Goal: Share content: Share content

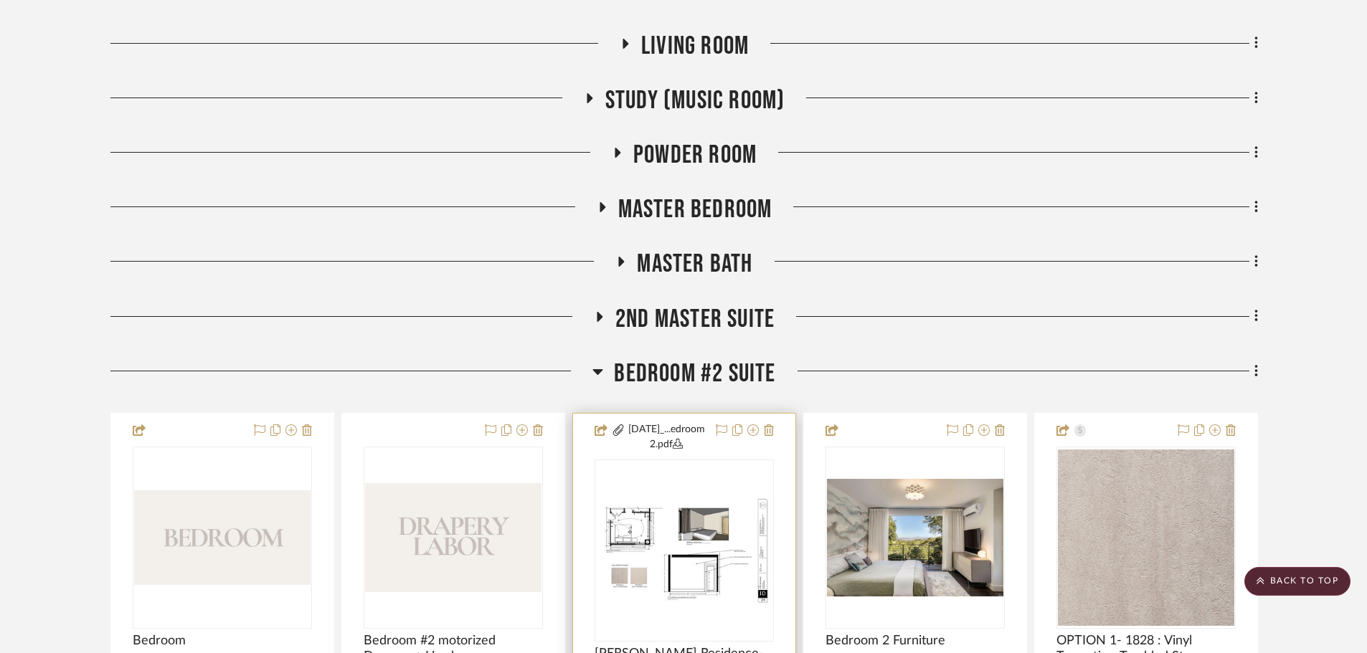
scroll to position [789, 0]
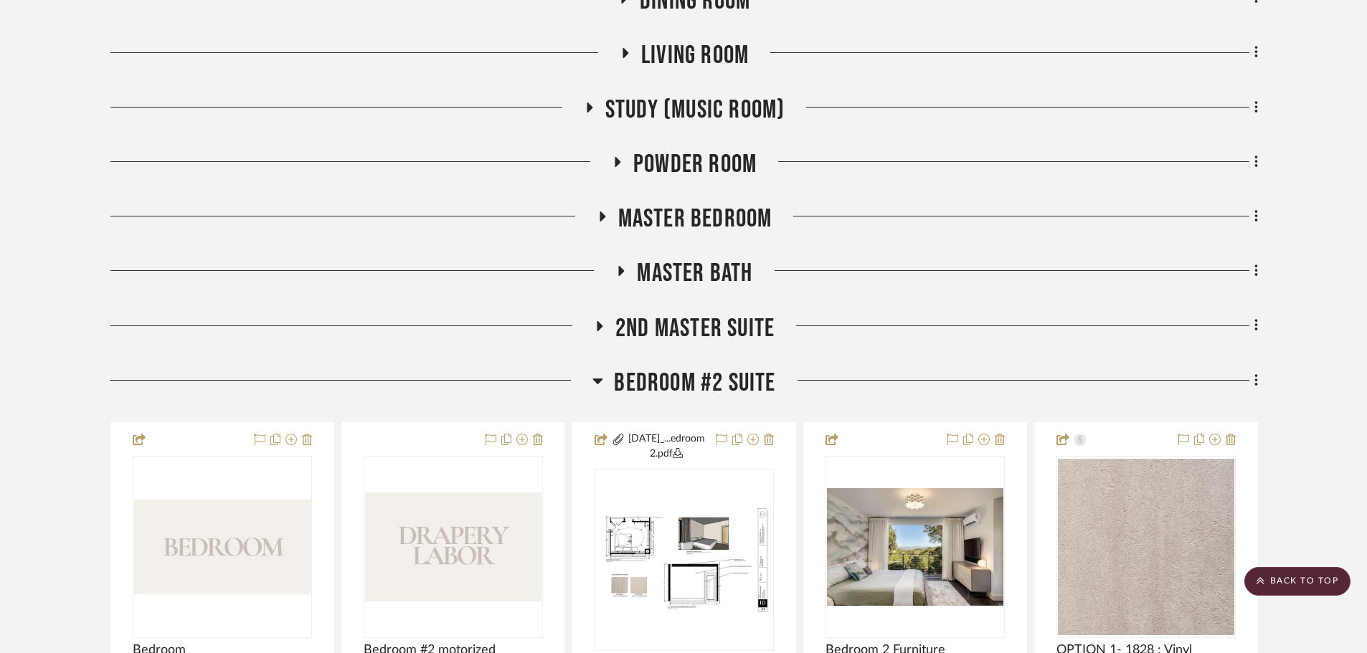
click at [682, 384] on span "Bedroom #2 Suite" at bounding box center [694, 383] width 161 height 31
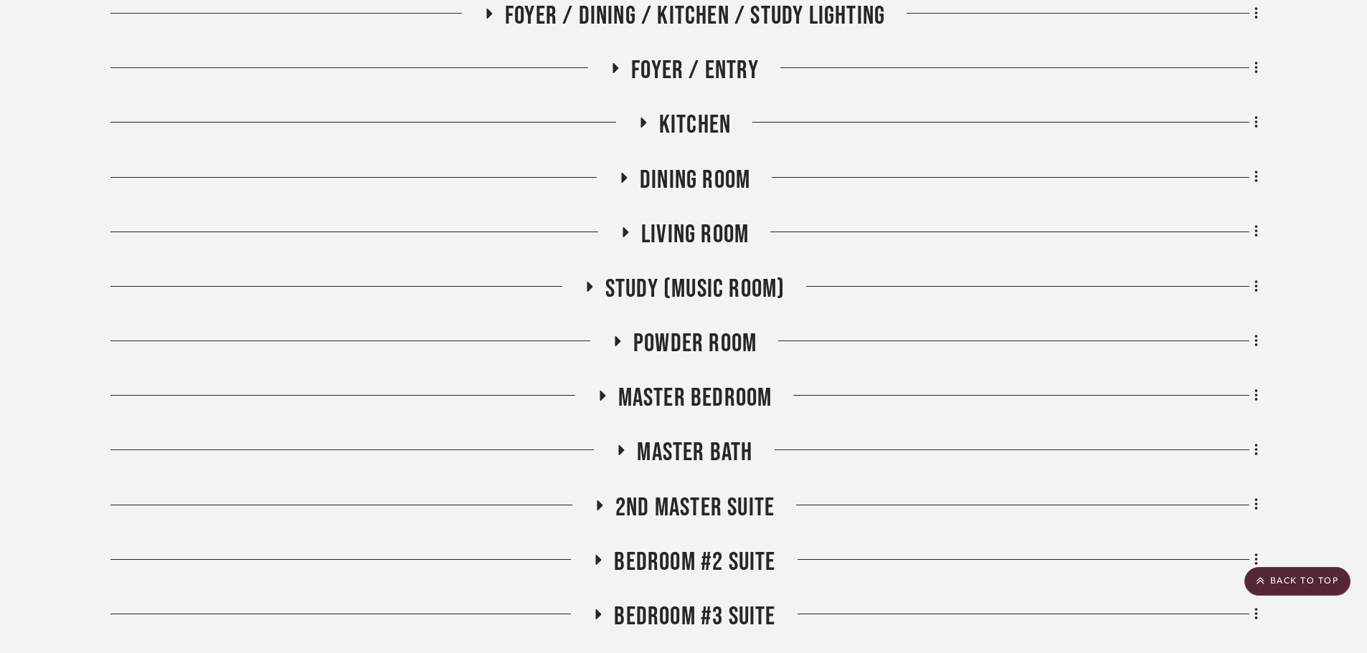
scroll to position [574, 0]
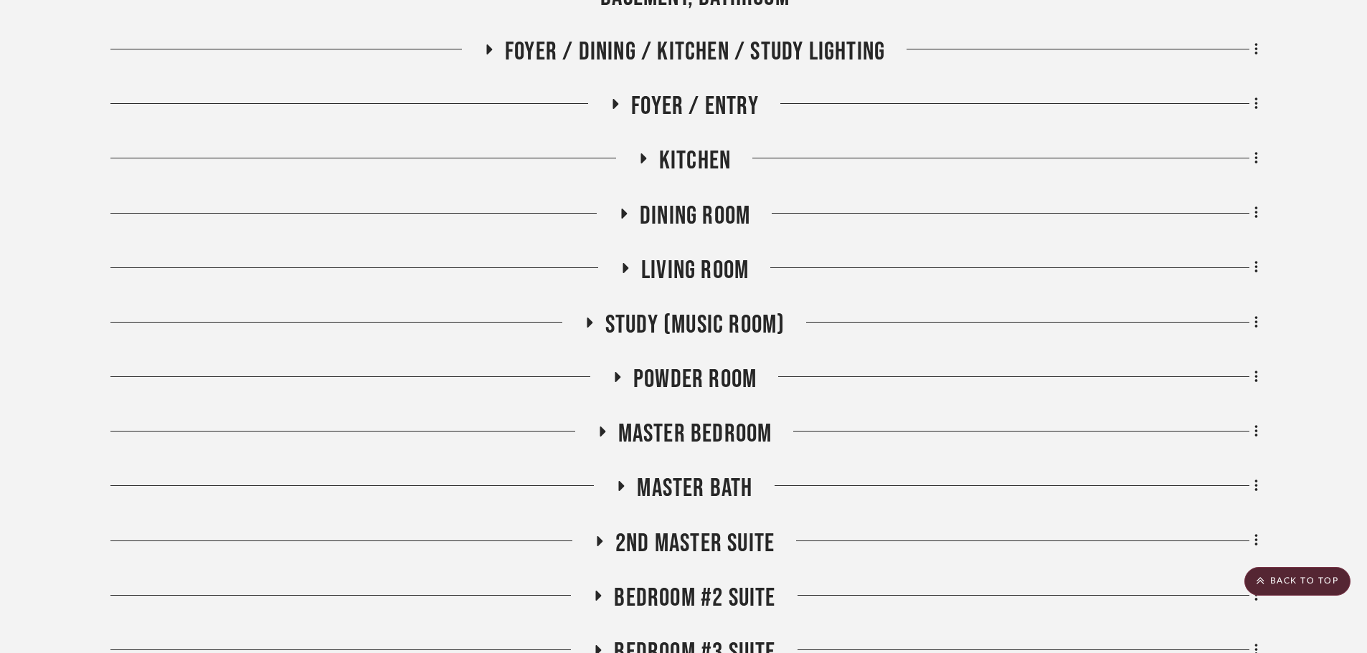
click at [669, 255] on span "Living Room" at bounding box center [695, 270] width 108 height 31
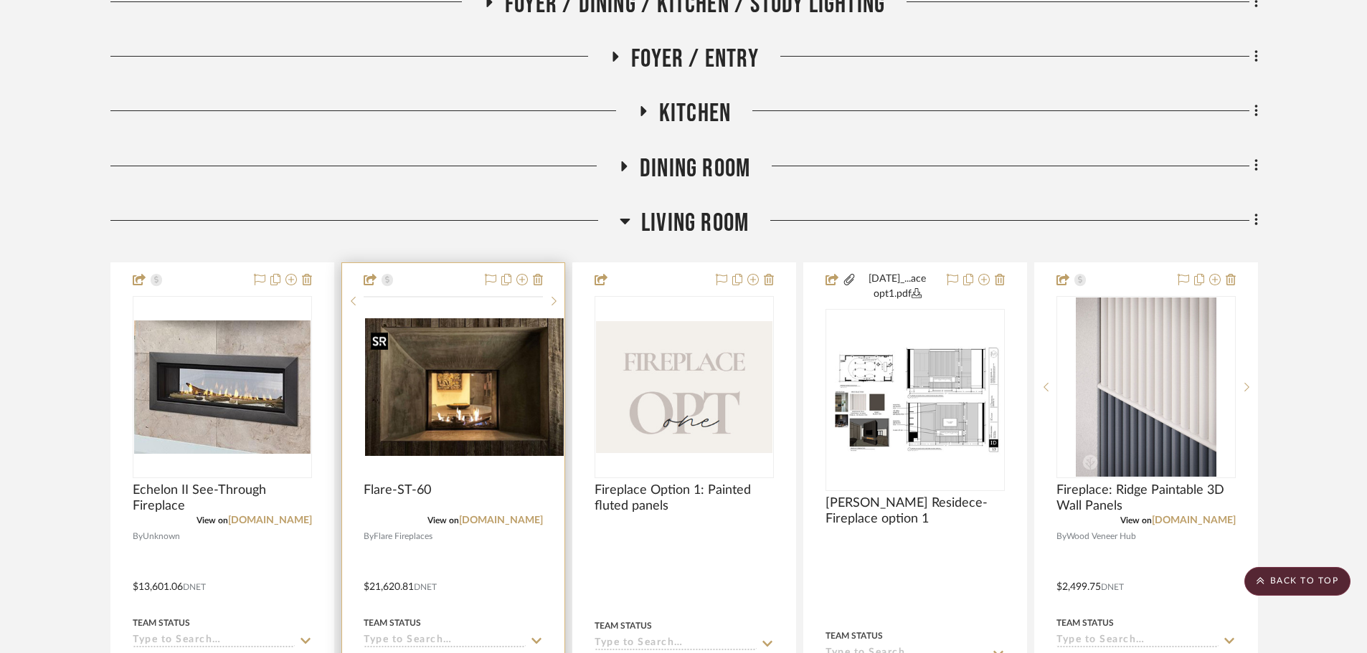
scroll to position [789, 0]
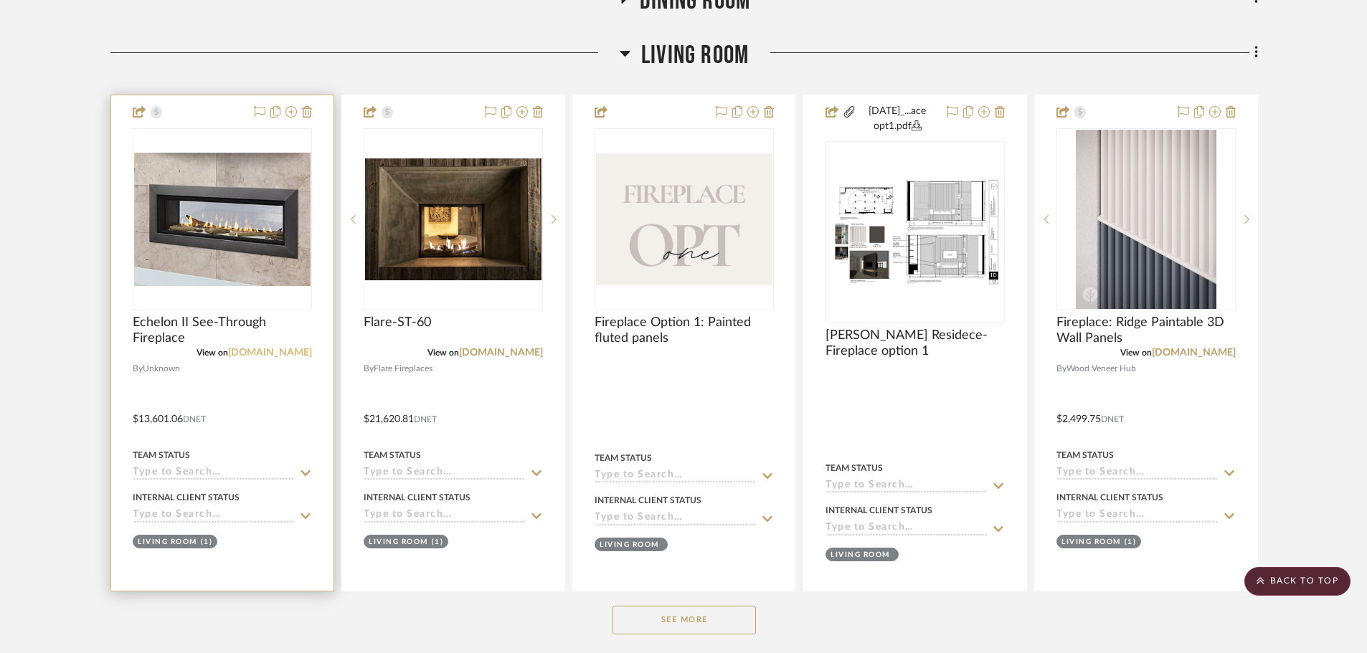
click at [246, 356] on link "majesticproducts.com" at bounding box center [270, 353] width 84 height 10
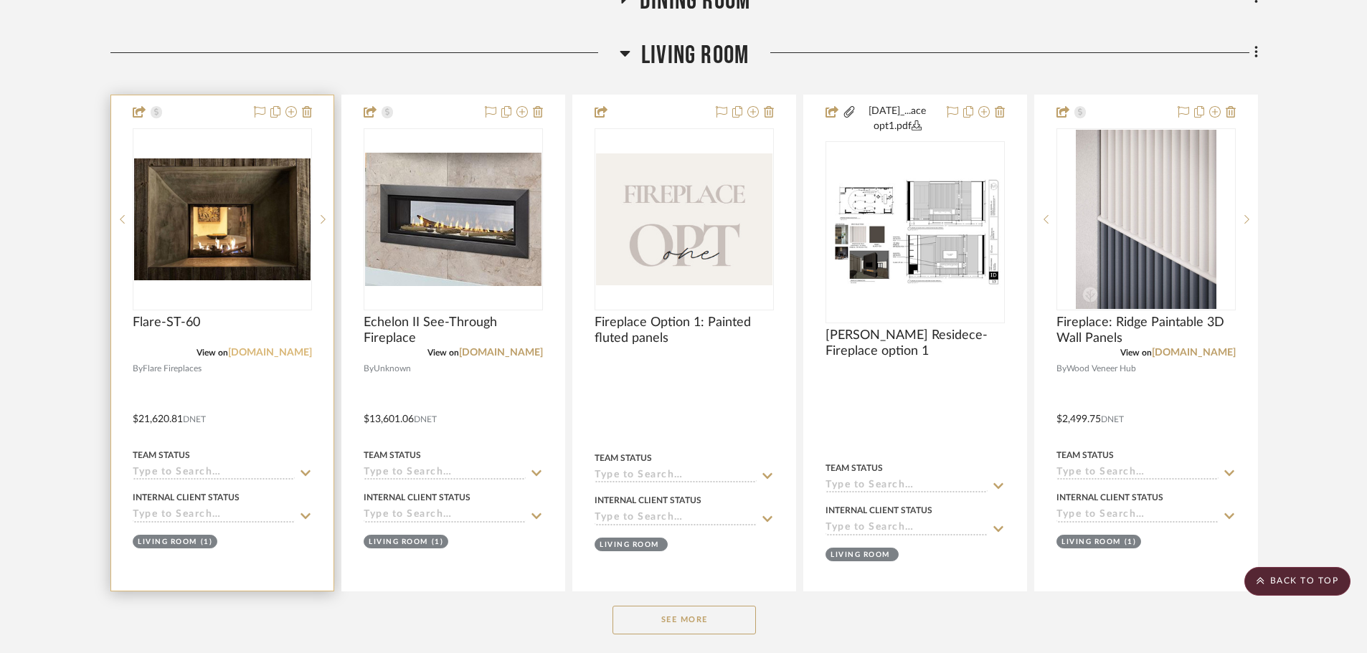
click at [252, 351] on link "flarefireplaces.com" at bounding box center [270, 353] width 84 height 10
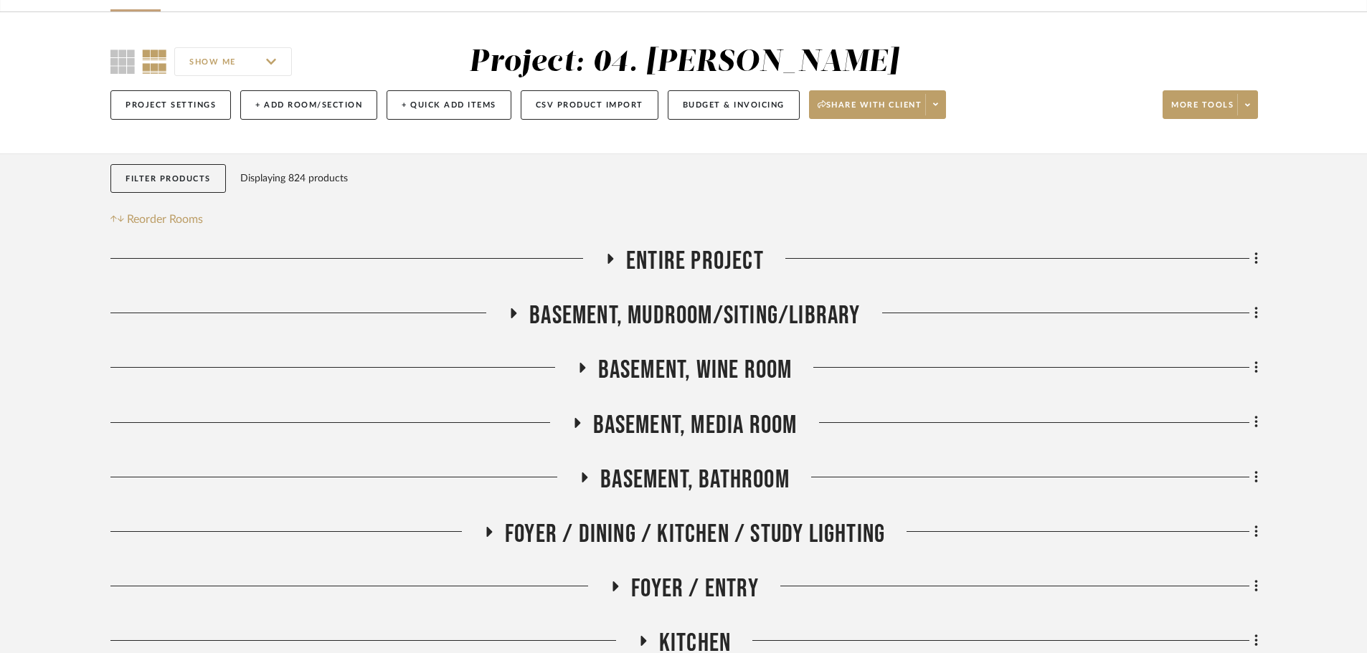
scroll to position [0, 0]
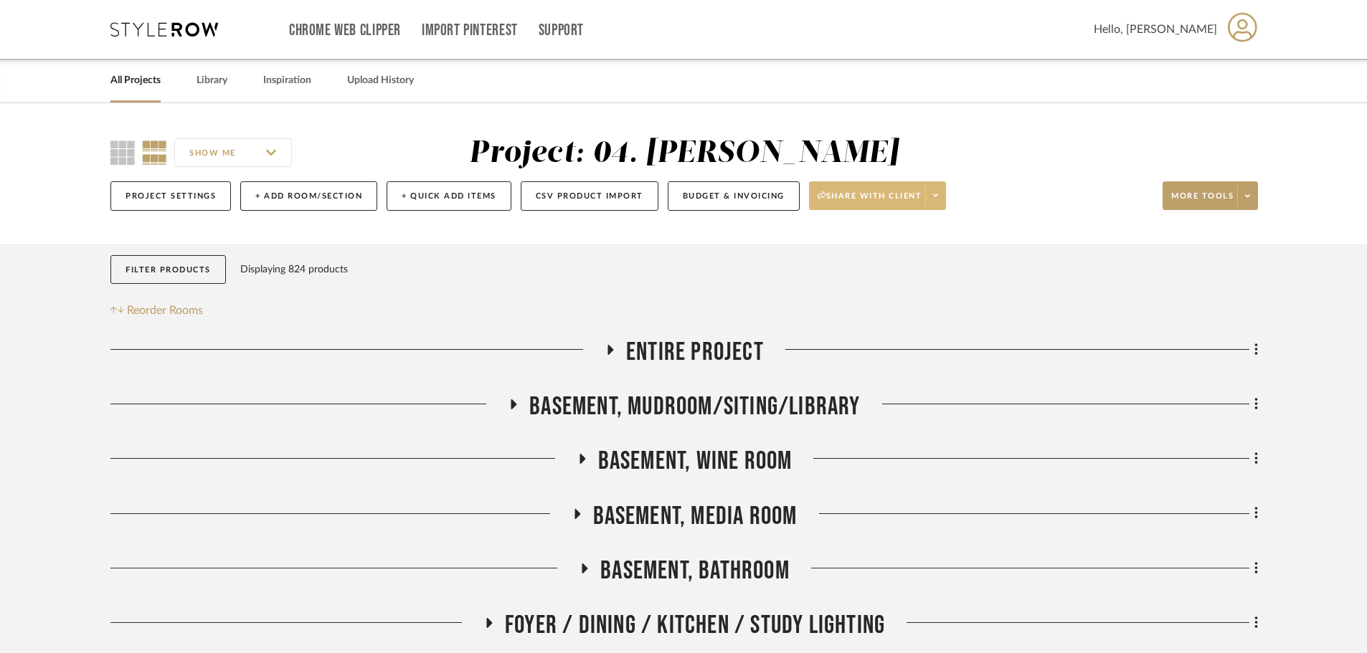
click at [938, 196] on icon at bounding box center [935, 196] width 5 height 8
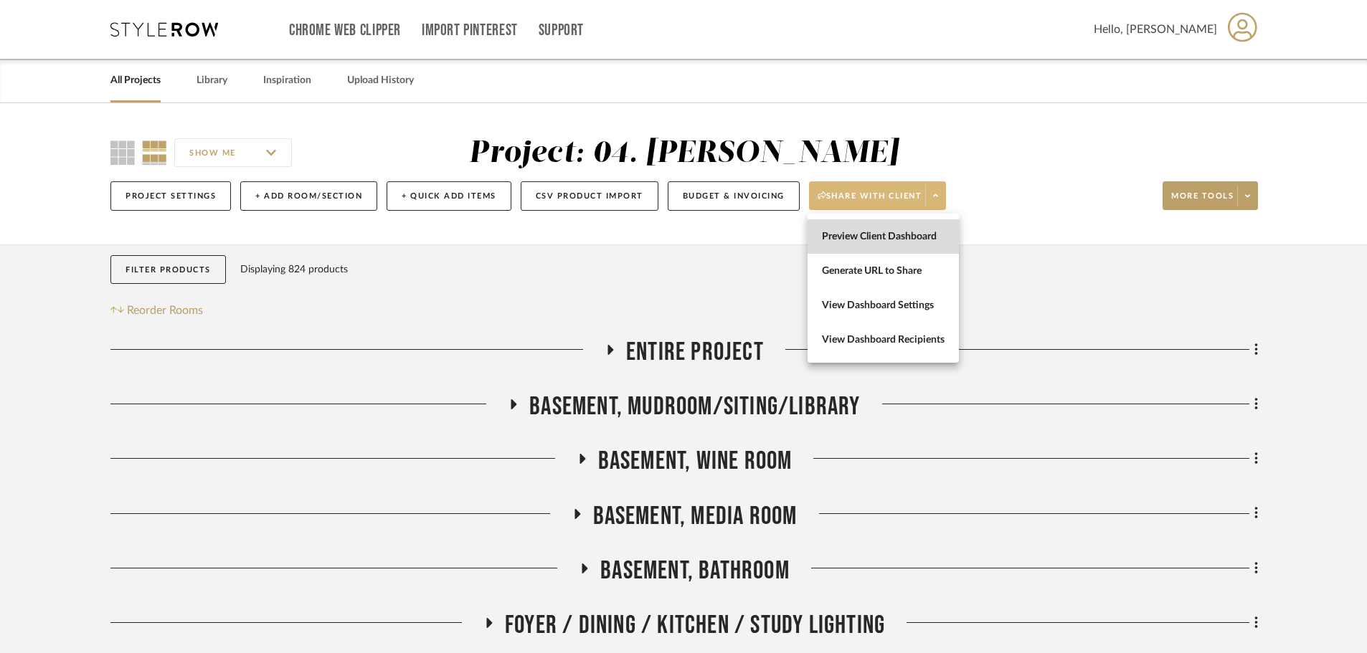
click at [907, 247] on button "Preview Client Dashboard" at bounding box center [883, 236] width 151 height 34
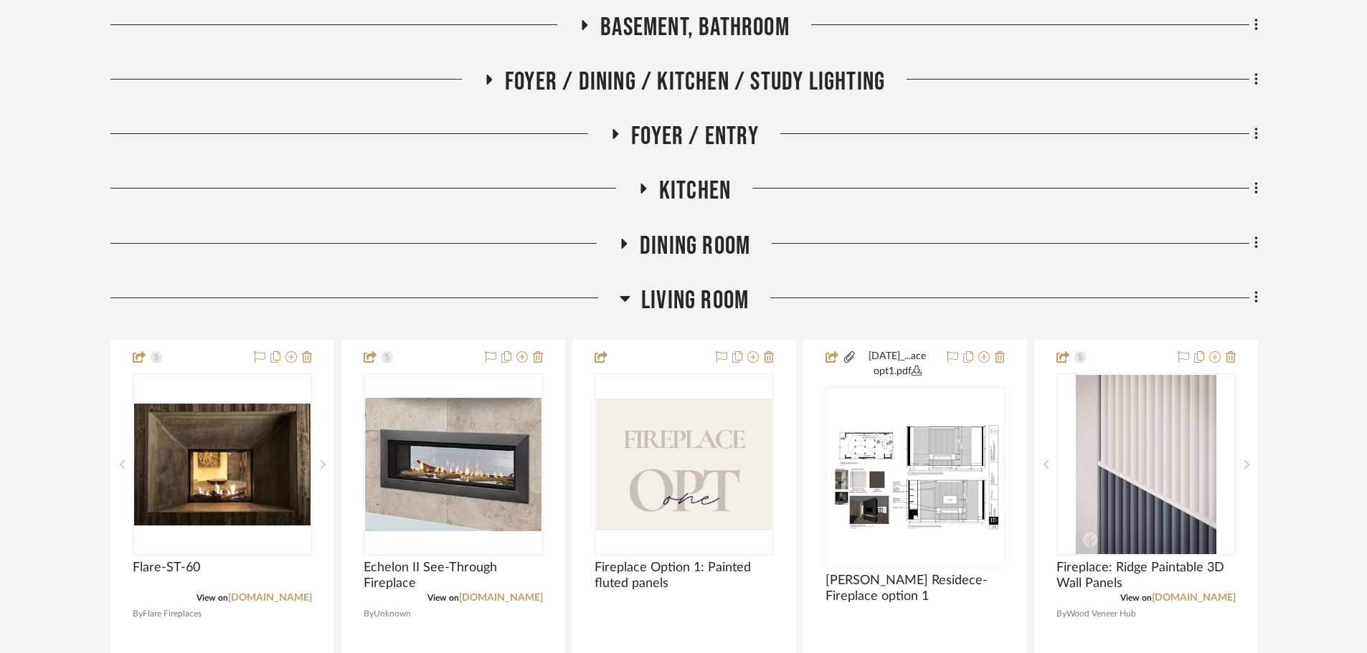
scroll to position [789, 0]
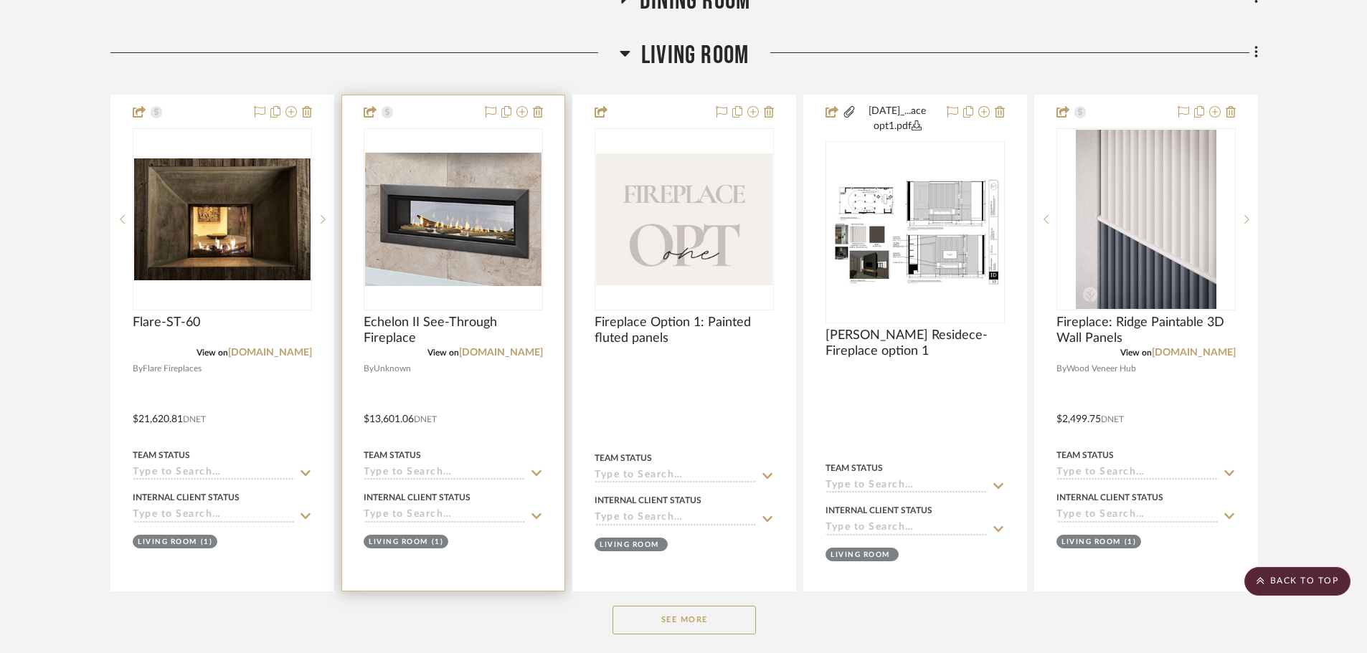
click at [528, 358] on div "View on majesticproducts.com" at bounding box center [453, 352] width 179 height 13
click at [519, 348] on link "majesticproducts.com" at bounding box center [501, 353] width 84 height 10
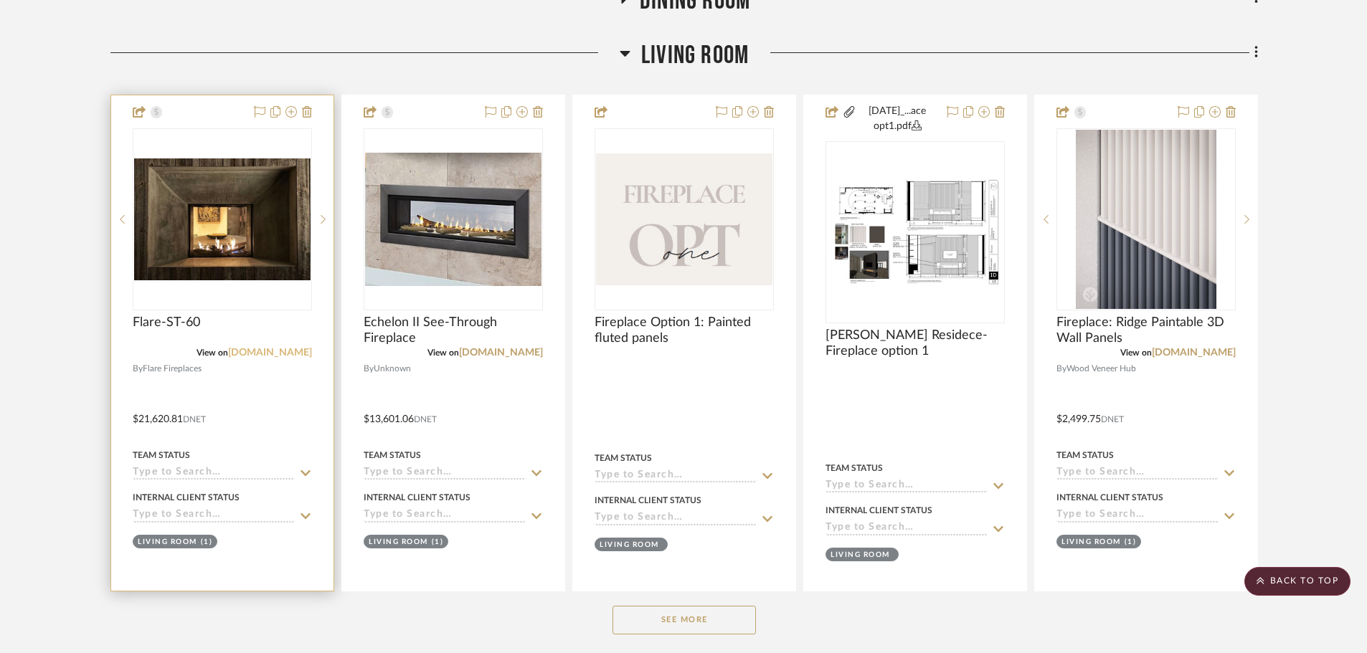
click at [282, 356] on link "flarefireplaces.com" at bounding box center [270, 353] width 84 height 10
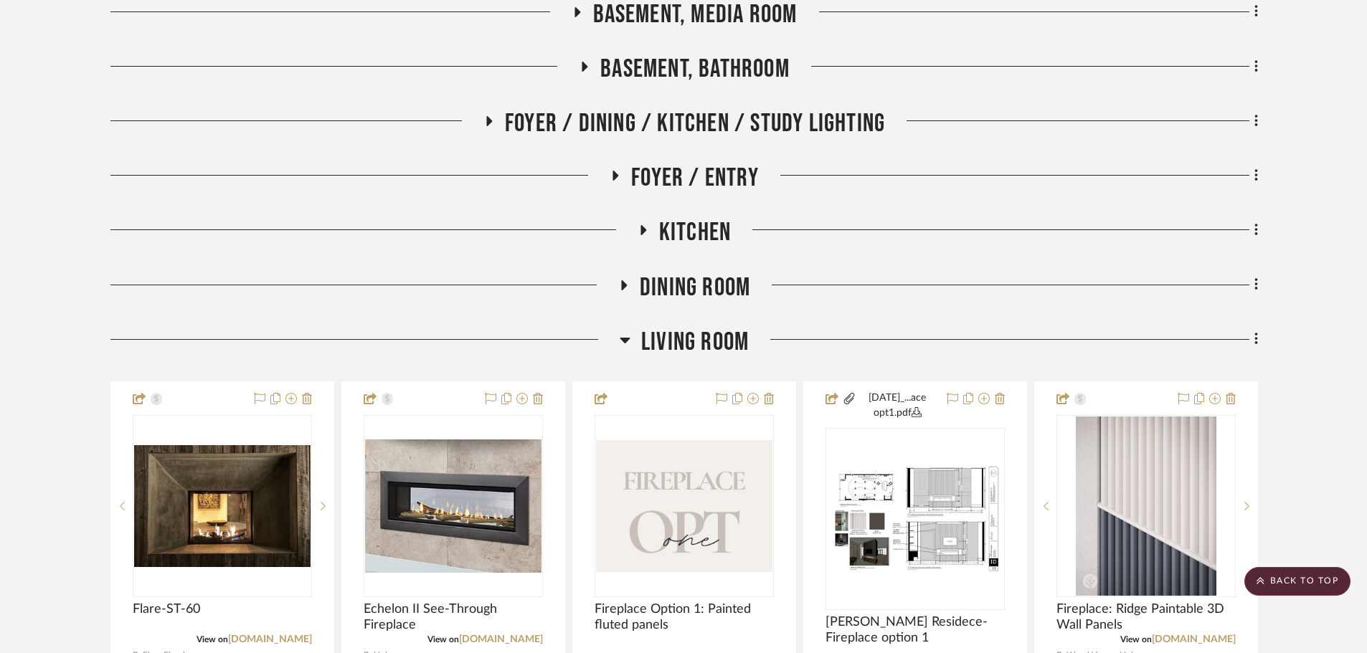
click at [732, 333] on span "Living Room" at bounding box center [695, 342] width 108 height 31
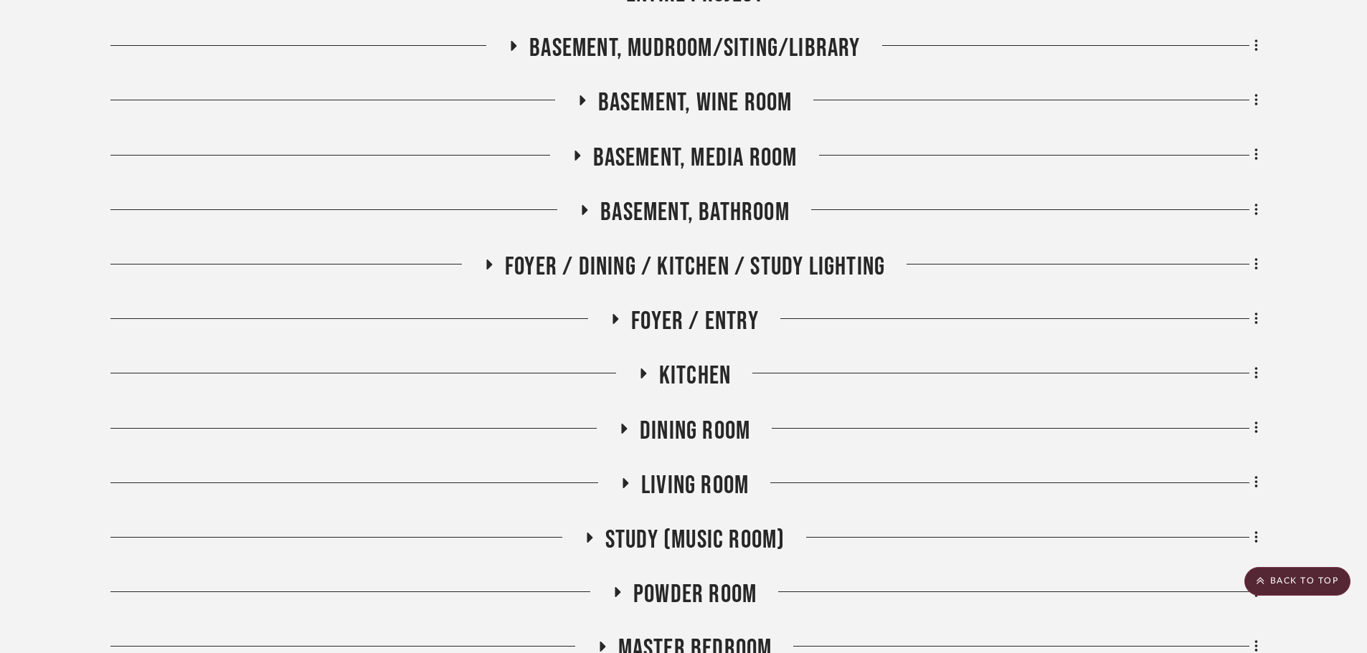
click at [683, 385] on span "Kitchen" at bounding box center [695, 376] width 72 height 31
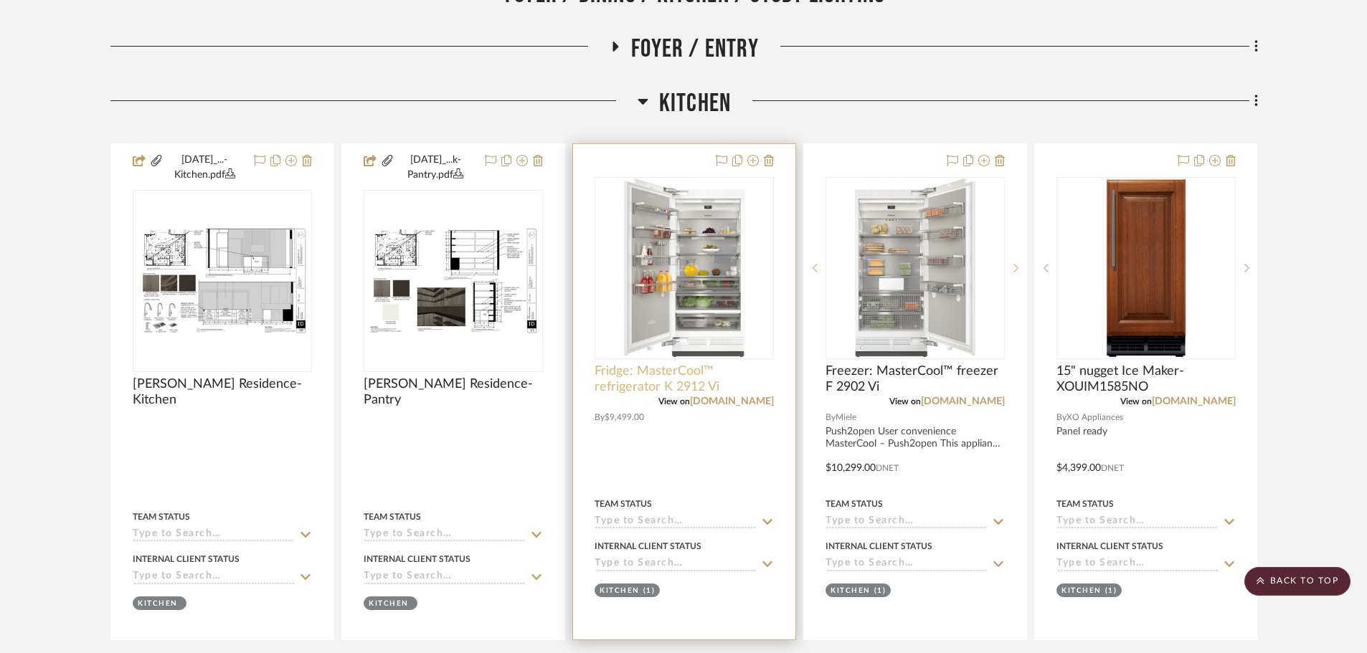
scroll to position [646, 0]
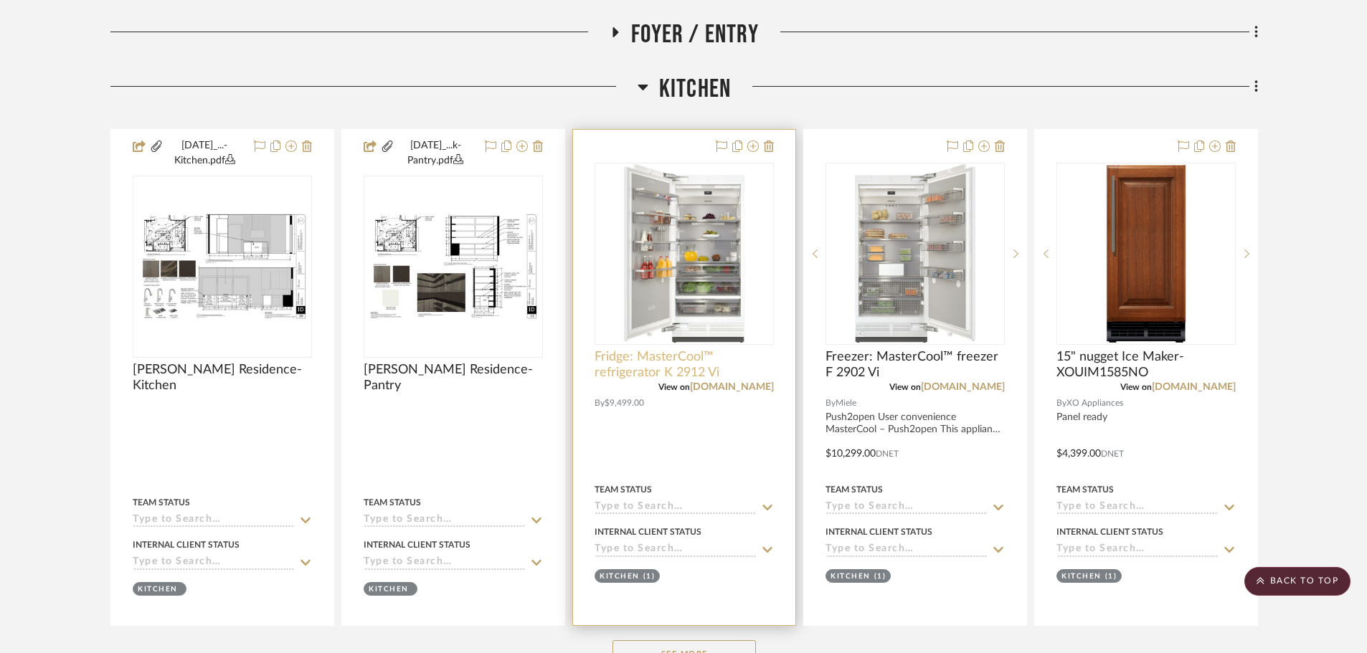
click at [655, 364] on span "Fridge: MasterCool™ refrigerator K 2912 Vi" at bounding box center [684, 365] width 179 height 32
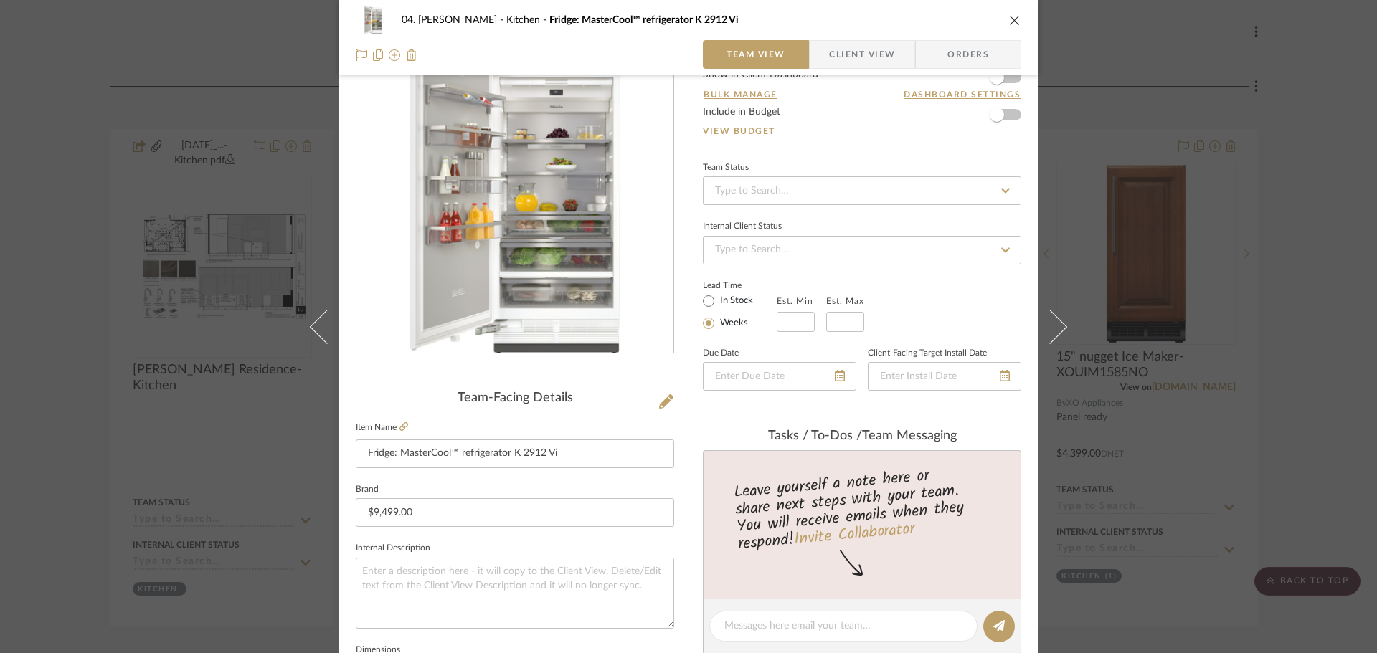
scroll to position [0, 0]
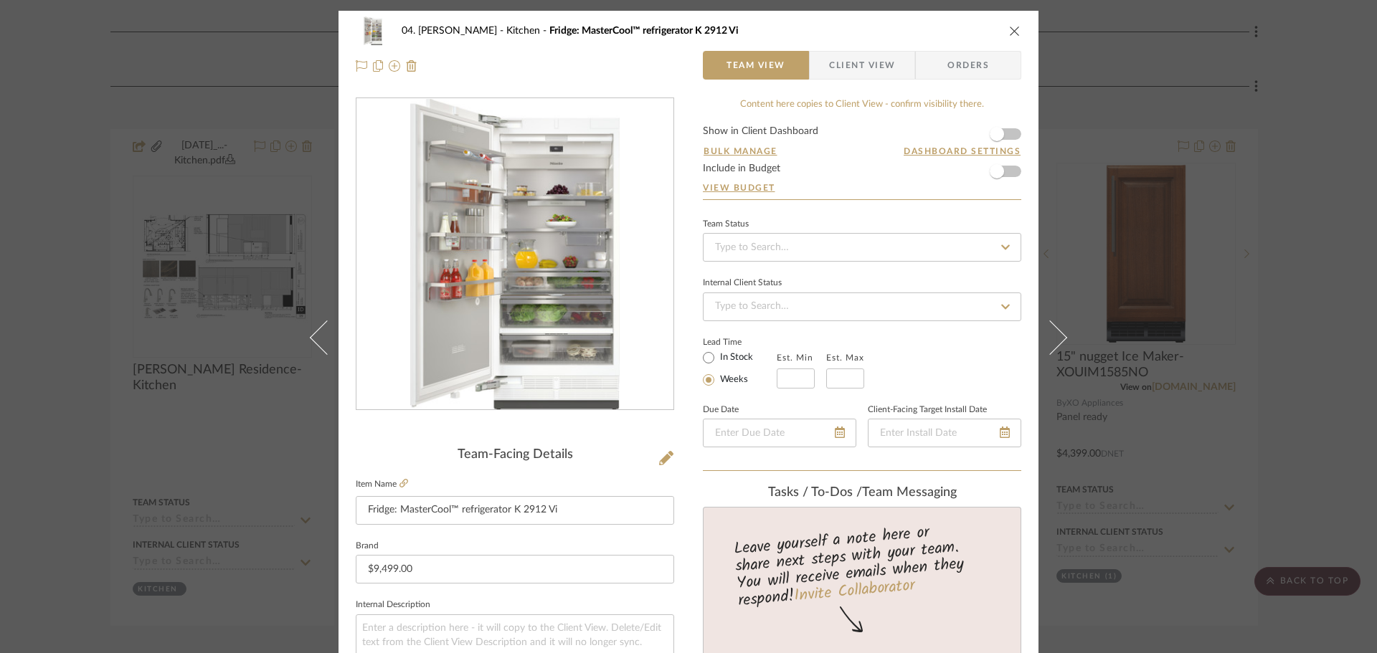
click at [1278, 384] on div "04. Linck Kitchen Fridge: MasterCool™ refrigerator K 2912 Vi Team View Client V…" at bounding box center [688, 326] width 1377 height 653
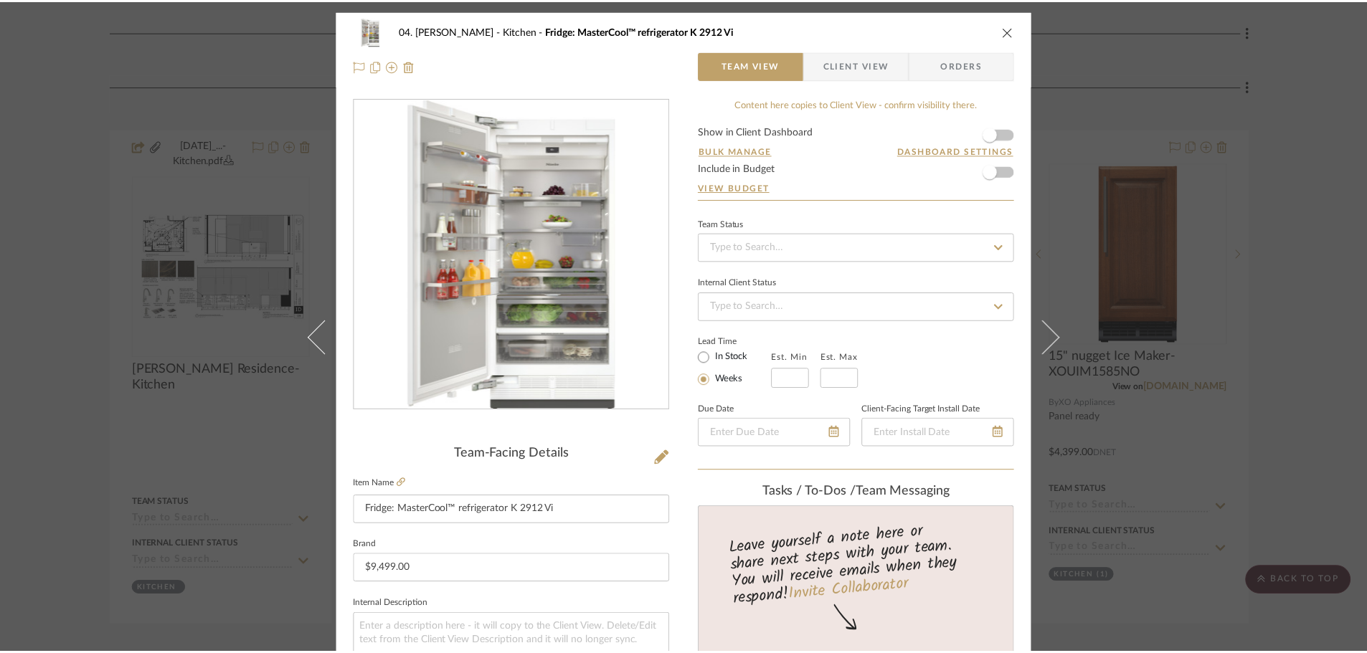
scroll to position [646, 0]
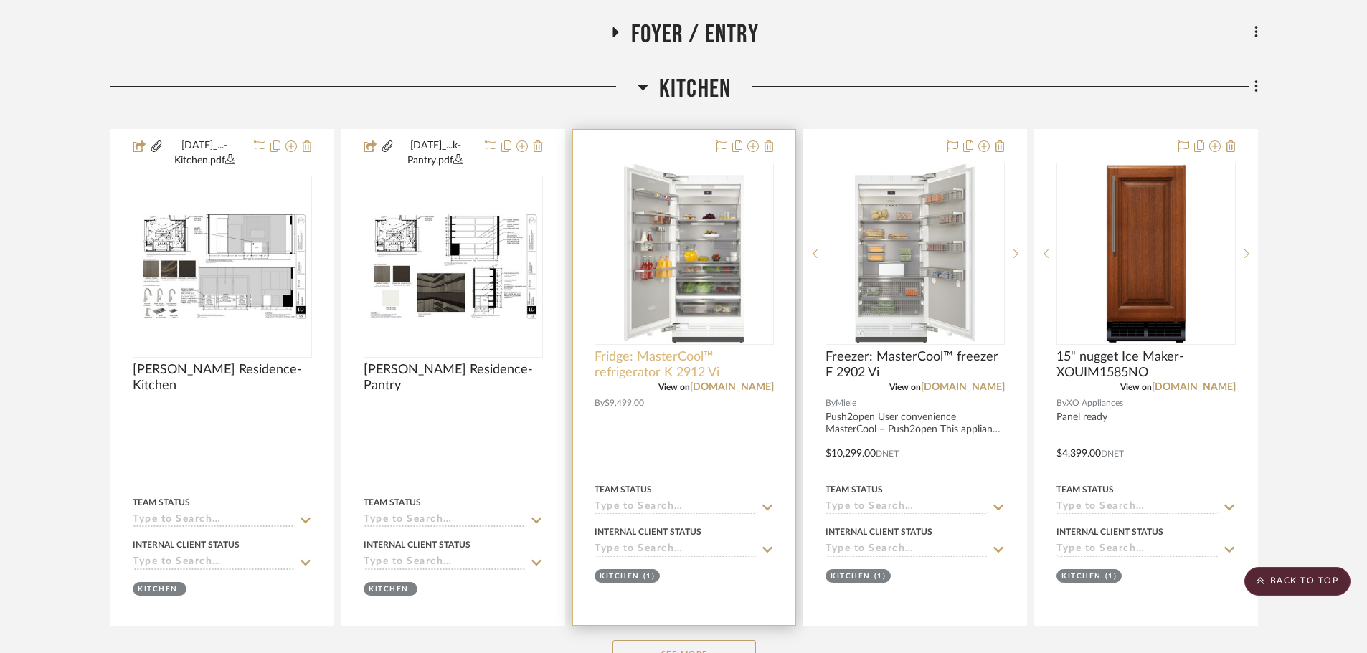
click at [691, 368] on span "Fridge: MasterCool™ refrigerator K 2912 Vi" at bounding box center [684, 365] width 179 height 32
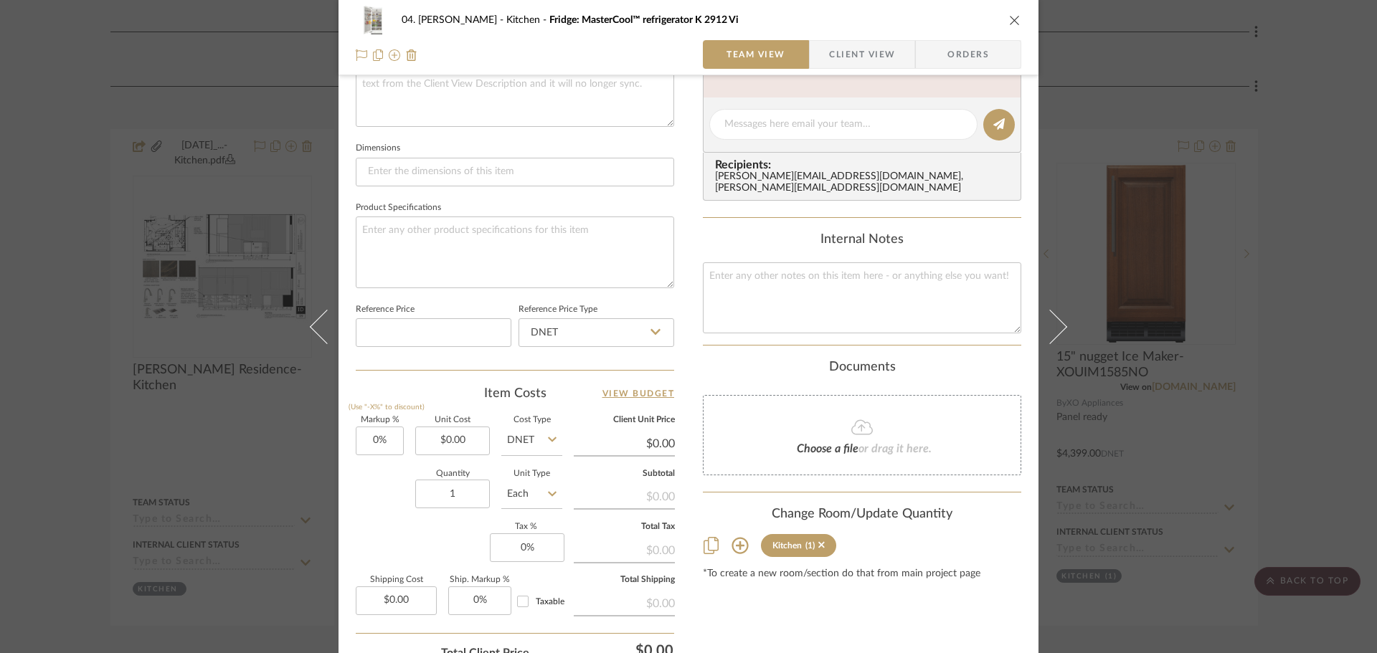
scroll to position [574, 0]
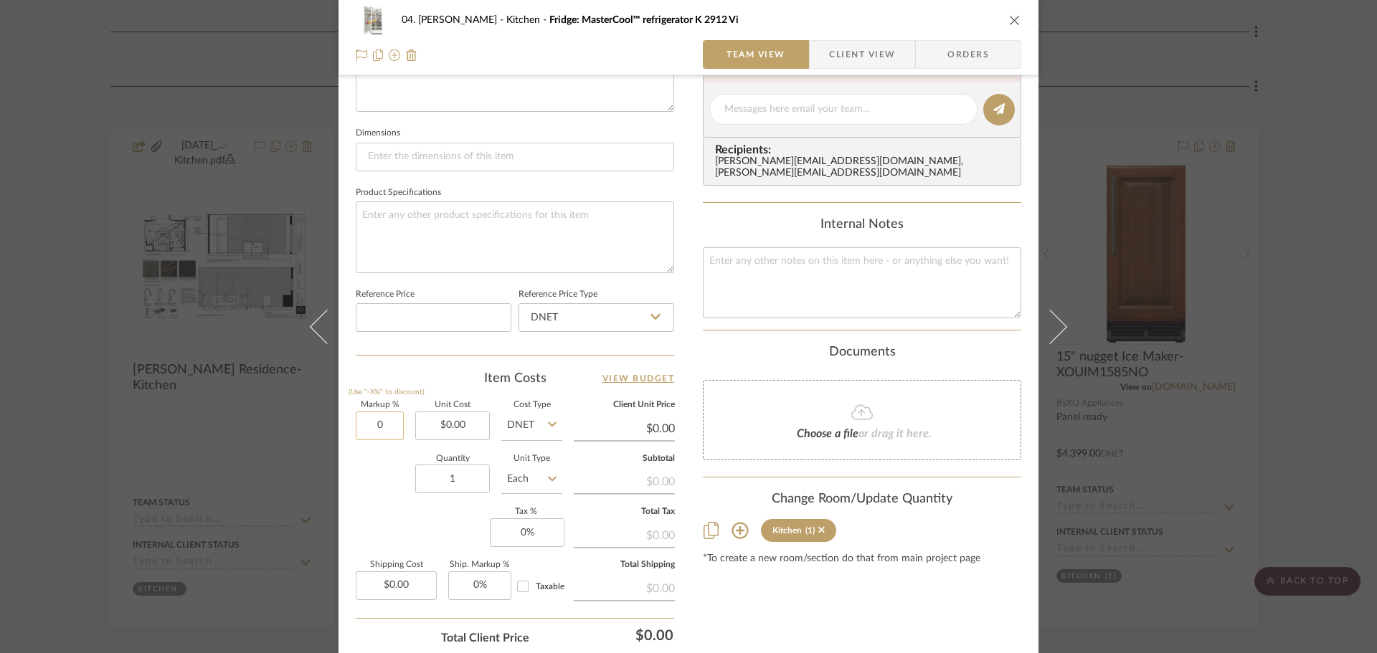
click at [377, 418] on input "0" at bounding box center [380, 426] width 48 height 29
type input "10%"
click at [404, 496] on div "Quantity 1 Unit Type Each" at bounding box center [459, 480] width 207 height 51
click at [1339, 473] on div "04. Linck Kitchen Fridge: MasterCool™ refrigerator K 2912 Vi Team View Client V…" at bounding box center [688, 326] width 1377 height 653
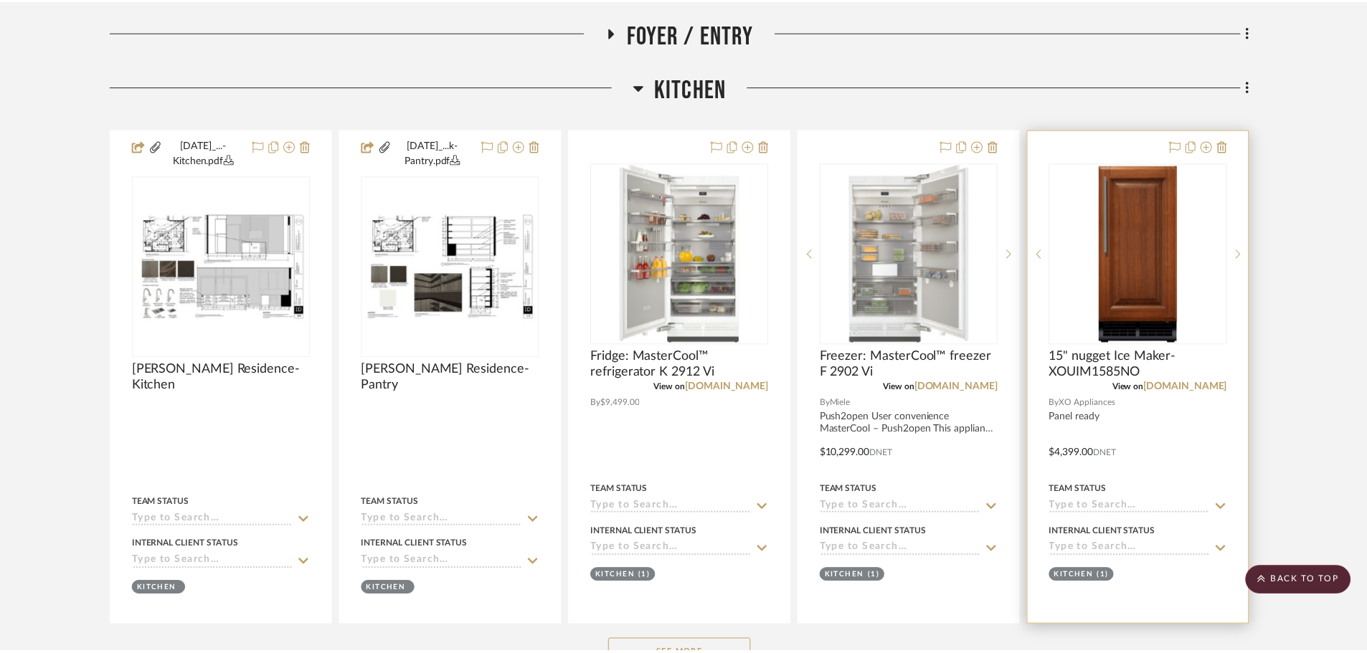
scroll to position [646, 0]
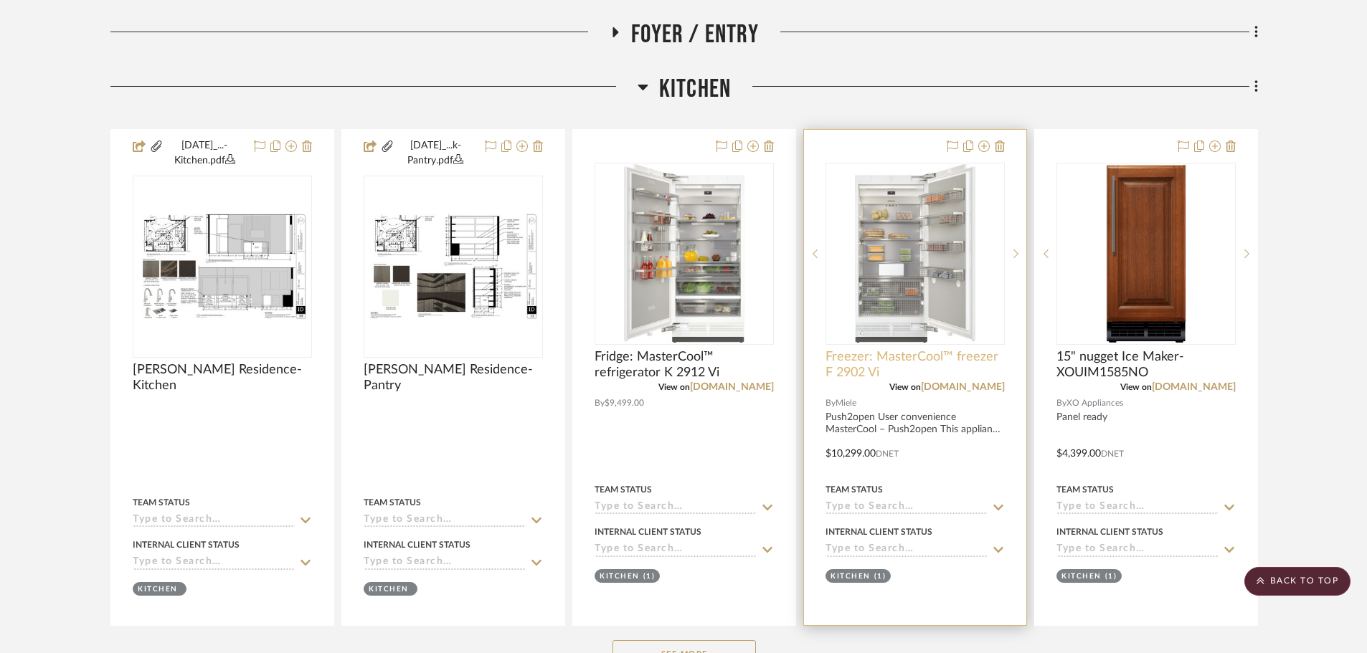
click at [853, 358] on span "Freezer: MasterCool™ freezer F 2902 Vi" at bounding box center [915, 365] width 179 height 32
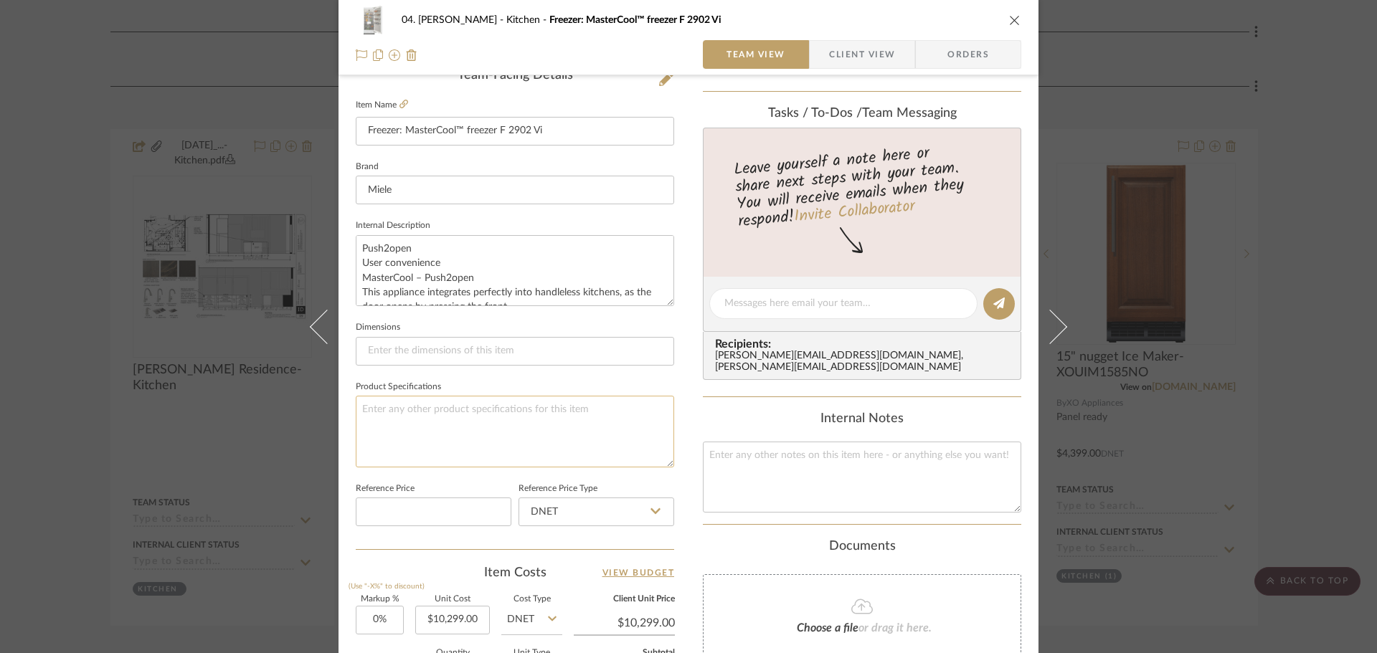
scroll to position [502, 0]
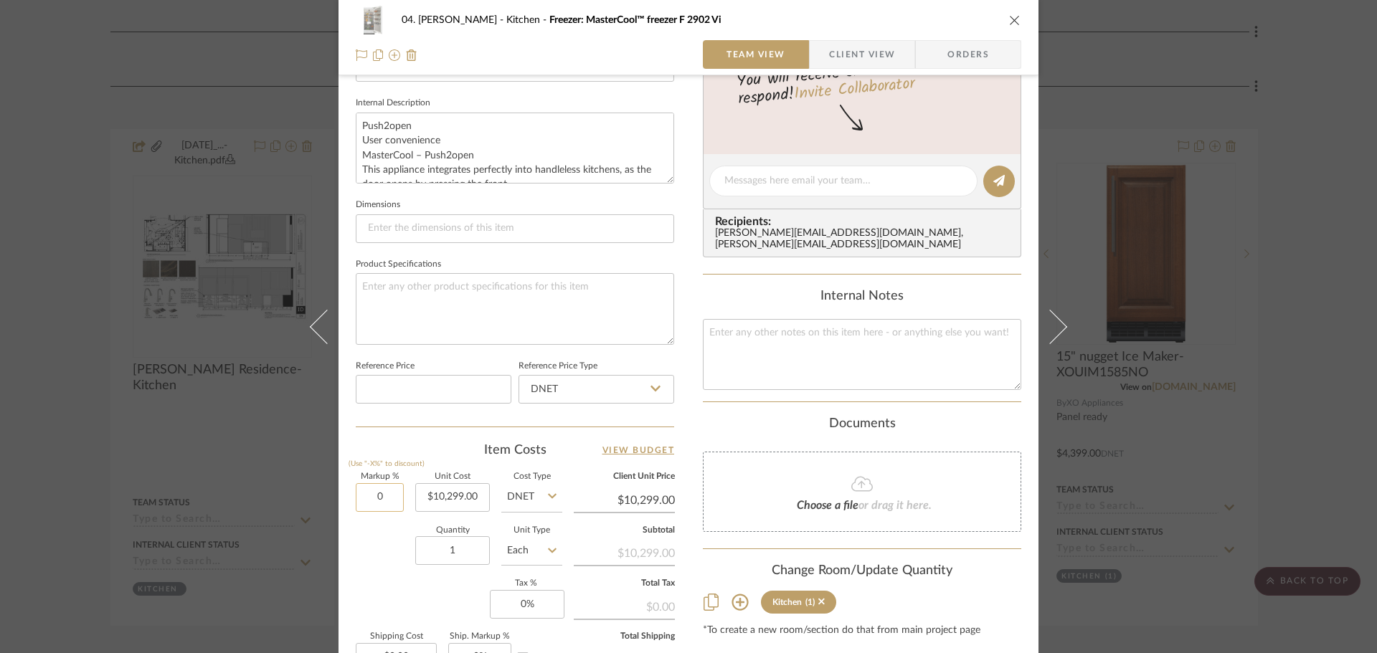
click at [387, 496] on input "0" at bounding box center [380, 497] width 48 height 29
type input "10%"
click at [377, 540] on div "Quantity 1 Unit Type Each" at bounding box center [459, 552] width 207 height 51
type input "$11,328.90"
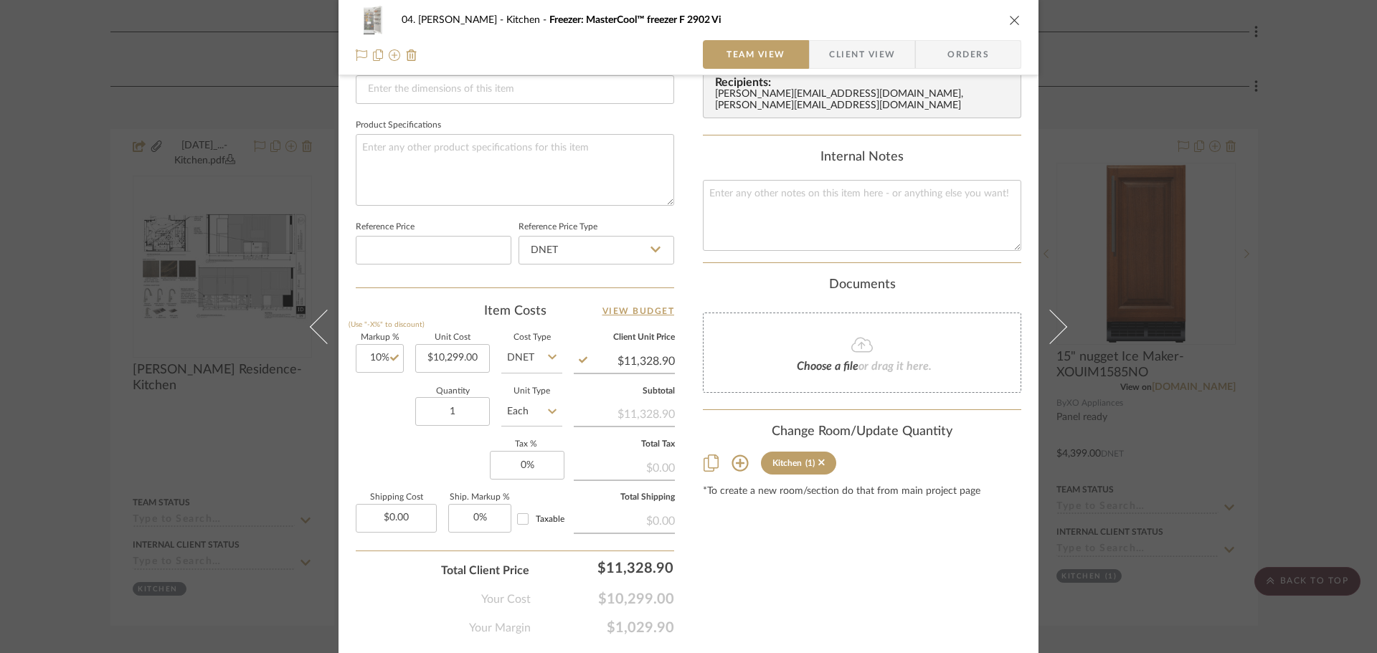
scroll to position [646, 0]
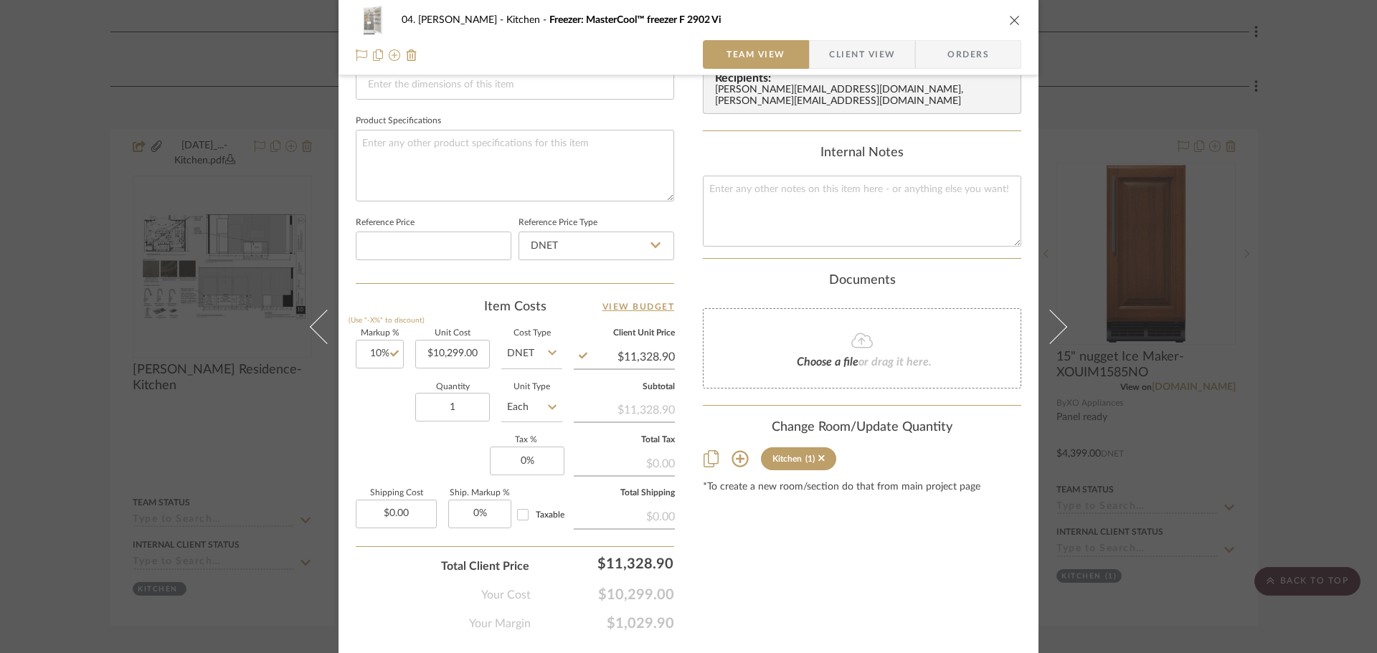
click at [1286, 417] on div "04. Linck Kitchen Freezer: MasterCool™ freezer F 2902 Vi Team View Client View …" at bounding box center [688, 326] width 1377 height 653
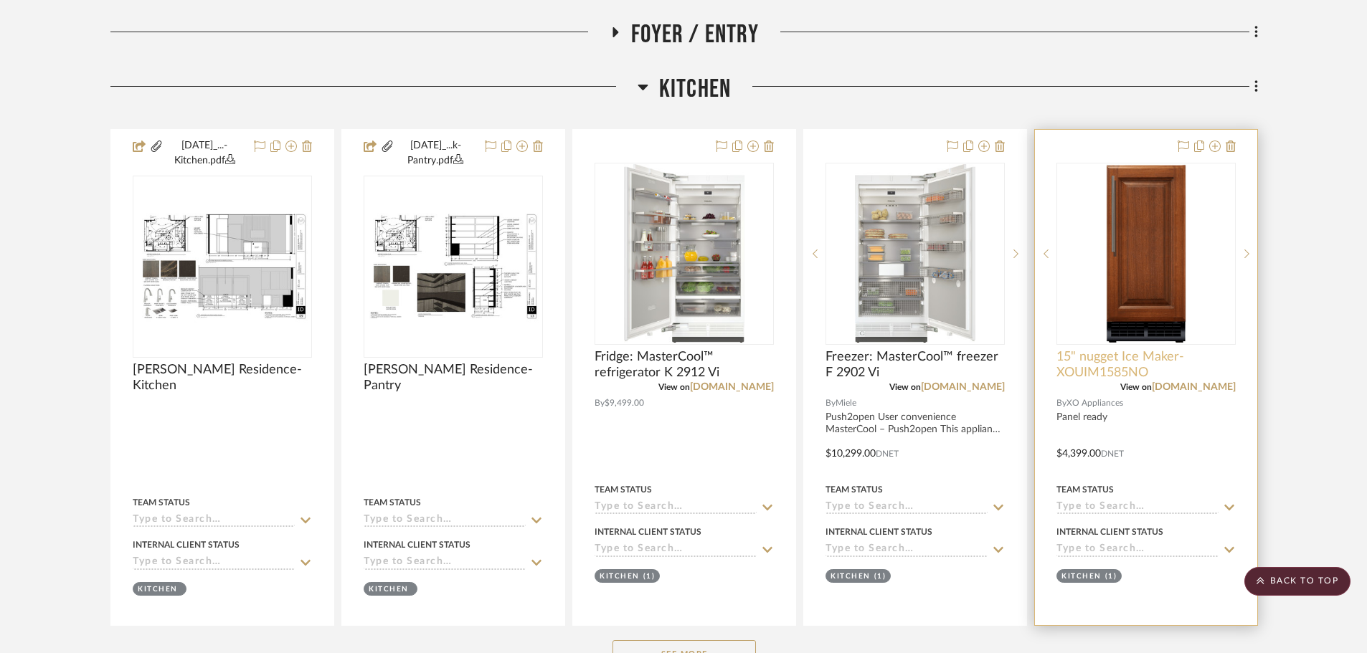
click at [1125, 363] on span "15" nugget Ice Maker- XOUIM1585NO" at bounding box center [1146, 365] width 179 height 32
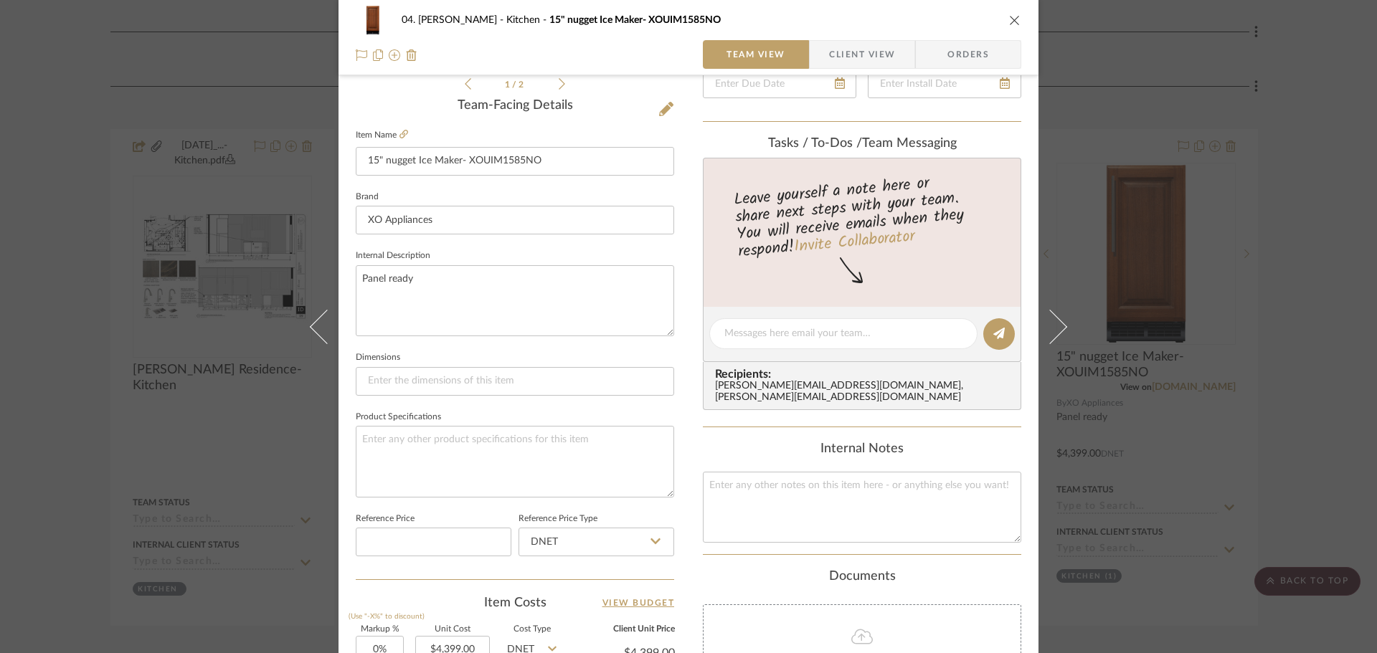
scroll to position [502, 0]
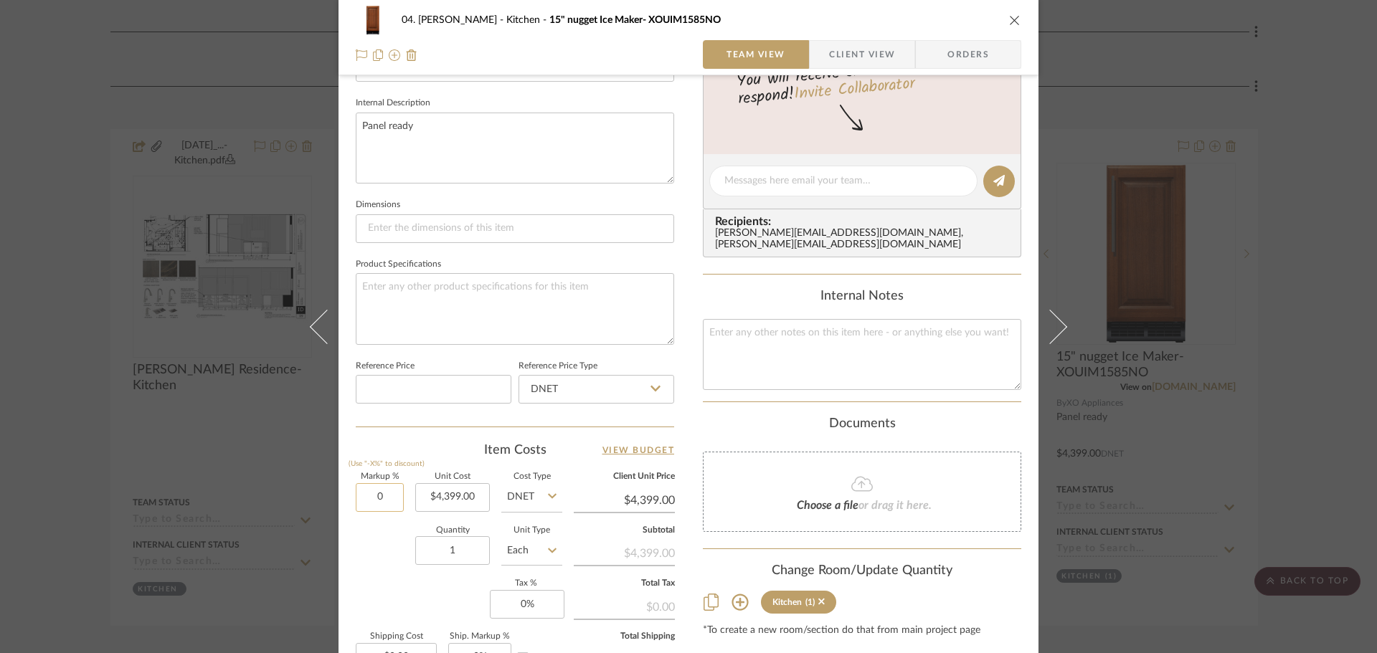
click at [384, 493] on input "0" at bounding box center [380, 497] width 48 height 29
type input "10%"
click at [377, 562] on div "Quantity 1 Unit Type Each" at bounding box center [459, 552] width 207 height 51
type input "$4,838.90"
click at [1312, 415] on div "04. Linck Kitchen 15" nugget Ice Maker- XOUIM1585NO Team View Client View Order…" at bounding box center [688, 326] width 1377 height 653
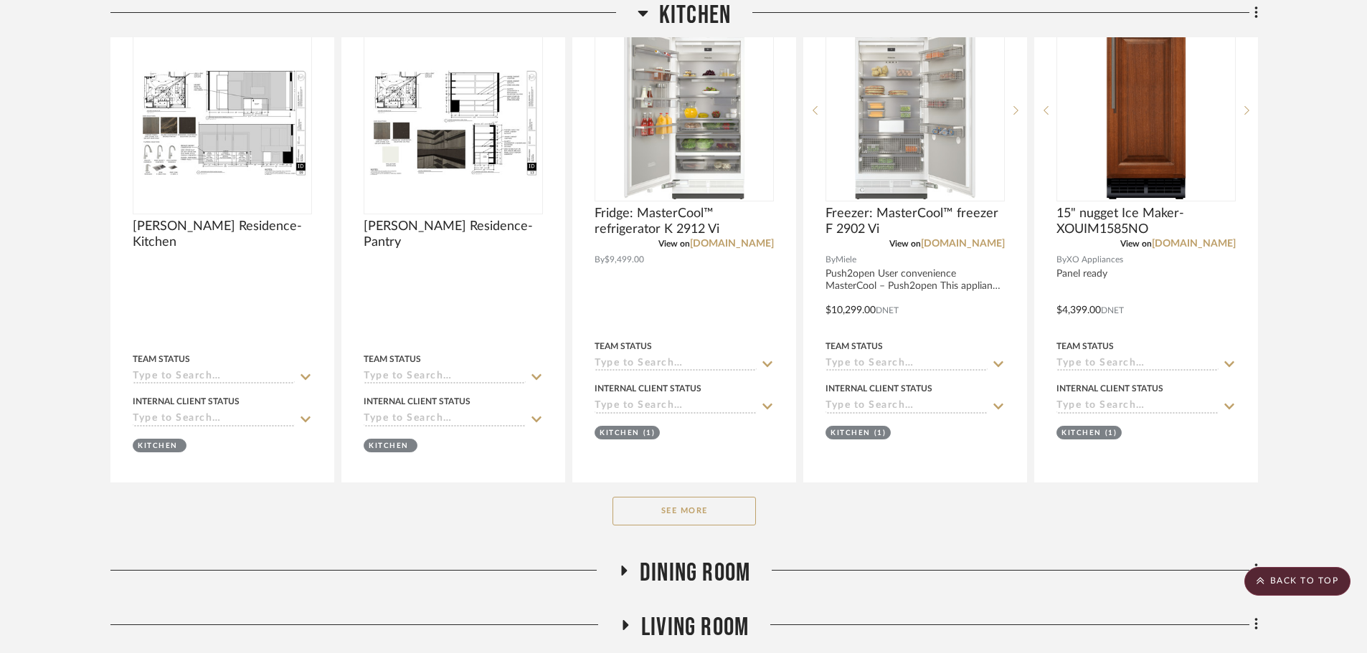
click at [681, 509] on button "See More" at bounding box center [684, 511] width 143 height 29
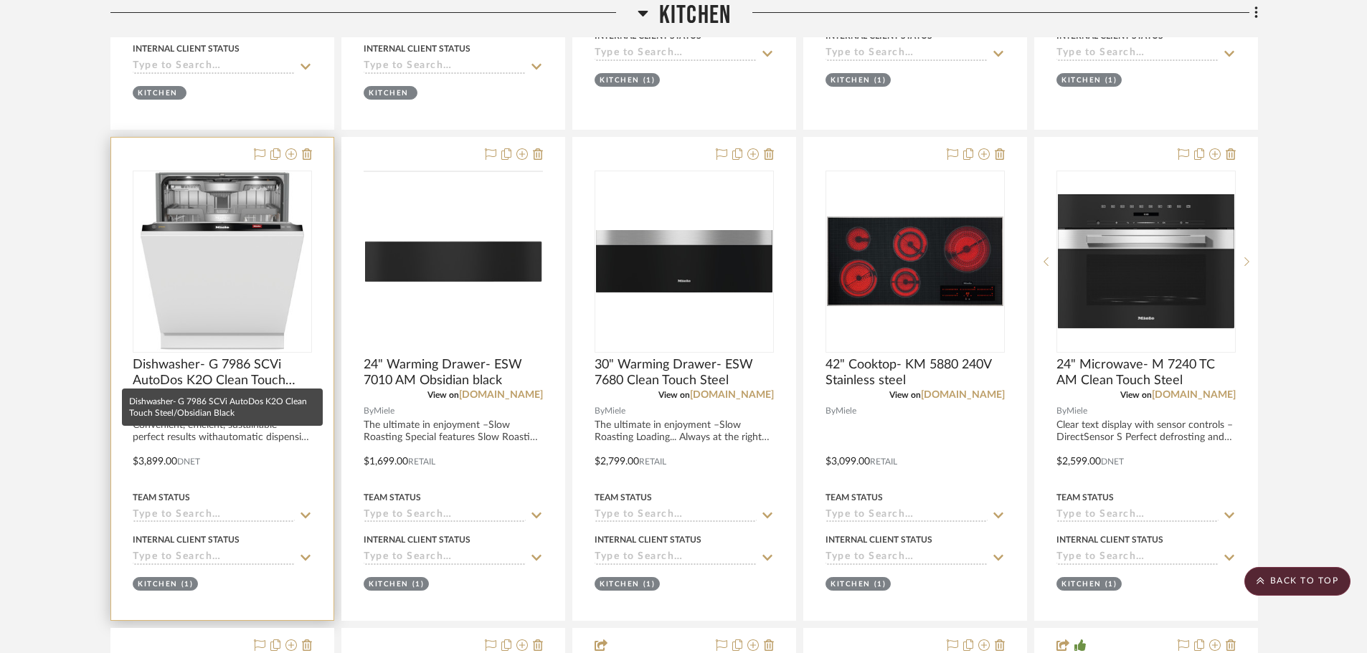
scroll to position [1148, 0]
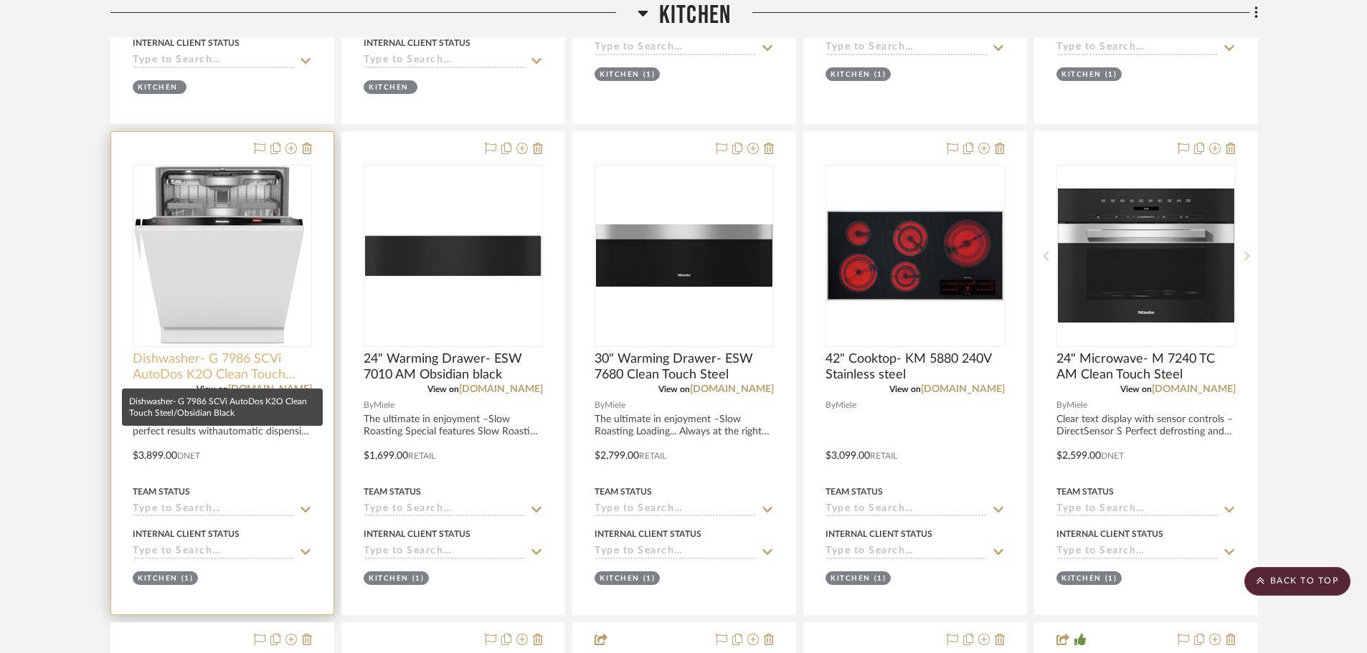
click at [163, 367] on span "Dishwasher- G 7986 SCVi AutoDos K2O Clean Touch Steel/Obsidian Black" at bounding box center [222, 367] width 179 height 32
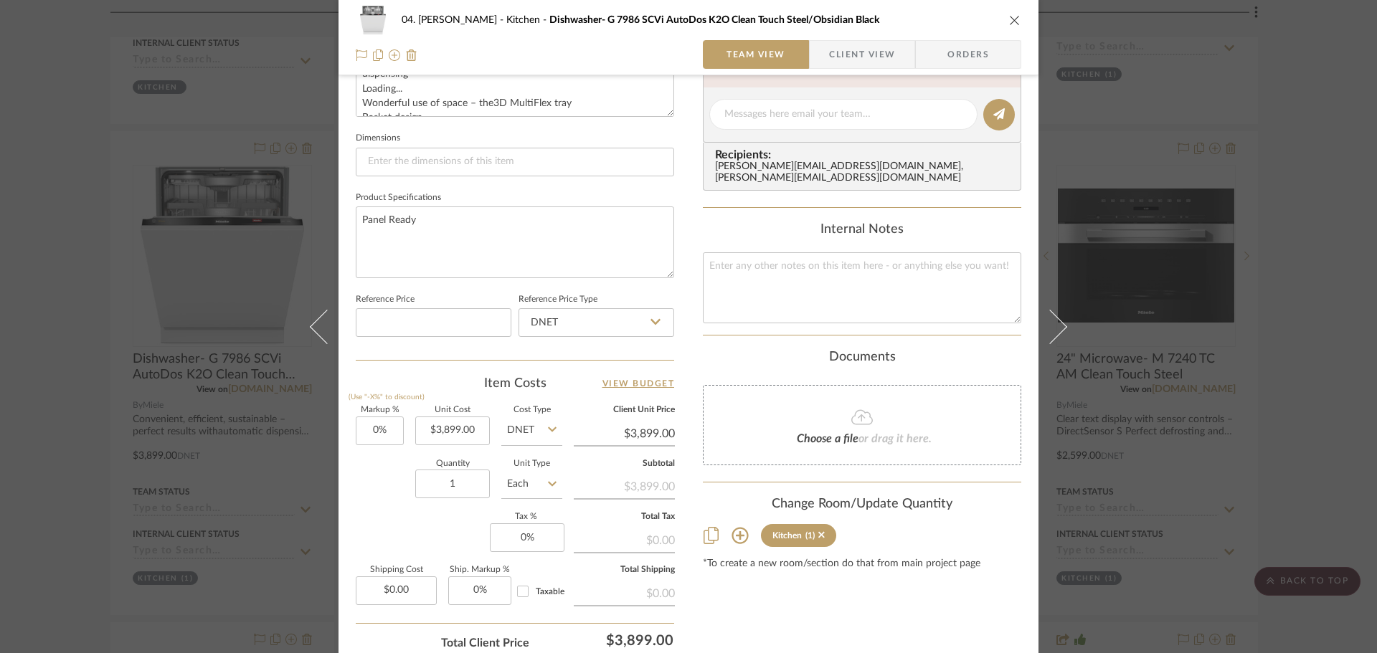
scroll to position [574, 0]
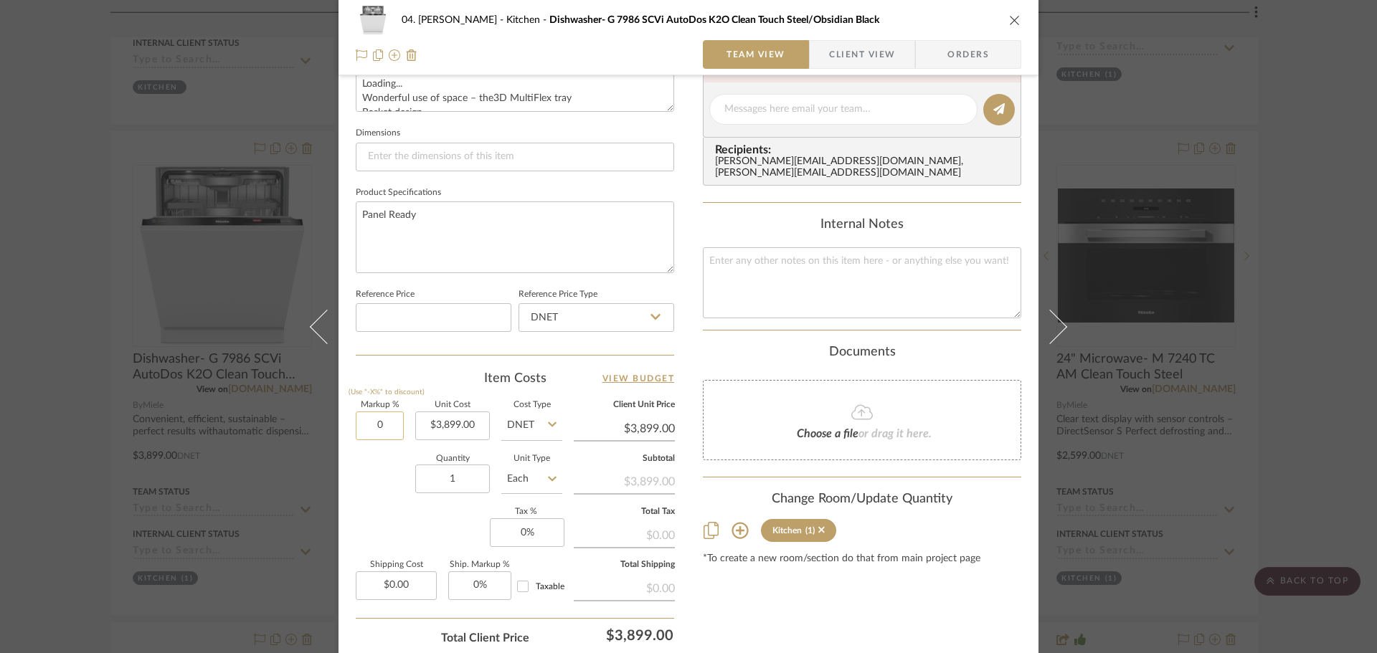
click at [372, 419] on input "0" at bounding box center [380, 426] width 48 height 29
type input "10%"
click at [373, 528] on div "Markup % (Use "-X%" to discount) 10% Unit Cost $3,899.00 Cost Type DNET Client …" at bounding box center [515, 506] width 318 height 209
type input "$4,288.90"
click at [1260, 397] on div "04. Linck Kitchen Dishwasher- G 7986 SCVi AutoDos K2O Clean Touch Steel/Obsidia…" at bounding box center [688, 326] width 1377 height 653
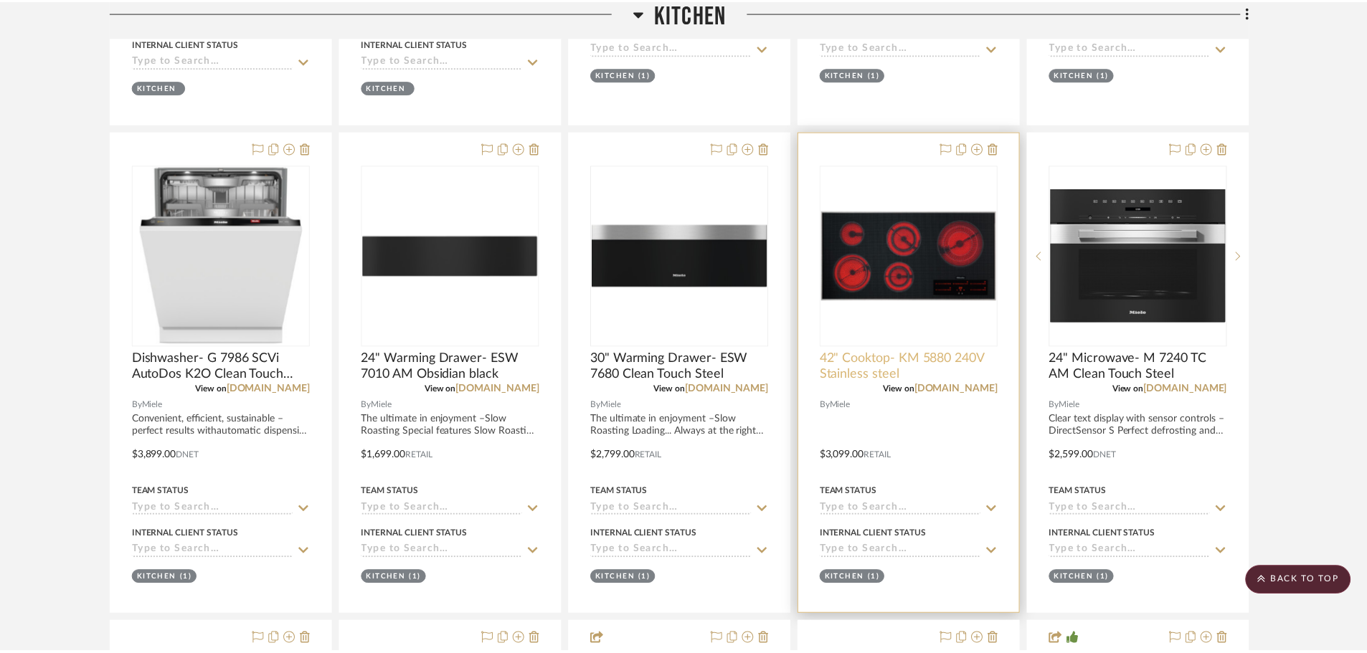
scroll to position [1148, 0]
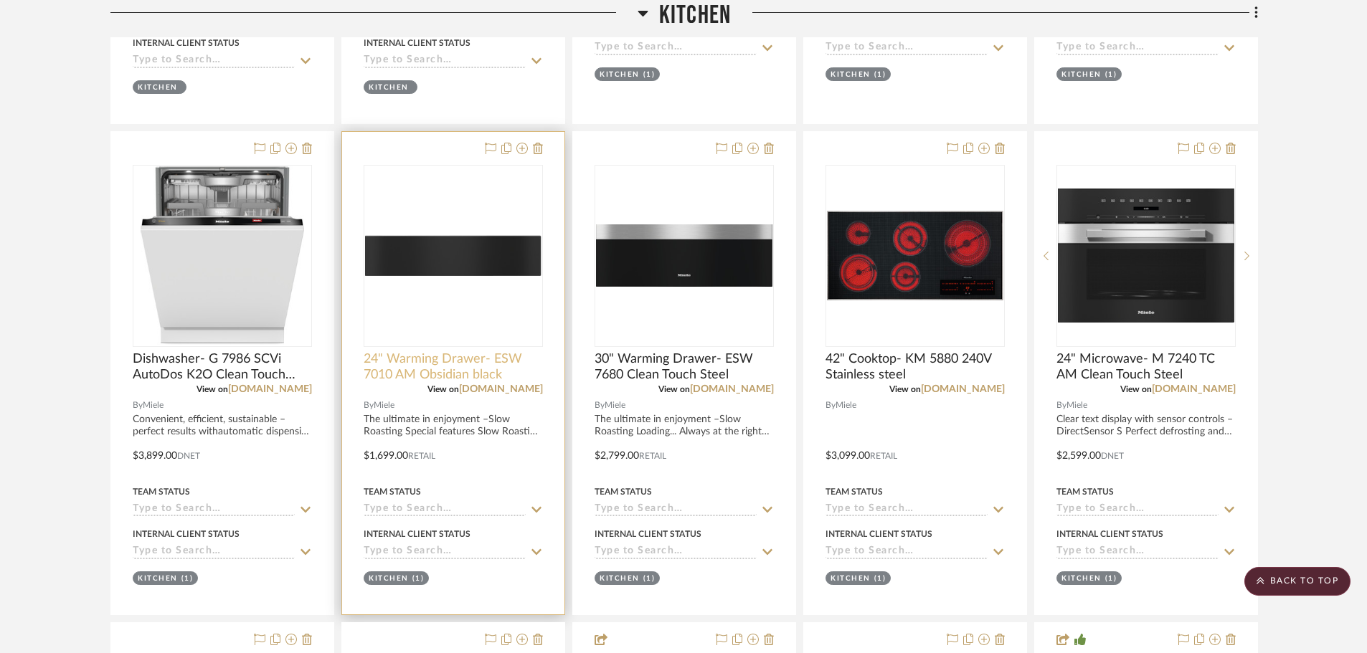
click at [494, 375] on span "24" Warming Drawer- ESW 7010 AM Obsidian black" at bounding box center [453, 367] width 179 height 32
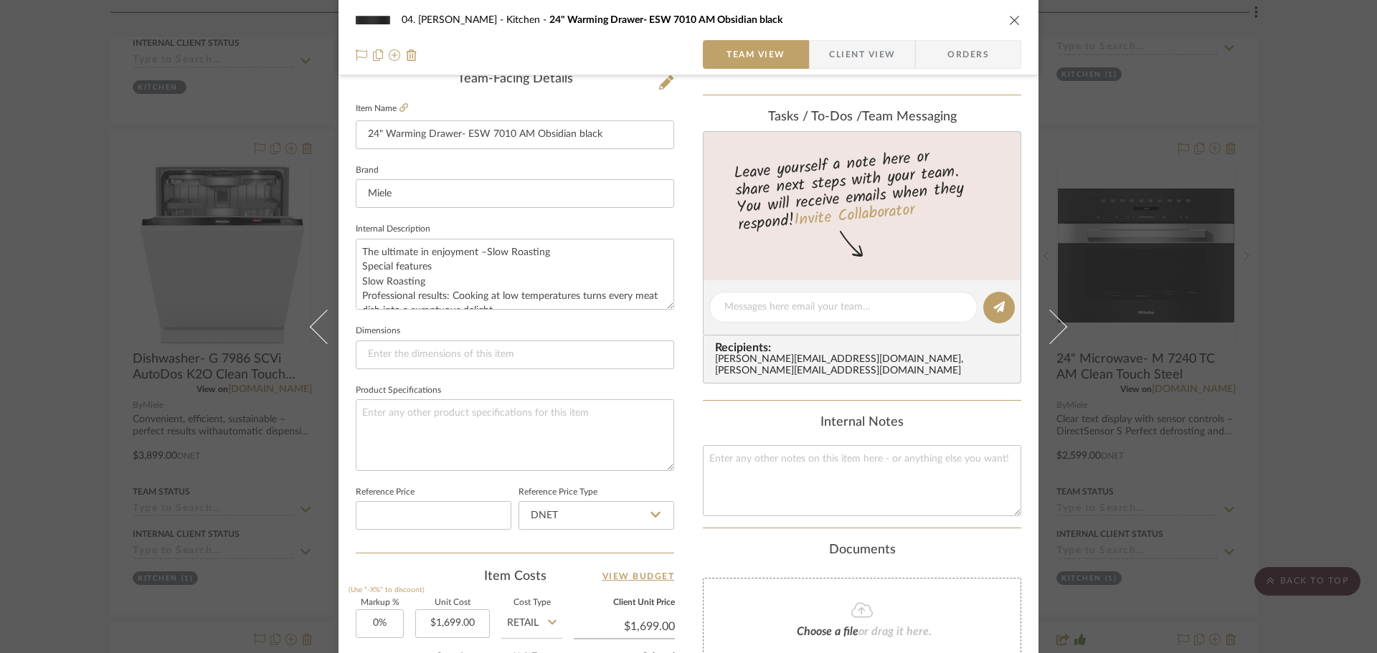
scroll to position [574, 0]
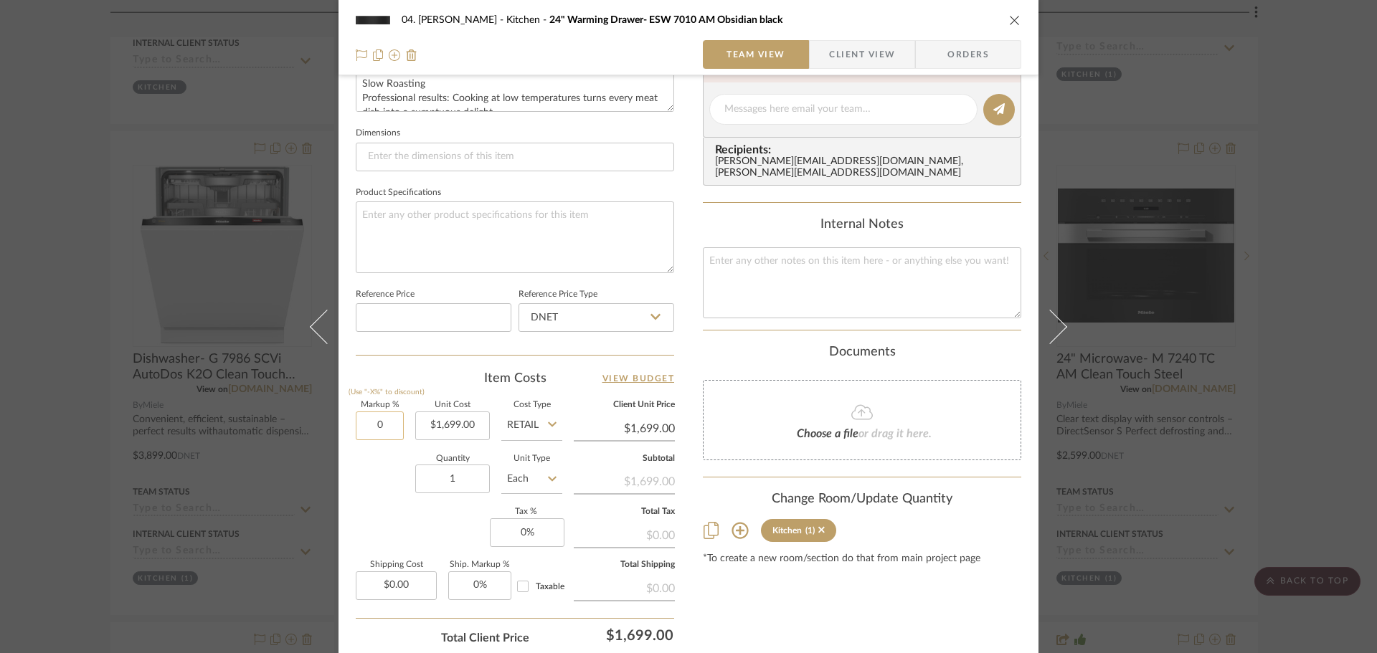
click at [372, 423] on input "0" at bounding box center [380, 426] width 48 height 29
type input "10%"
click at [374, 471] on div "Quantity 1 Unit Type Each" at bounding box center [459, 480] width 207 height 51
type input "$1,868.90"
click at [82, 461] on div "04. Linck Kitchen 24" Warming Drawer- ESW 7010 AM Obsidian black Team View Clie…" at bounding box center [688, 326] width 1377 height 653
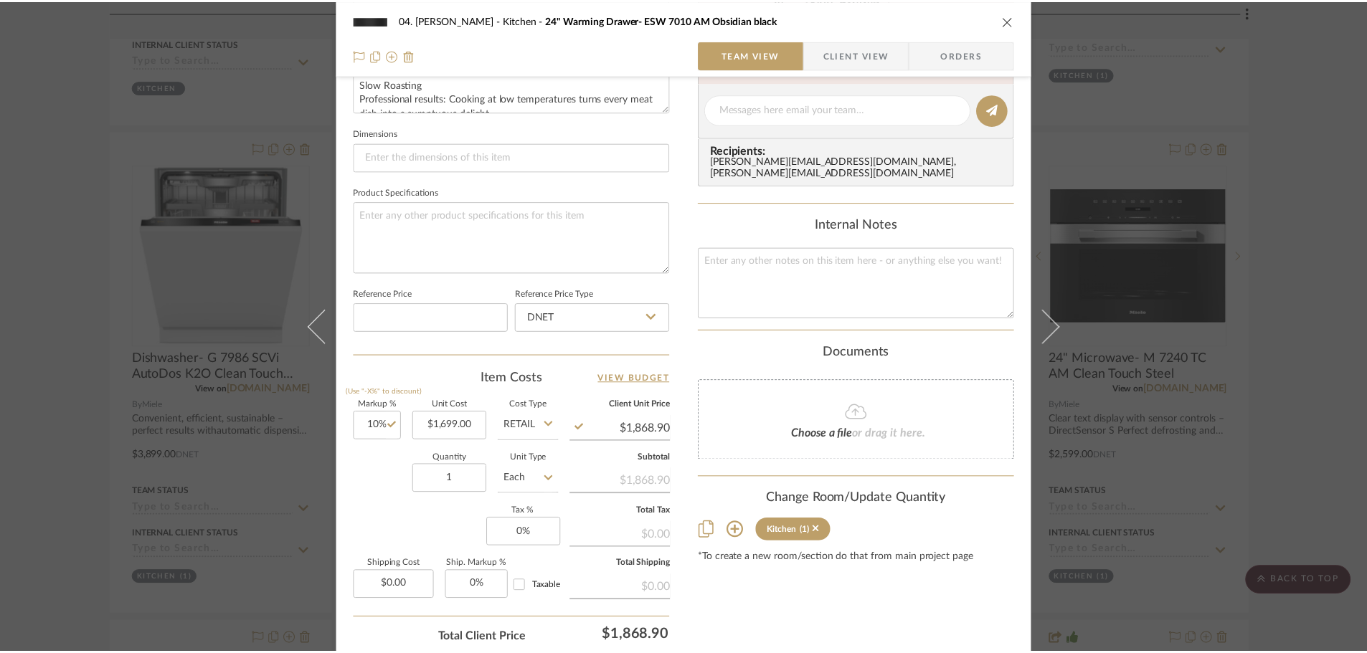
scroll to position [1148, 0]
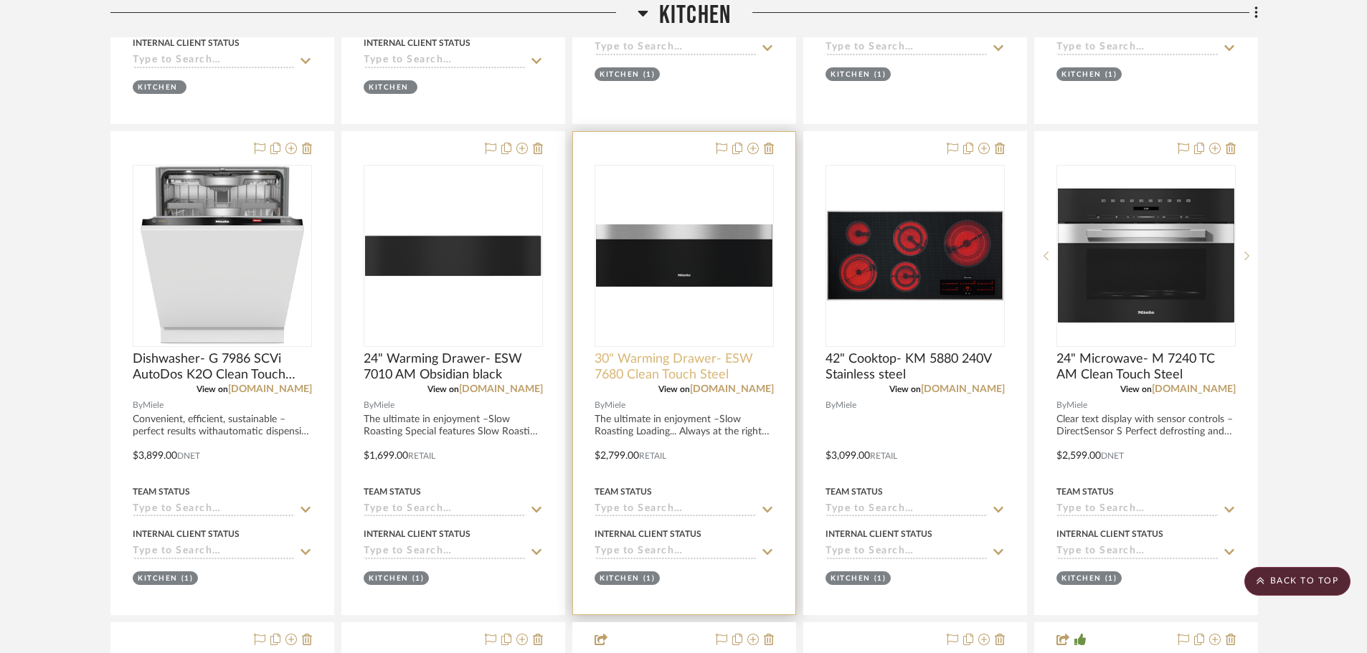
click at [680, 355] on span "30" Warming Drawer- ESW 7680 Clean Touch Steel" at bounding box center [684, 367] width 179 height 32
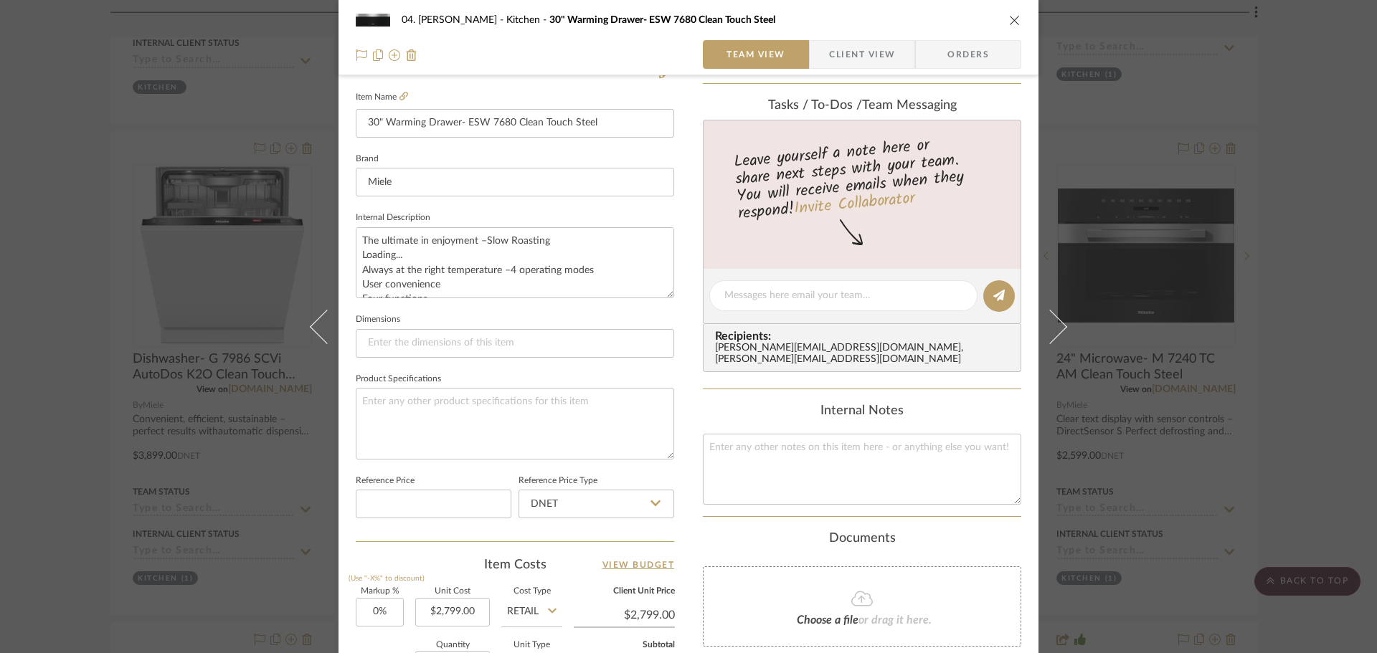
scroll to position [430, 0]
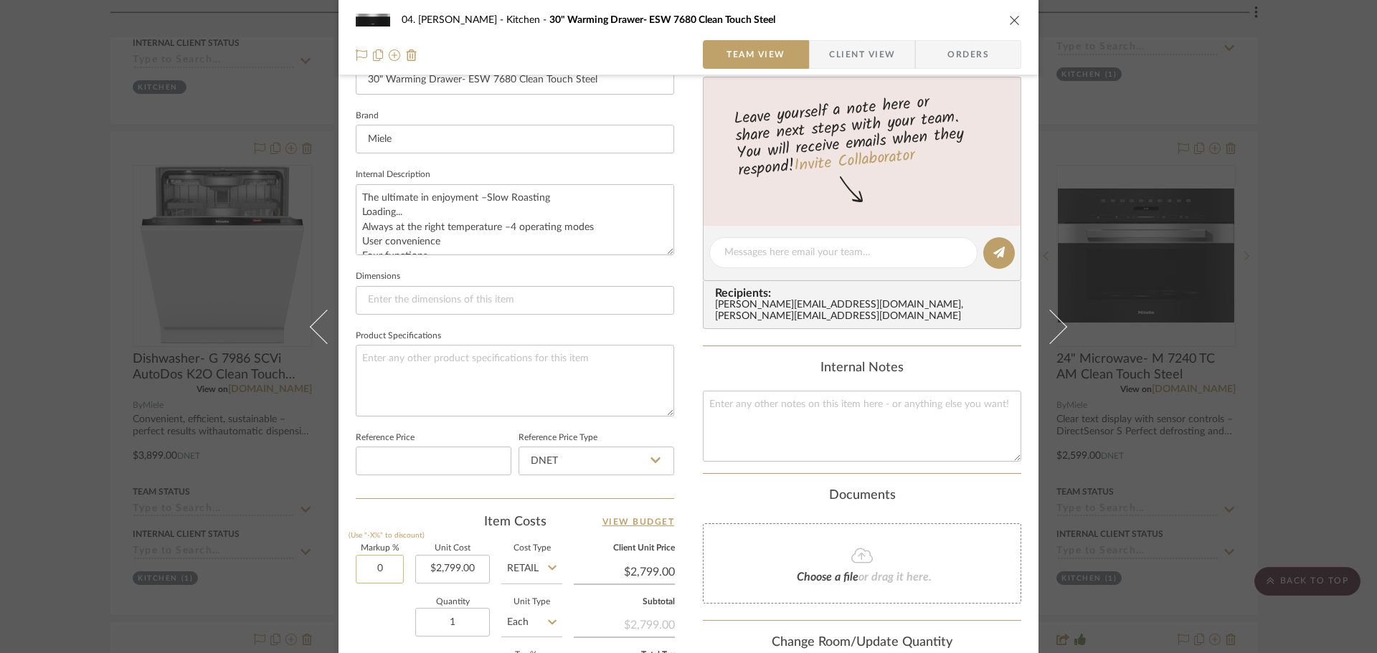
click at [375, 563] on input "0" at bounding box center [380, 569] width 48 height 29
type input "10%"
click at [377, 615] on div "Quantity 1 Unit Type Each" at bounding box center [459, 624] width 207 height 51
type input "$3,078.90"
click at [51, 484] on div "04. Linck Kitchen 30" Warming Drawer- ESW 7680 Clean Touch Steel Team View Clie…" at bounding box center [688, 326] width 1377 height 653
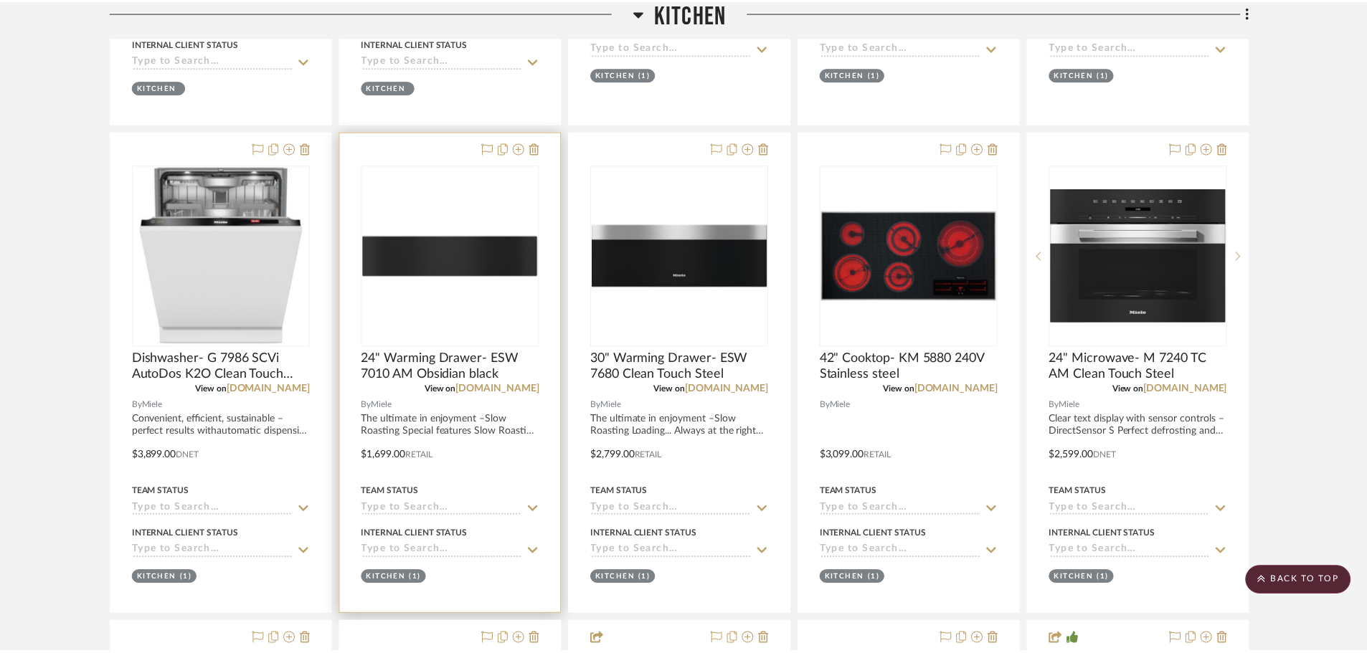
scroll to position [1148, 0]
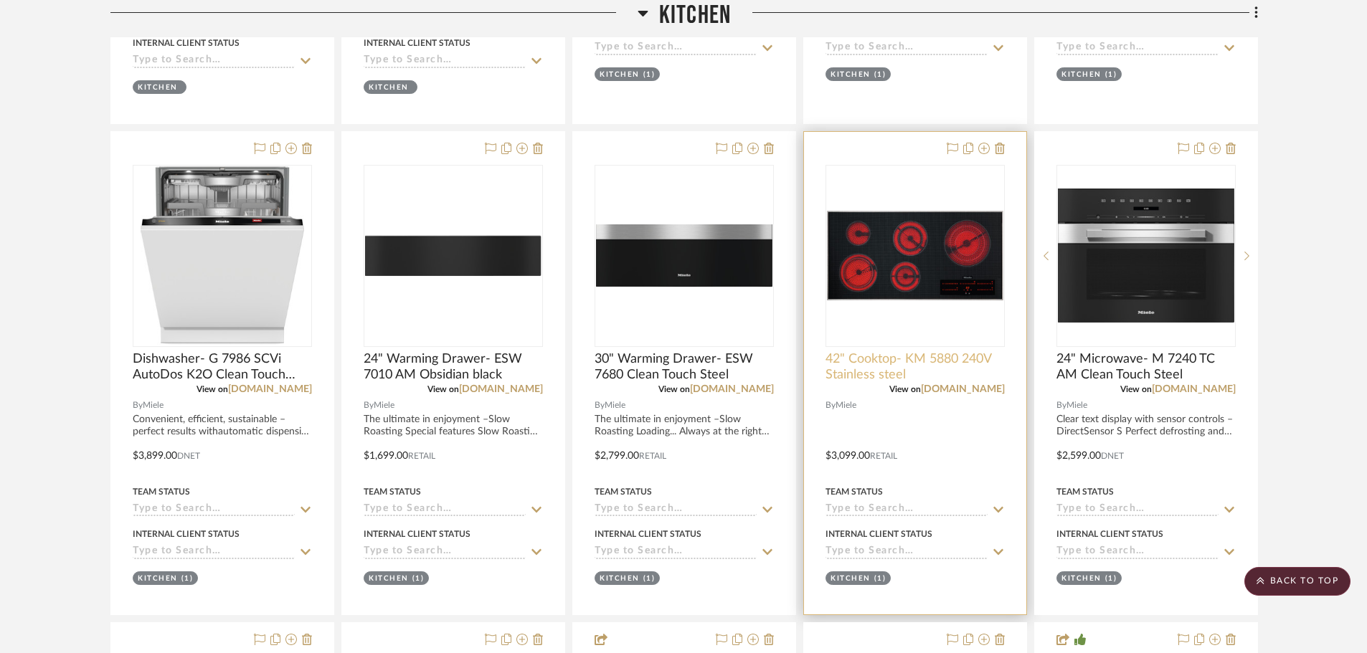
click at [861, 361] on span "42" Cooktop- KM 5880 240V Stainless steel" at bounding box center [915, 367] width 179 height 32
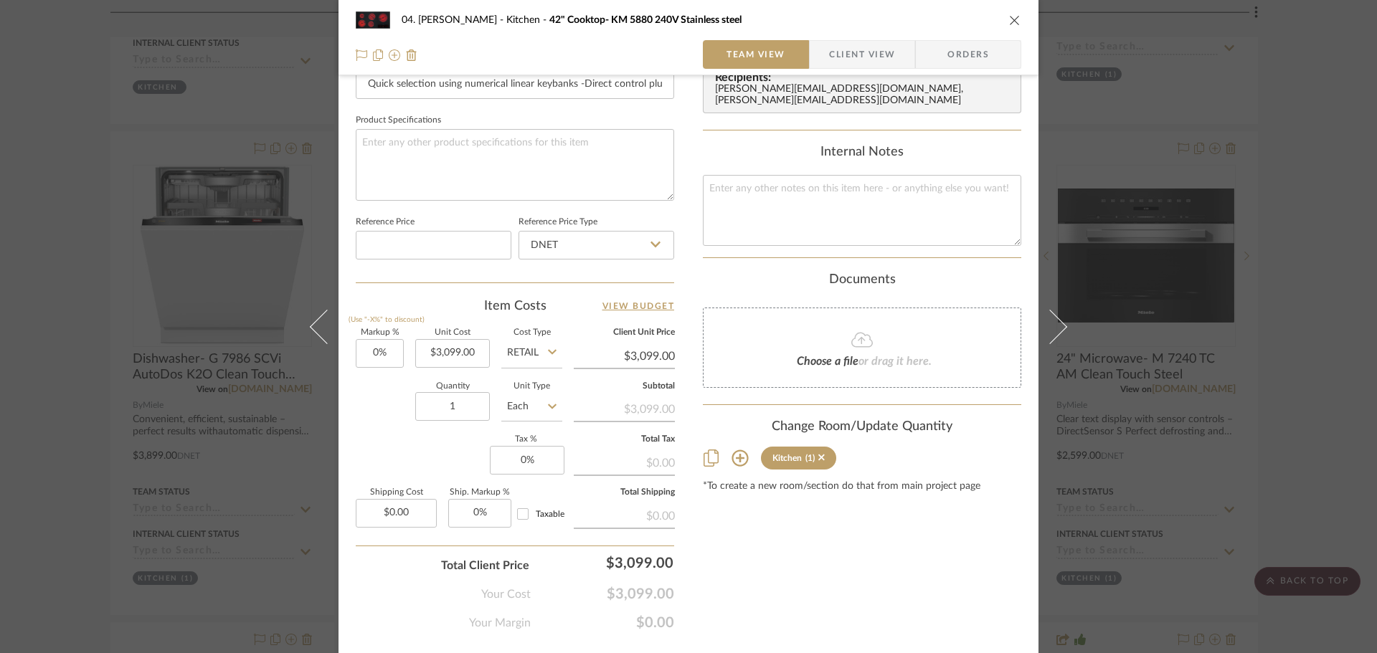
scroll to position [682, 0]
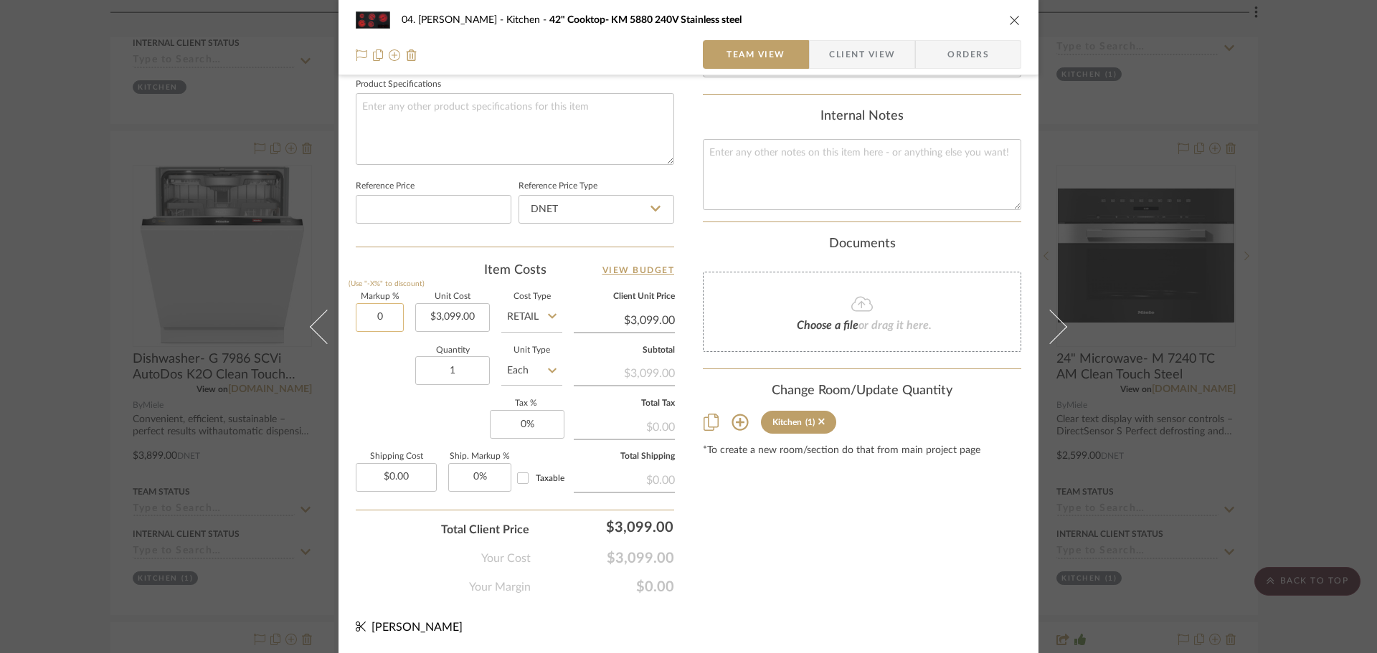
click at [390, 331] on input "0" at bounding box center [380, 317] width 48 height 29
type input "10%"
click at [394, 432] on div "Markup % (Use "-X%" to discount) 10% Unit Cost $3,099.00 Cost Type Retail Clien…" at bounding box center [515, 397] width 318 height 209
type input "$3,408.90"
click at [1274, 348] on div "04. Linck Kitchen 42" Cooktop- KM 5880 240V Stainless steel Team View Client Vi…" at bounding box center [688, 326] width 1377 height 653
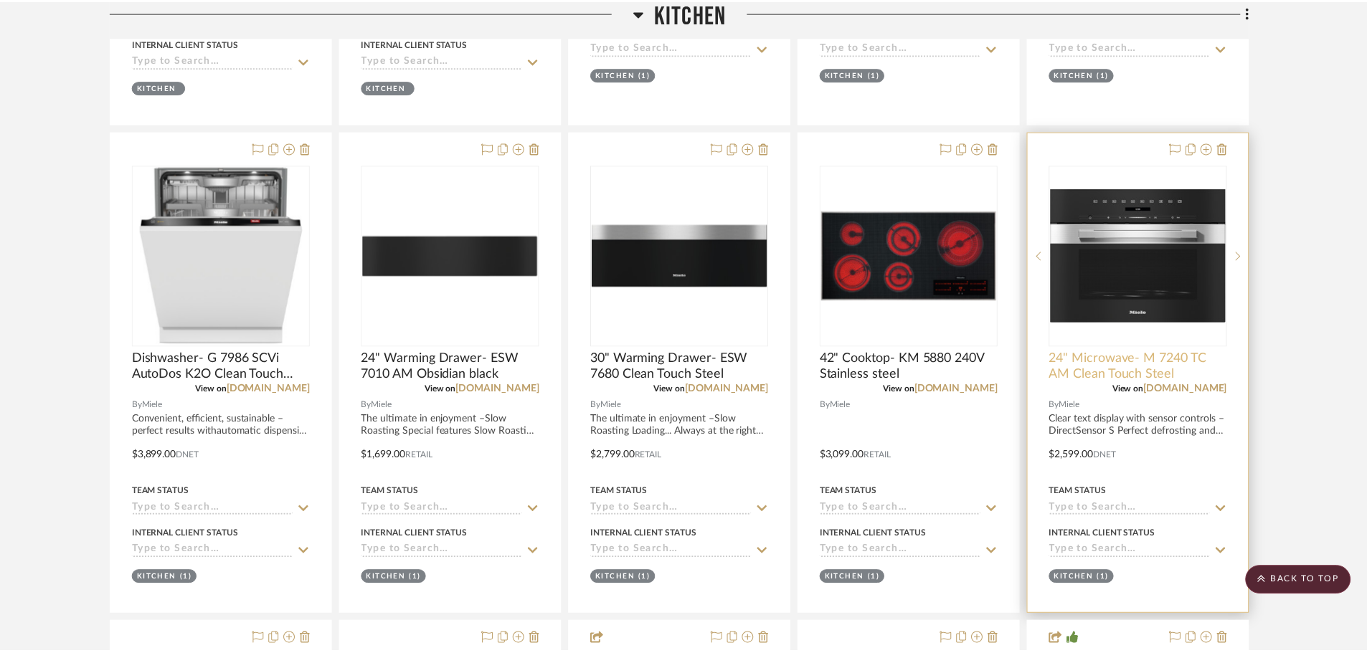
scroll to position [1148, 0]
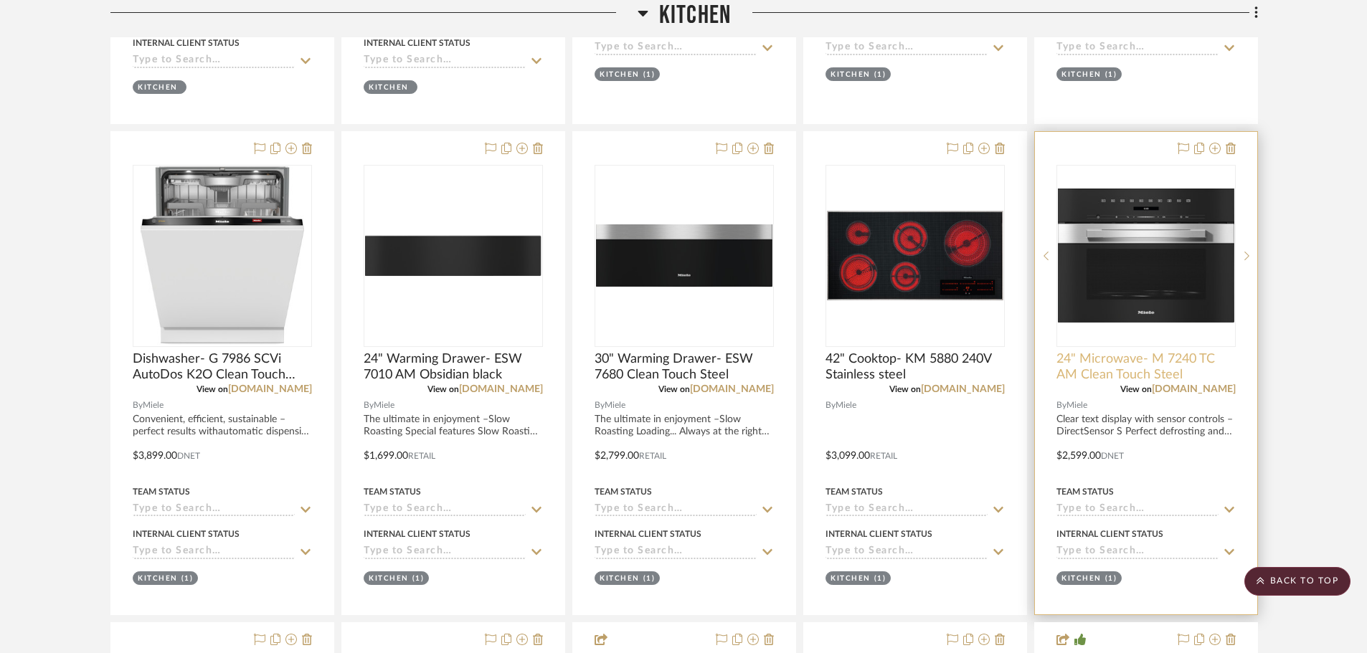
click at [1125, 359] on span "24" Microwave- M 7240 TC AM Clean Touch Steel" at bounding box center [1146, 367] width 179 height 32
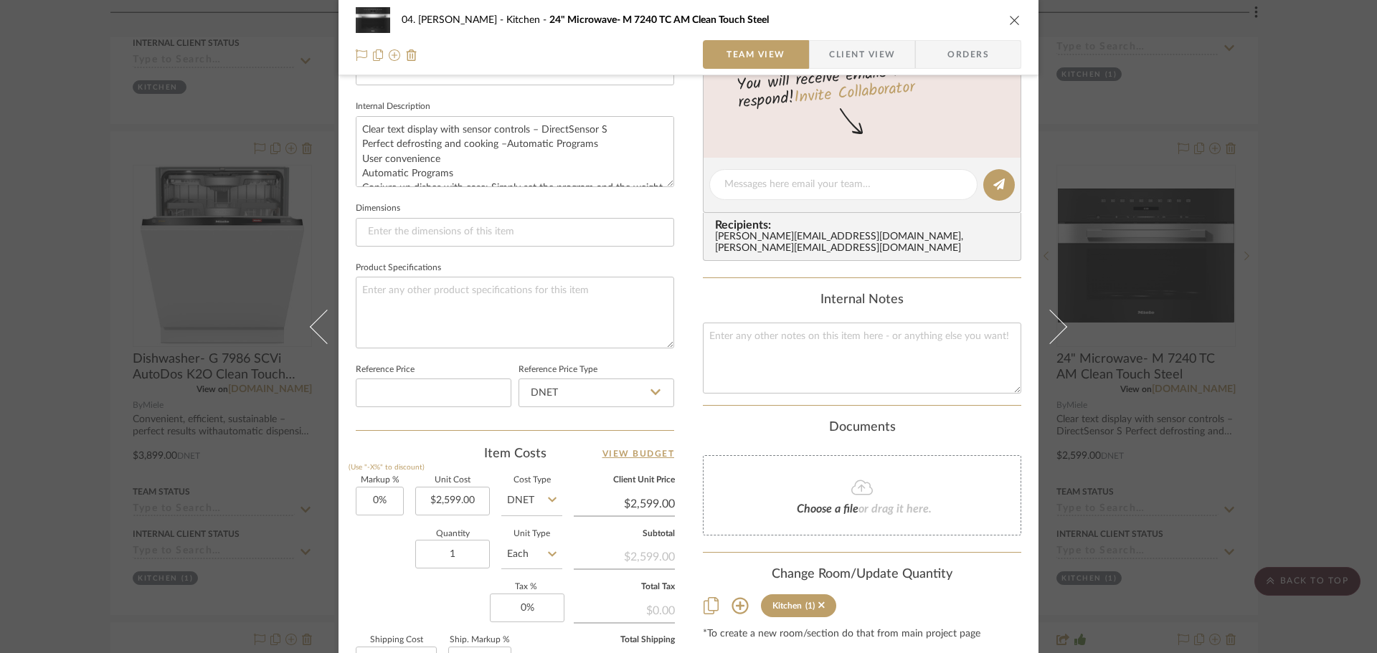
scroll to position [574, 0]
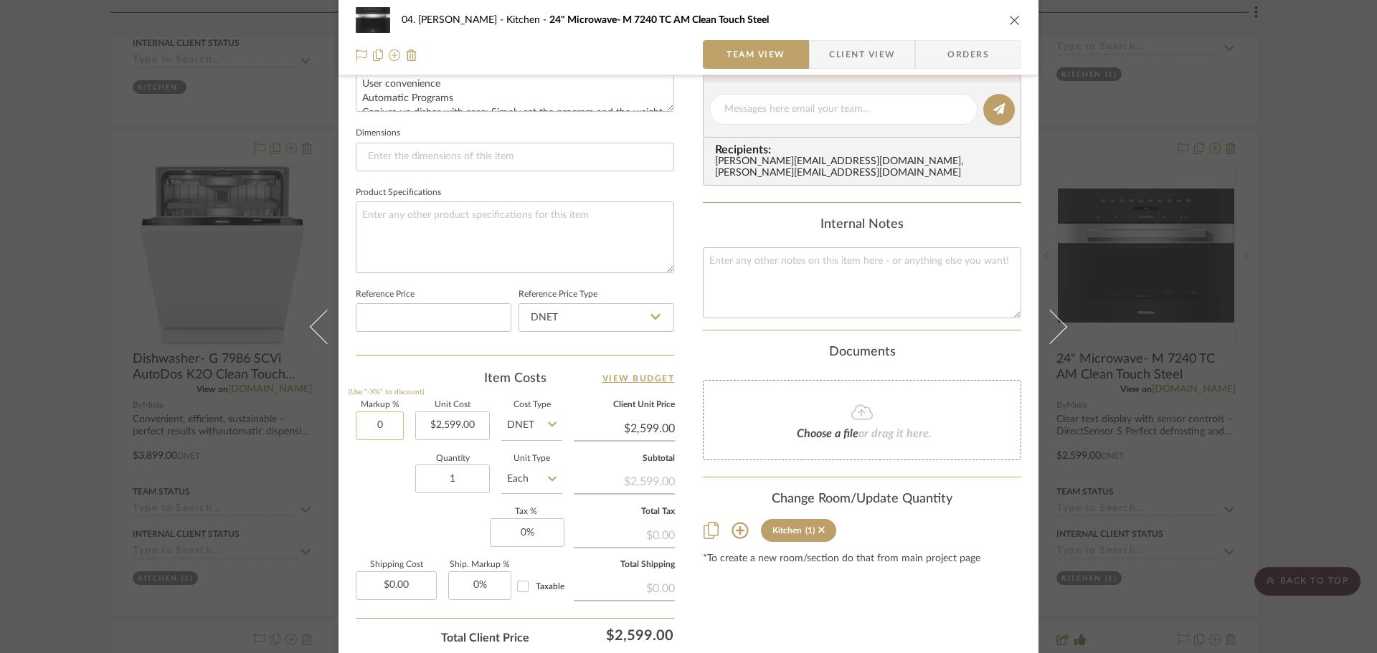
click at [387, 432] on input "0" at bounding box center [380, 426] width 48 height 29
type input "10%"
click at [392, 481] on div "Quantity 1 Unit Type Each" at bounding box center [459, 480] width 207 height 51
type input "$2,858.90"
click at [1285, 441] on div "04. Linck Kitchen 24" Microwave- M 7240 TC AM Clean Touch Steel Team View Clien…" at bounding box center [688, 326] width 1377 height 653
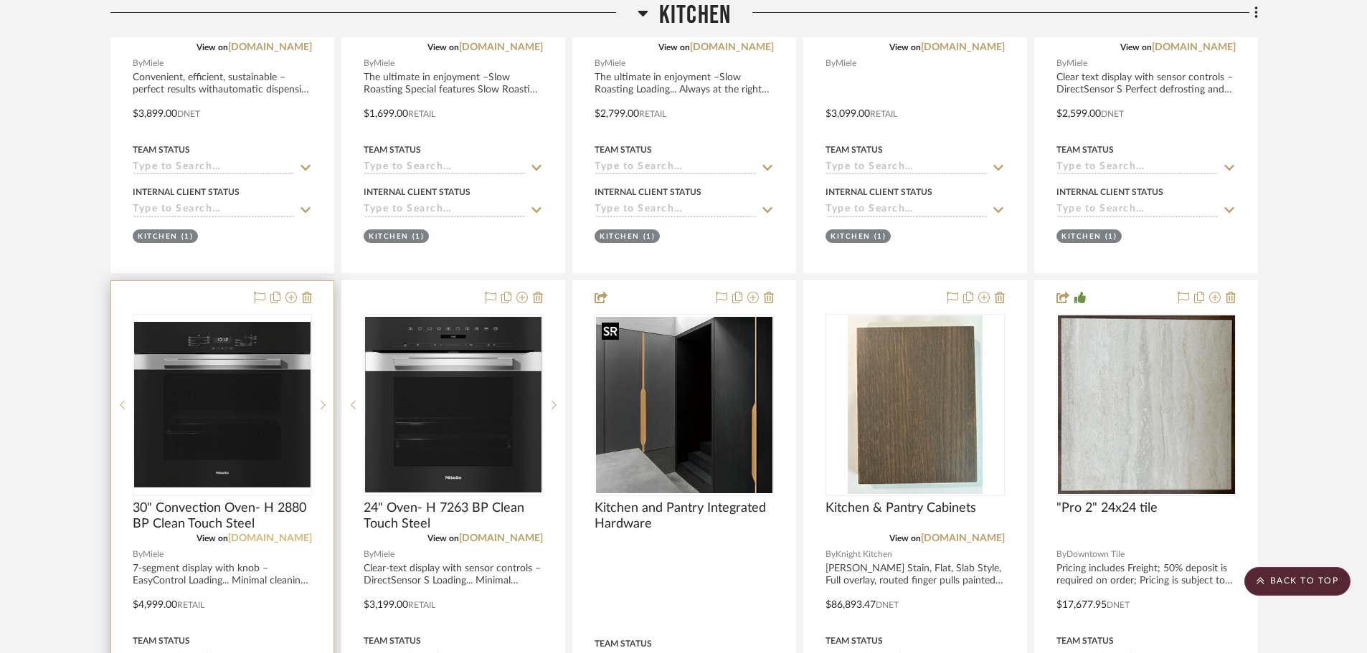
scroll to position [1506, 0]
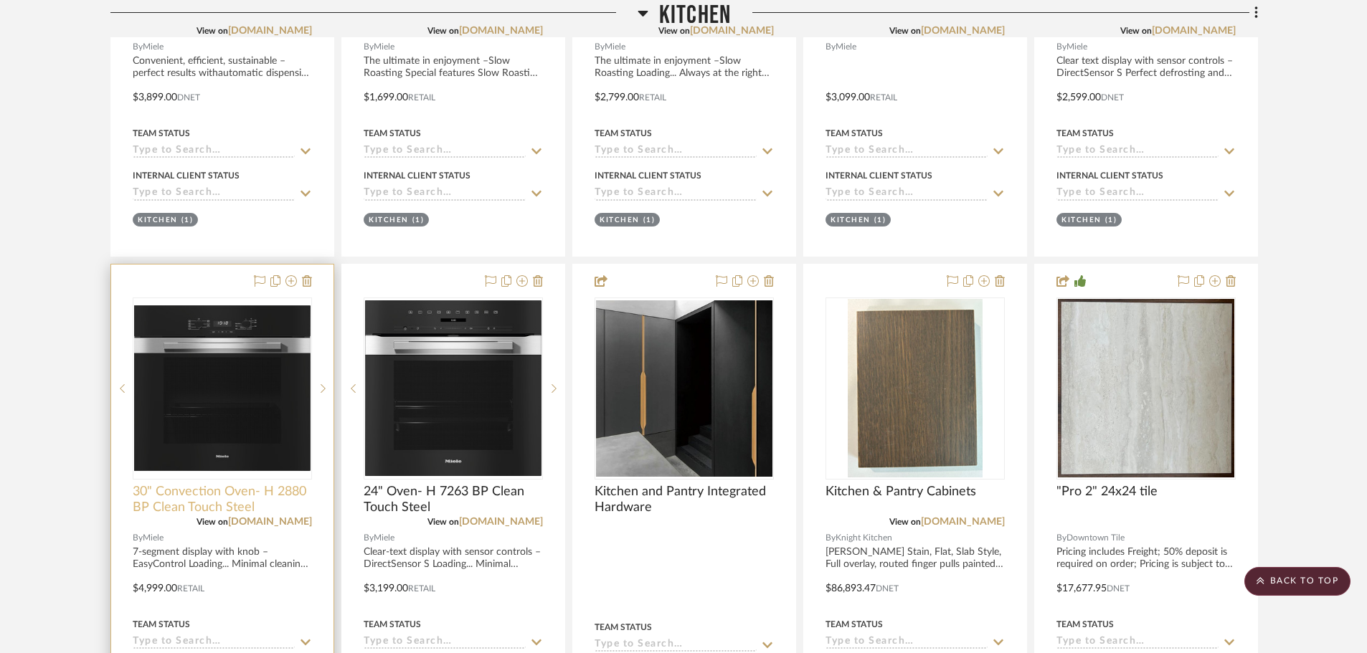
click at [242, 498] on span "30" Convection Oven- H 2880 BP Clean Touch Steel" at bounding box center [222, 500] width 179 height 32
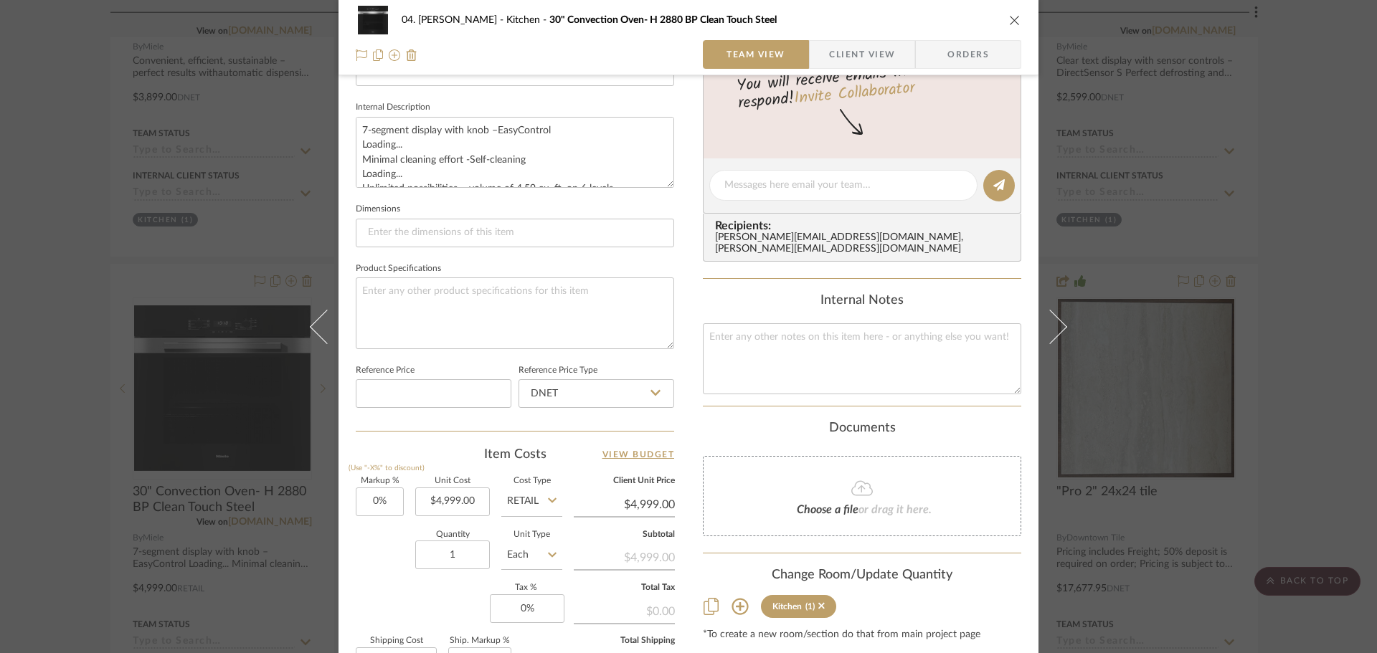
scroll to position [502, 0]
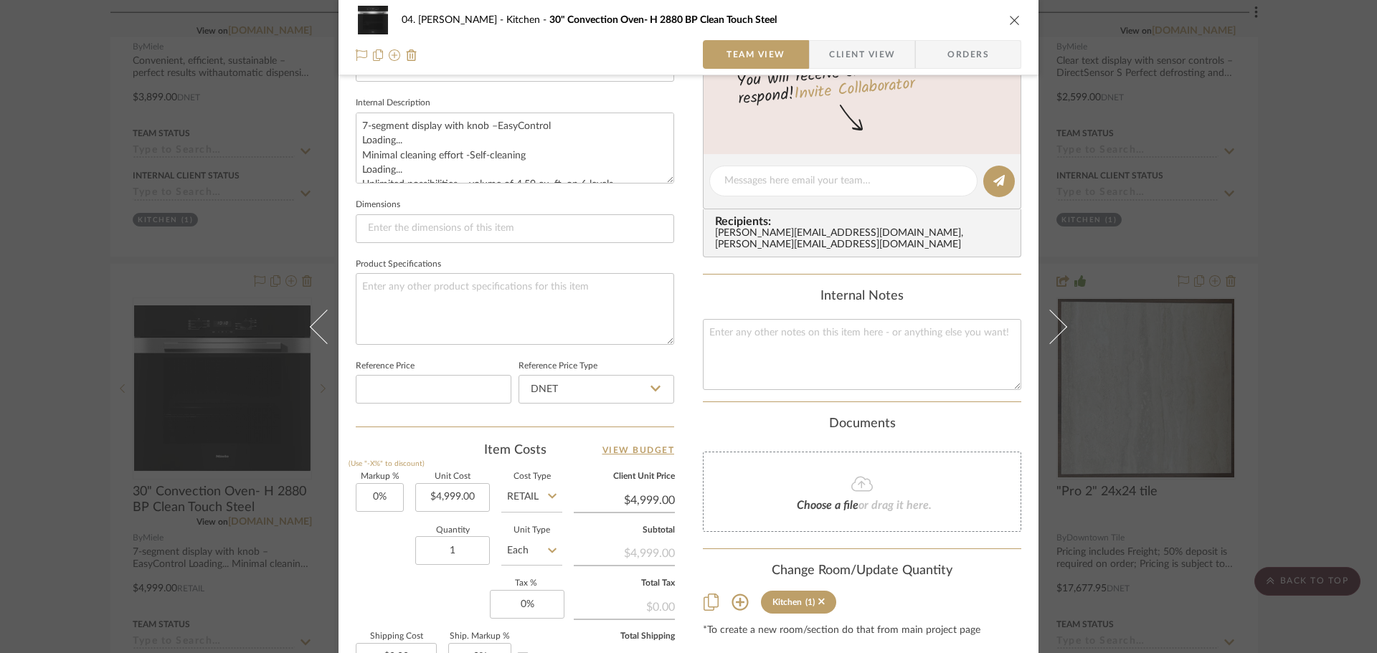
click at [384, 481] on fieldset "Markup % (Use "-X%" to discount) 0%" at bounding box center [380, 492] width 48 height 39
click at [379, 494] on input "0" at bounding box center [380, 497] width 48 height 29
type input "10%"
click at [392, 539] on div "Quantity 1 Unit Type Each" at bounding box center [459, 552] width 207 height 51
type input "$5,498.90"
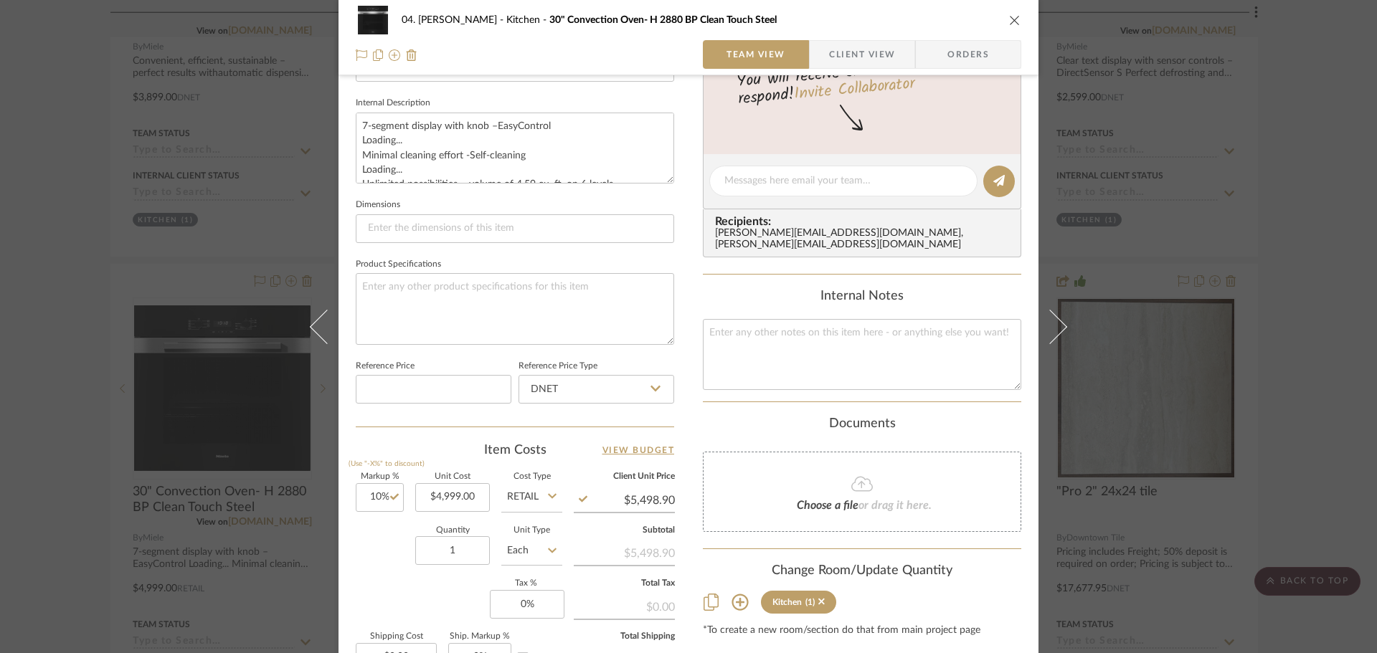
click at [60, 478] on div "04. Linck Kitchen 30" Convection Oven- H 2880 BP Clean Touch Steel Team View Cl…" at bounding box center [688, 326] width 1377 height 653
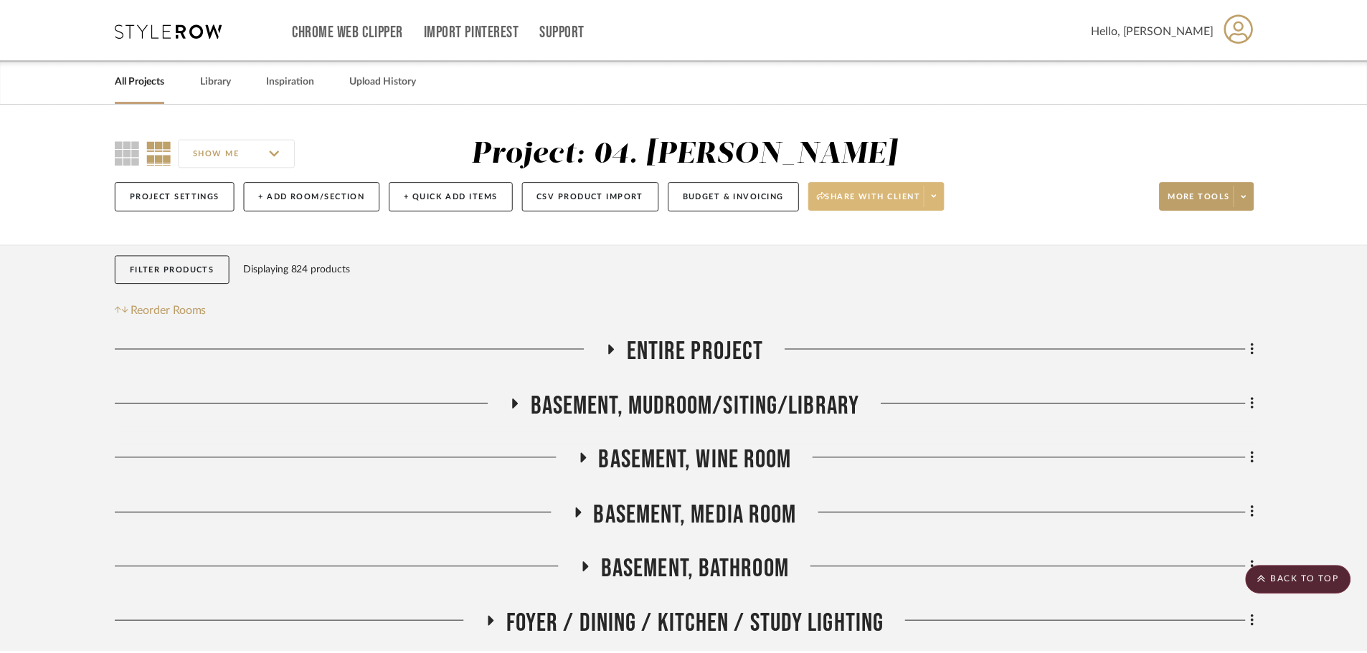
scroll to position [1506, 0]
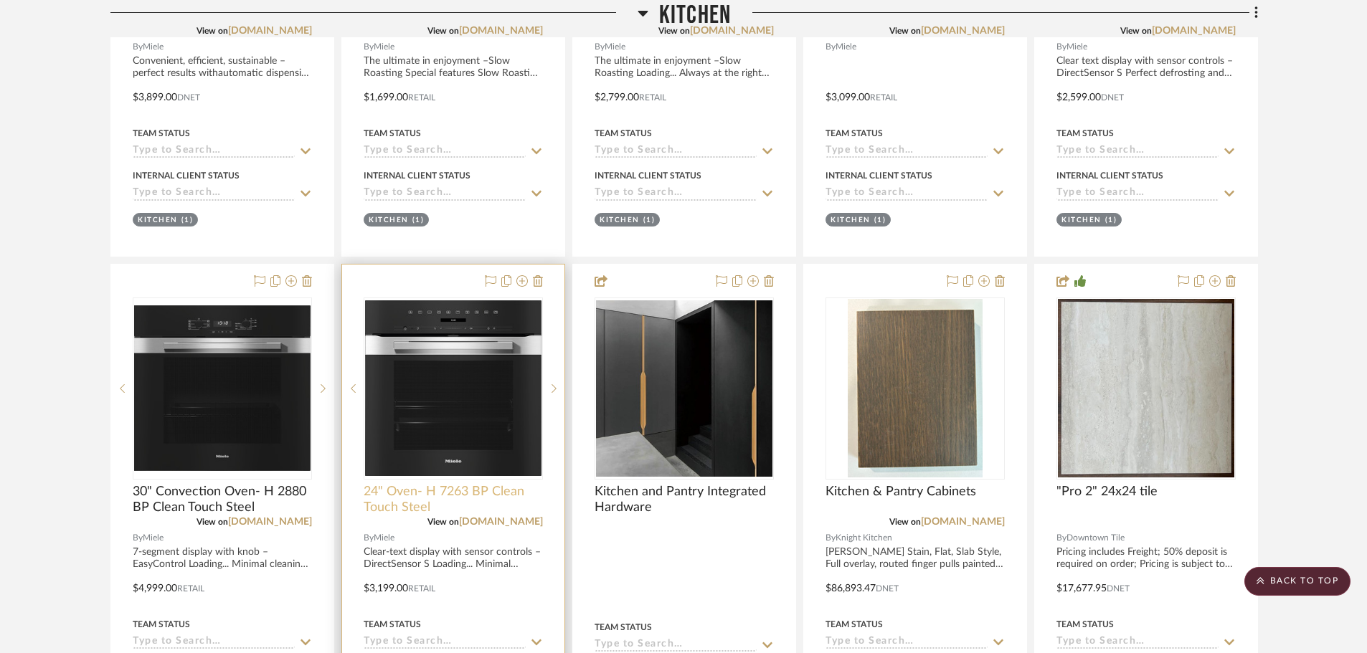
click at [419, 504] on span "24" Oven- H 7263 BP Clean Touch Steel" at bounding box center [453, 500] width 179 height 32
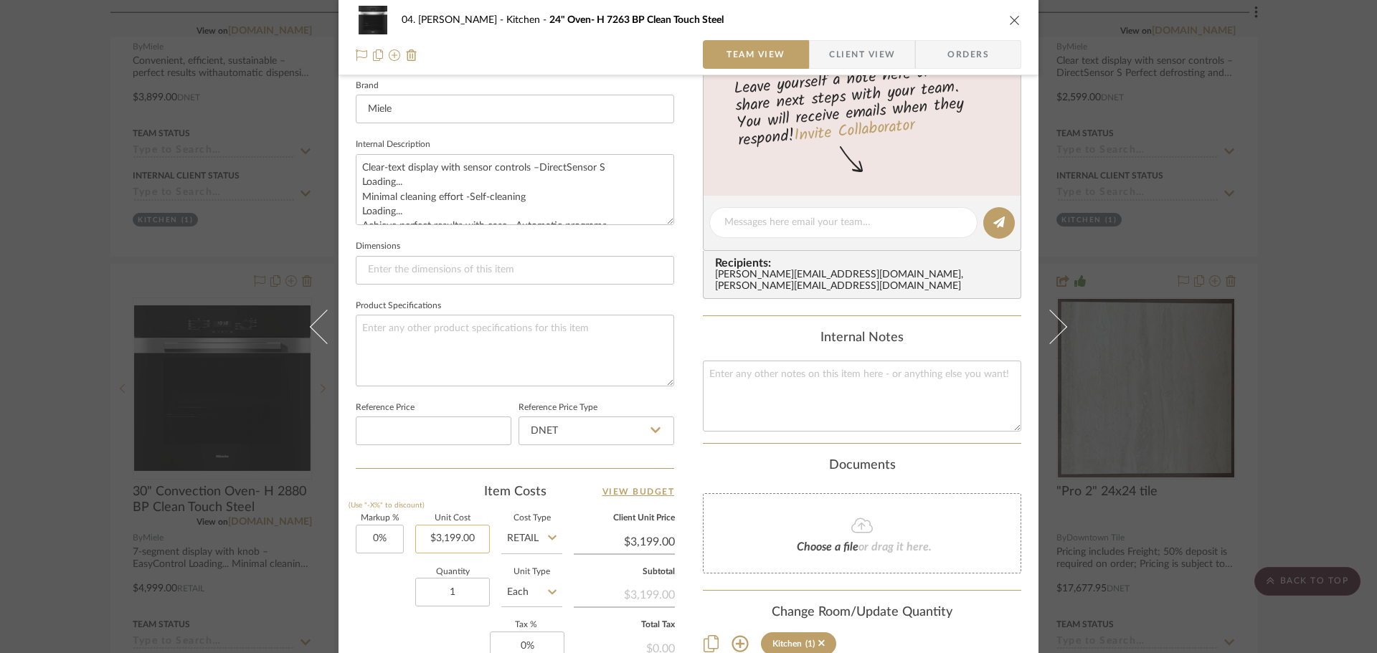
scroll to position [502, 0]
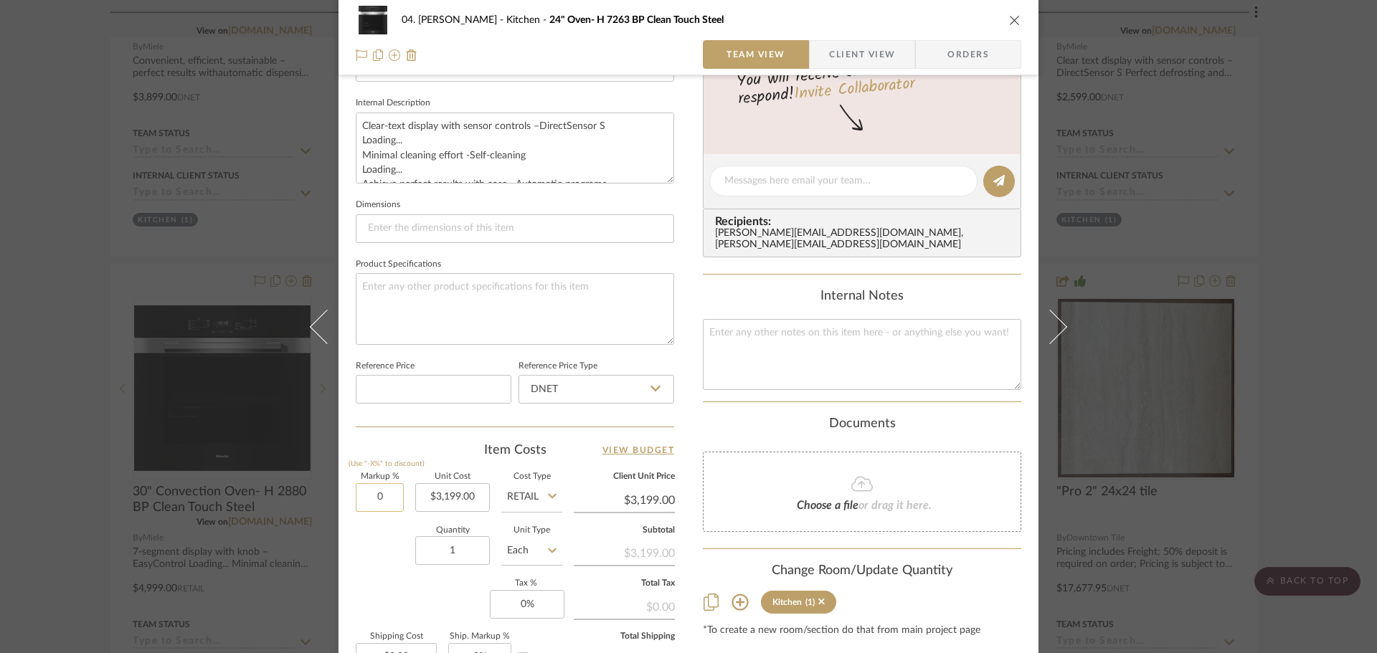
click at [394, 504] on input "0" at bounding box center [380, 497] width 48 height 29
type input "10%"
click at [381, 547] on div "Quantity 1 Unit Type Each" at bounding box center [459, 552] width 207 height 51
type input "$3,518.90"
click at [77, 479] on div "04. Linck Kitchen 24" Oven- H 7263 BP Clean Touch Steel Team View Client View O…" at bounding box center [688, 326] width 1377 height 653
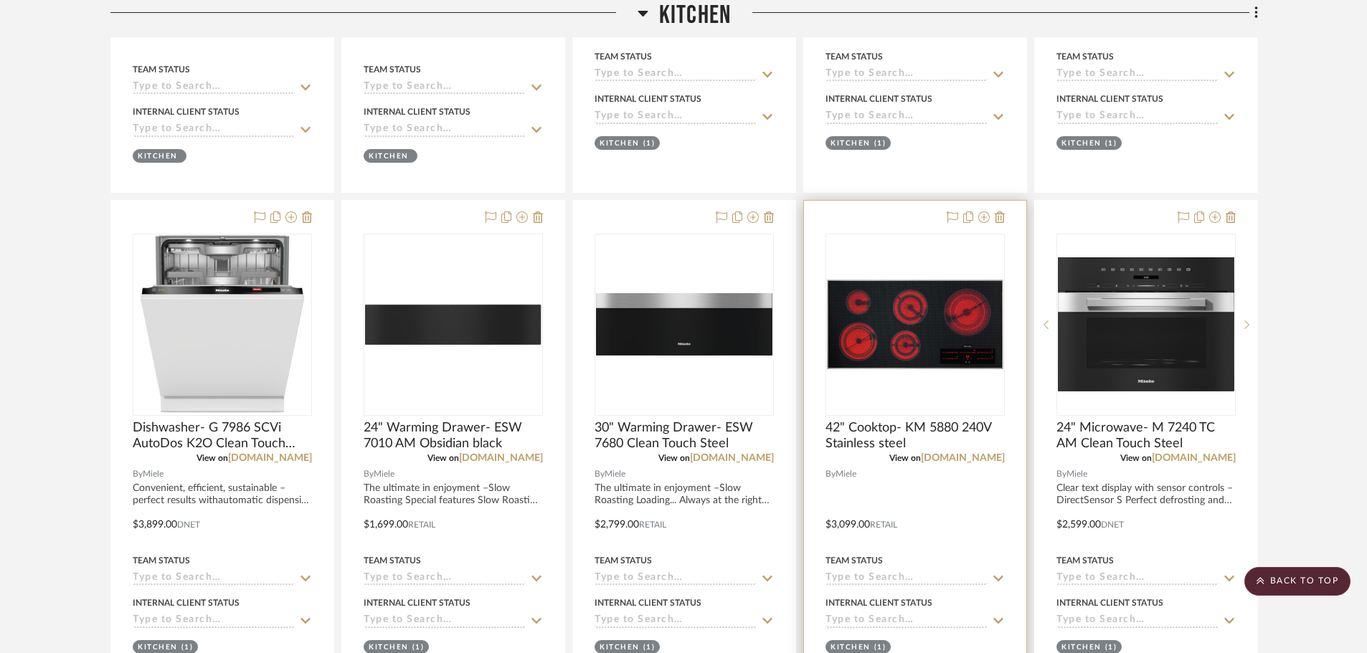
scroll to position [1076, 0]
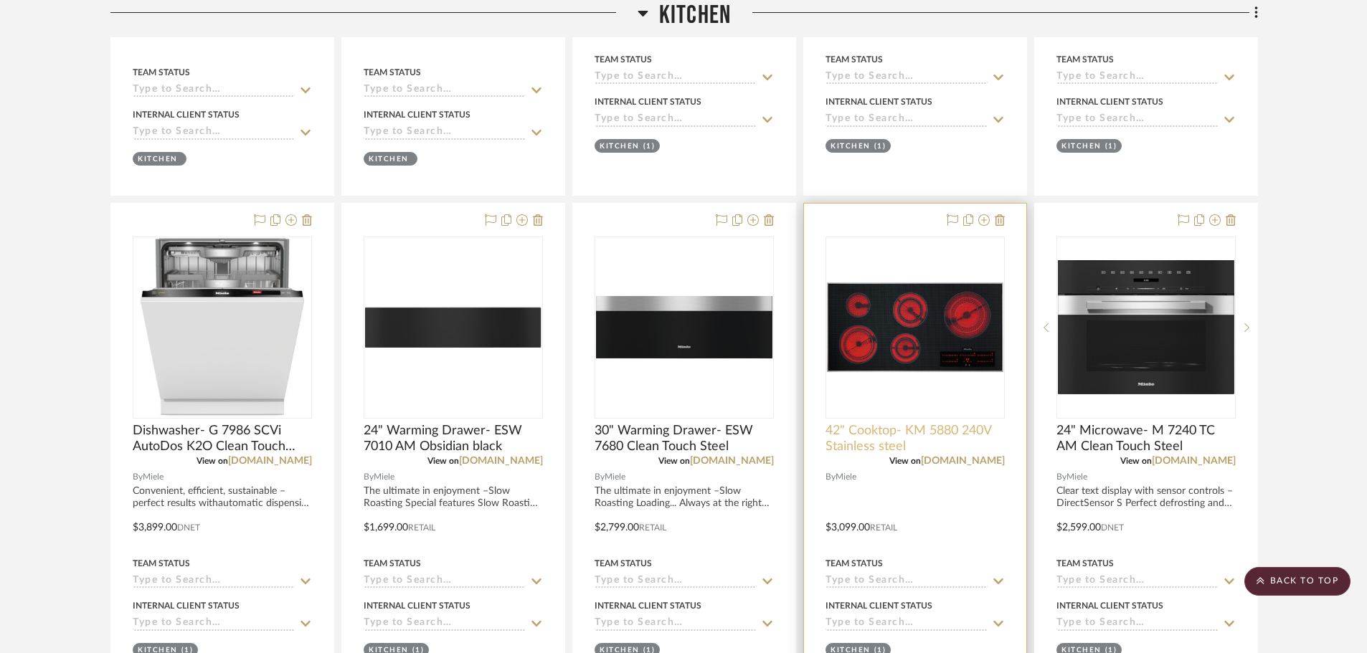
click at [917, 445] on span "42" Cooktop- KM 5880 240V Stainless steel" at bounding box center [915, 439] width 179 height 32
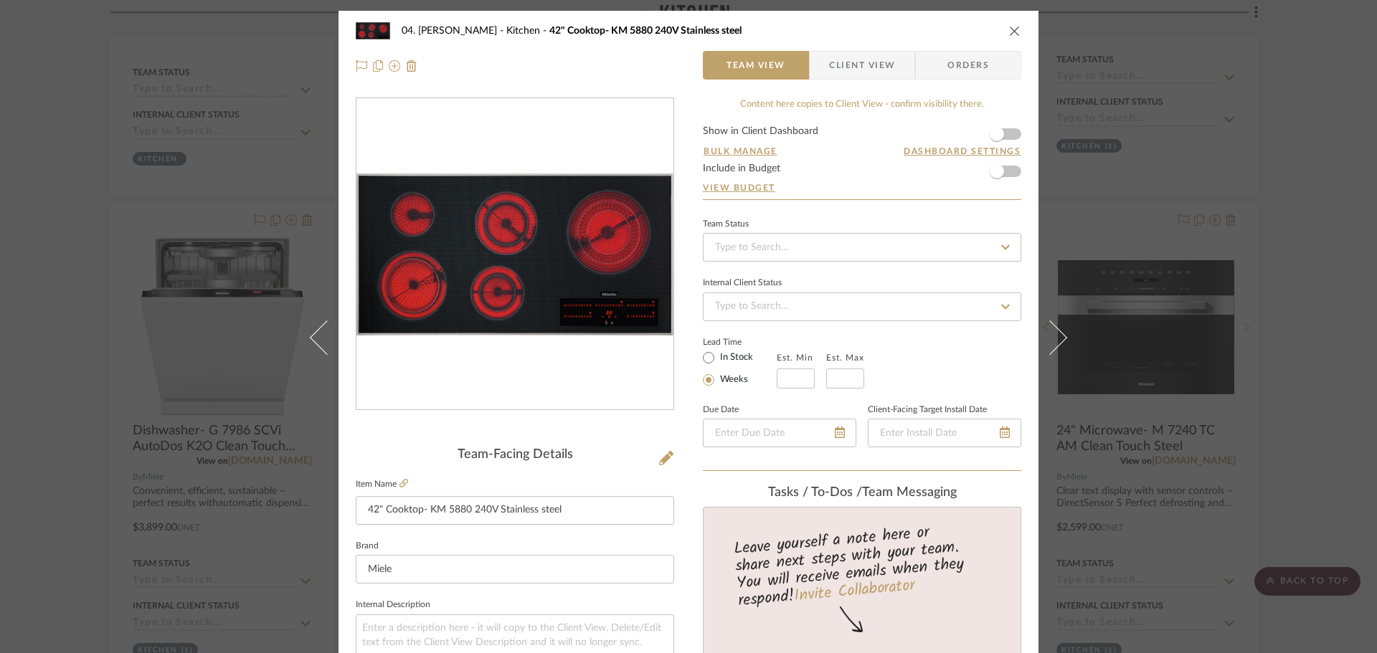
scroll to position [502, 0]
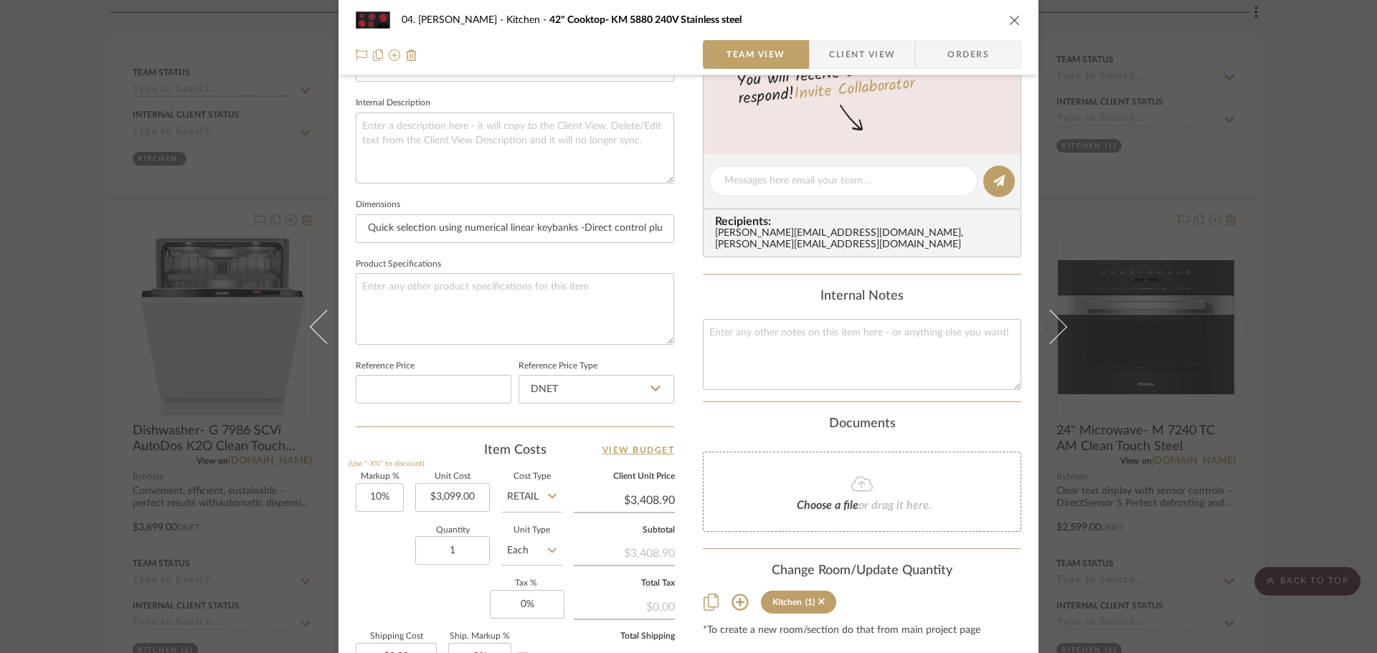
click at [1307, 444] on div "04. Linck Kitchen 42" Cooktop- KM 5880 240V Stainless steel Team View Client Vi…" at bounding box center [688, 326] width 1377 height 653
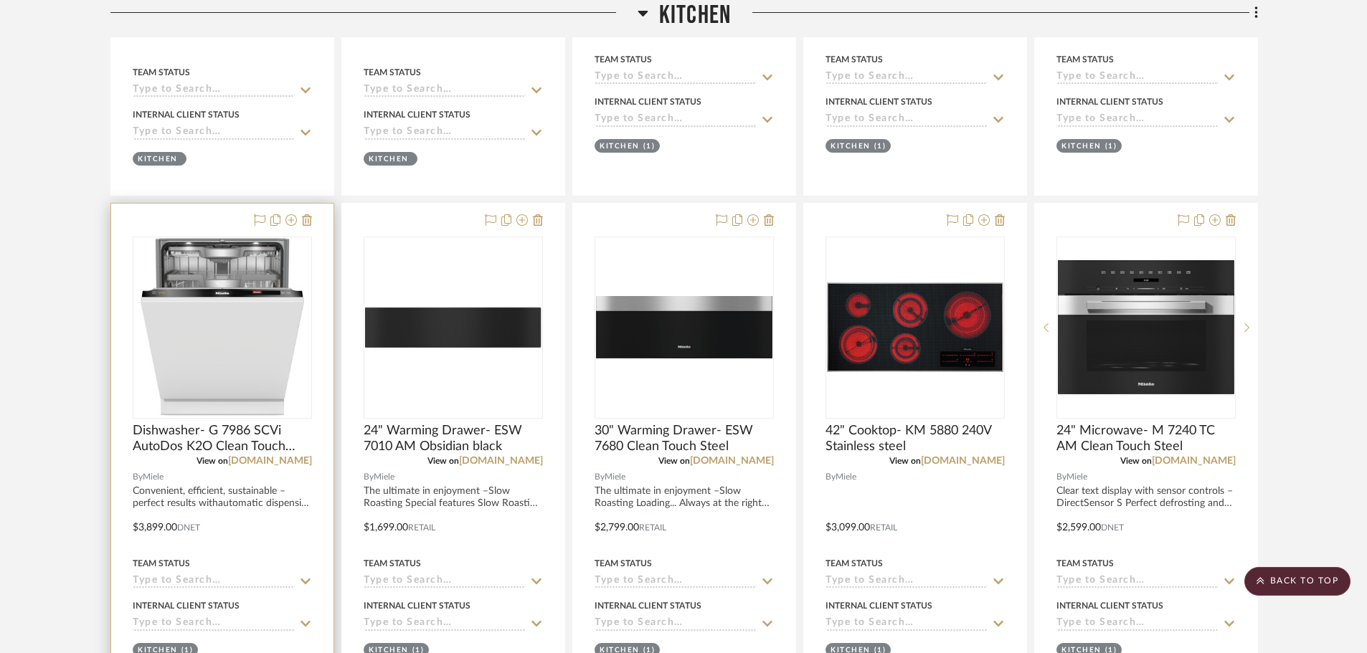
scroll to position [1004, 0]
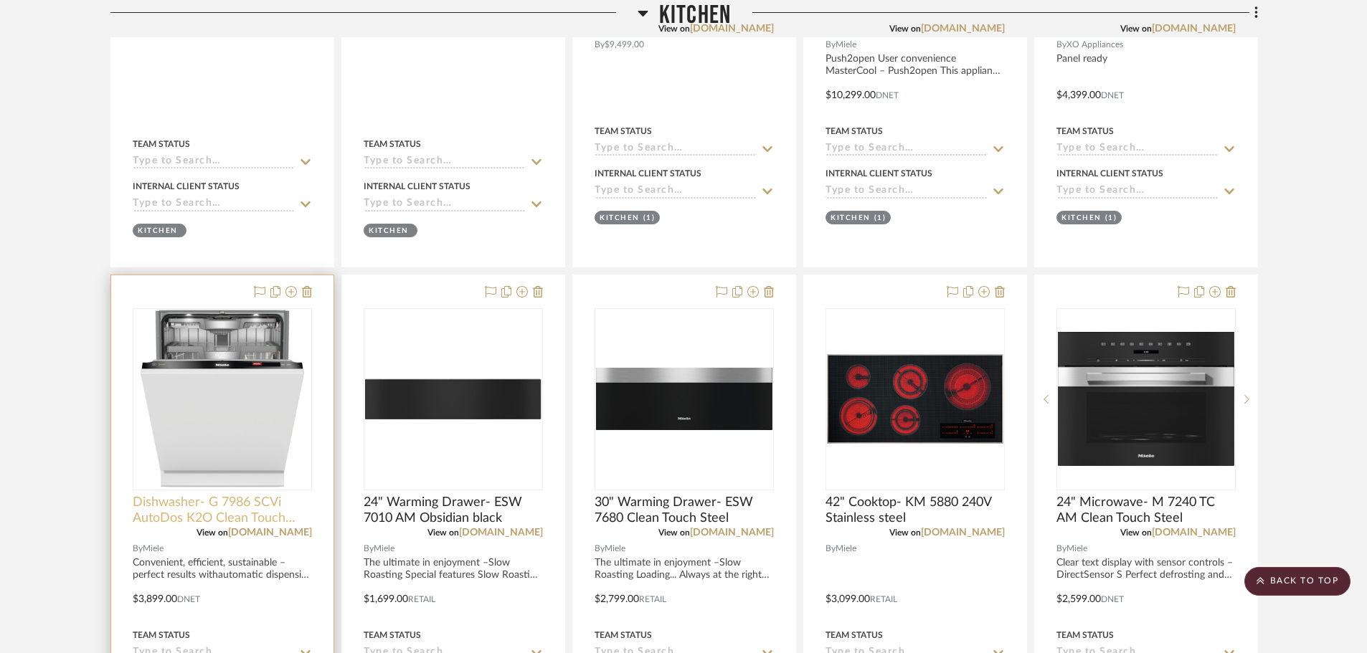
click at [231, 520] on span "Dishwasher- G 7986 SCVi AutoDos K2O Clean Touch Steel/Obsidian Black" at bounding box center [222, 511] width 179 height 32
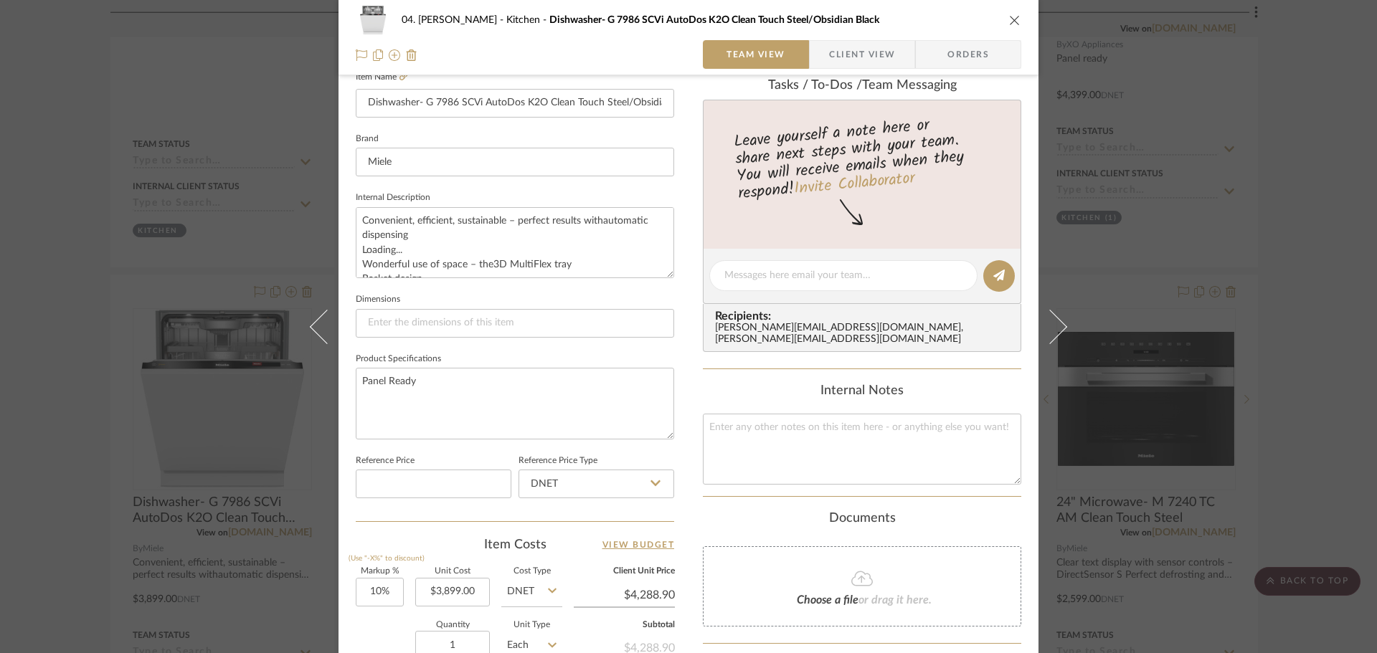
scroll to position [430, 0]
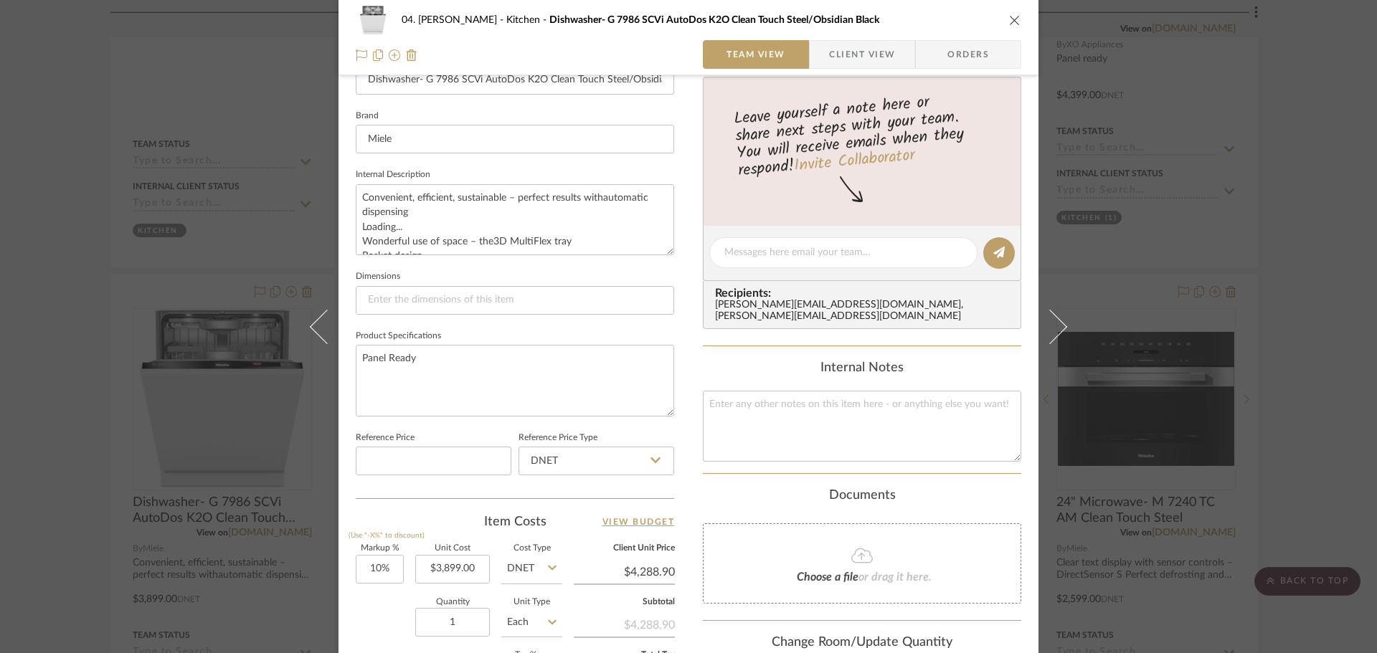
click at [33, 471] on div "04. Linck Kitchen Dishwasher- G 7986 SCVi AutoDos K2O Clean Touch Steel/Obsidia…" at bounding box center [688, 326] width 1377 height 653
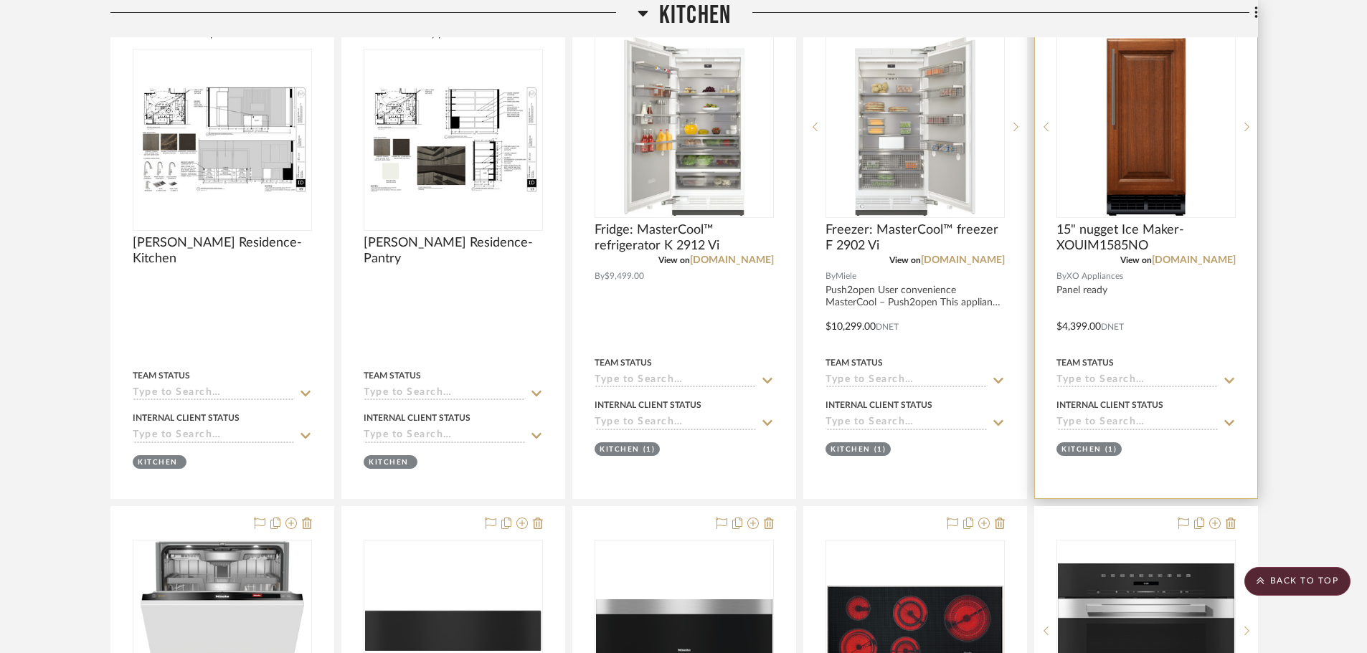
scroll to position [502, 0]
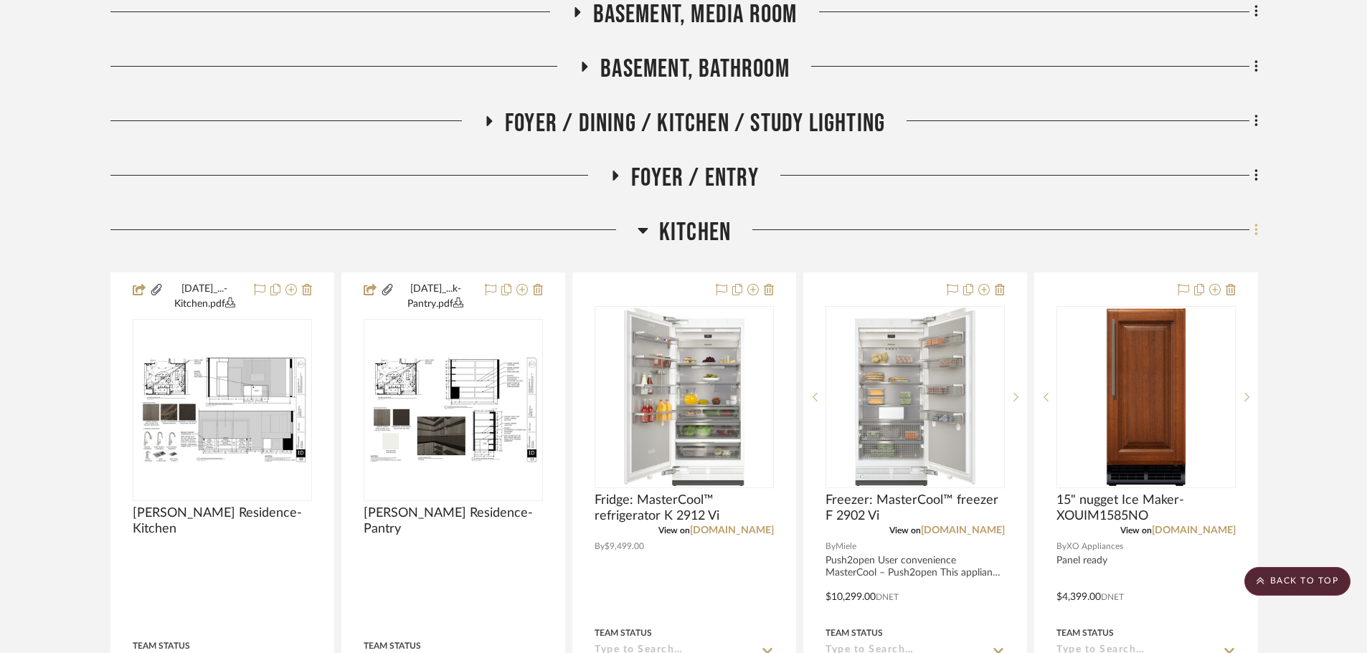
click at [1255, 228] on icon at bounding box center [1257, 230] width 4 height 16
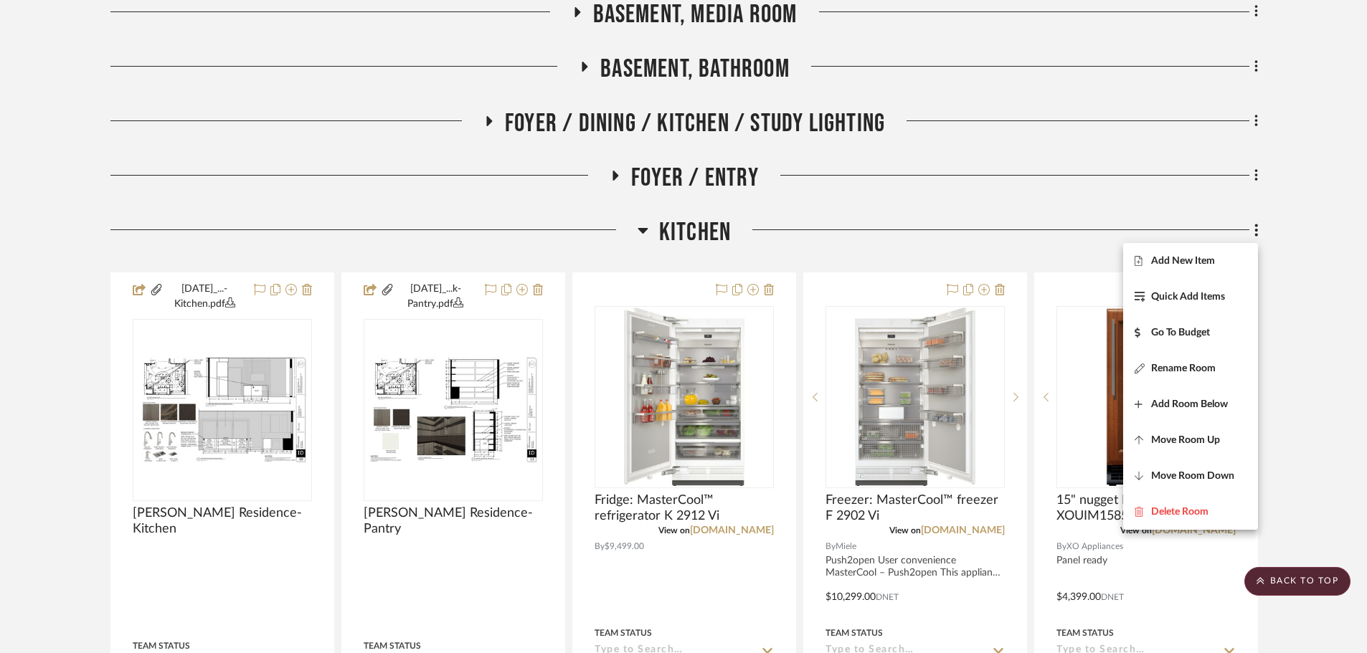
click at [1307, 286] on div at bounding box center [683, 326] width 1367 height 653
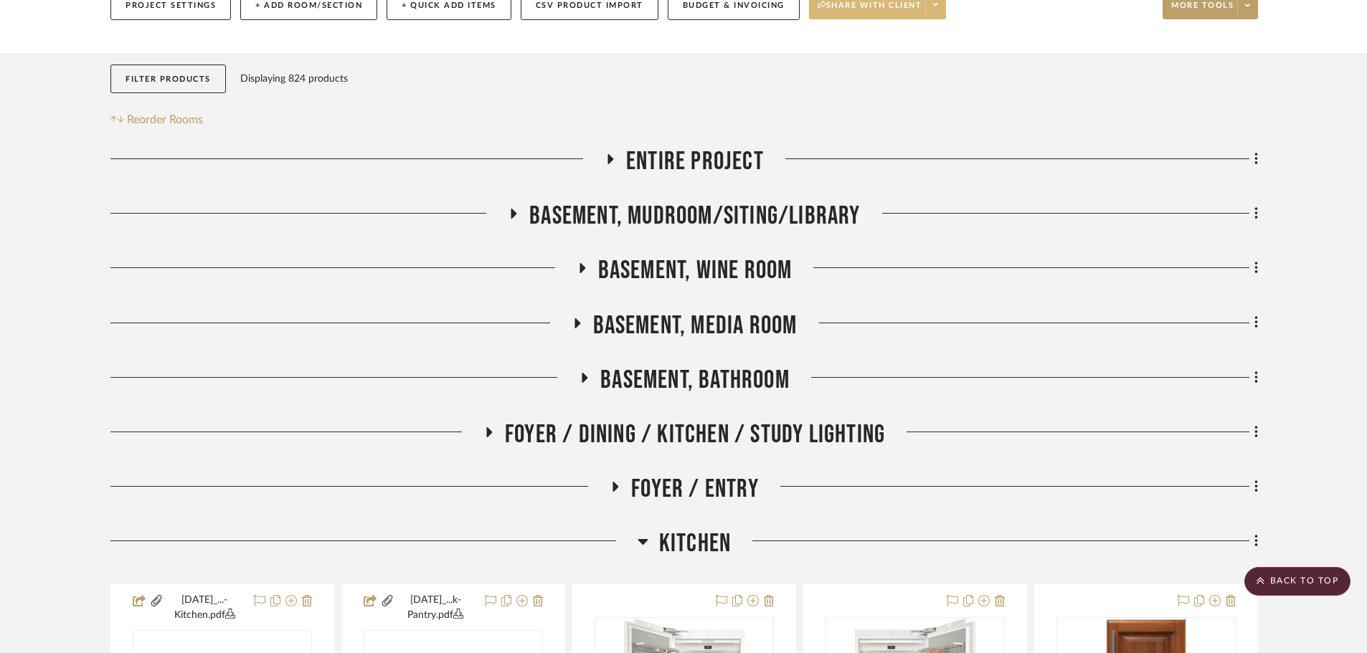
scroll to position [143, 0]
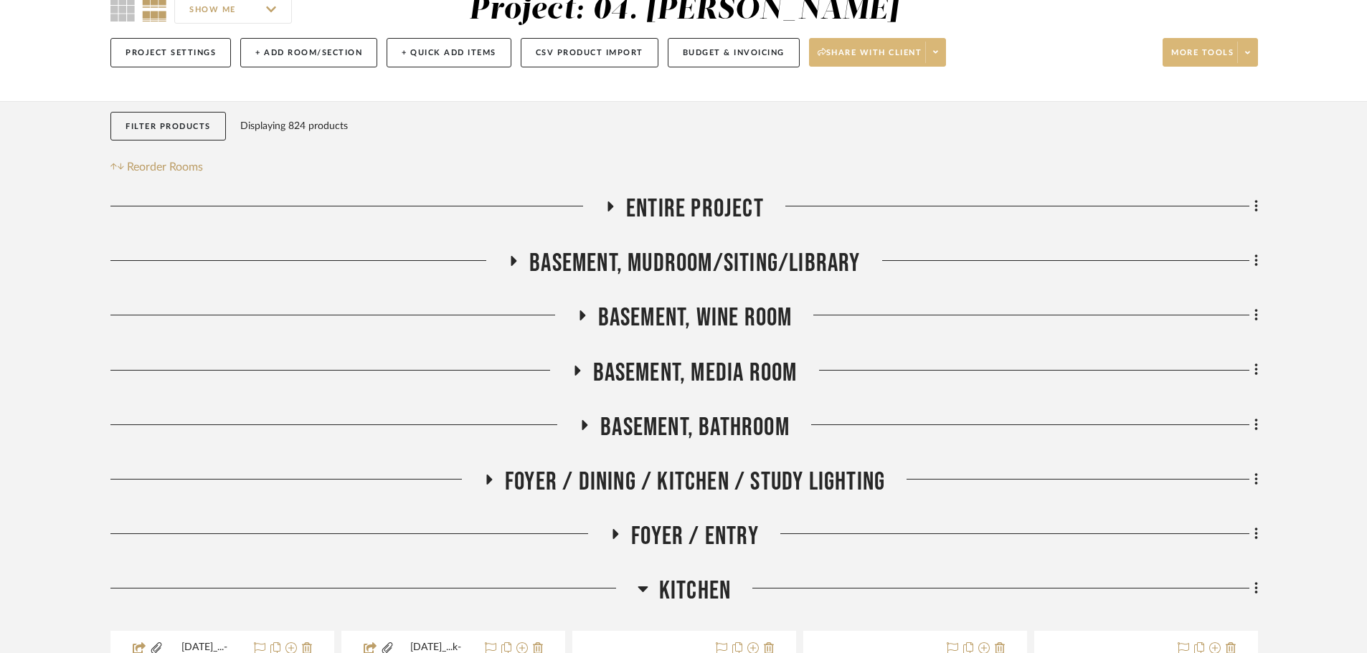
click at [1248, 67] on button "More tools" at bounding box center [1210, 52] width 95 height 29
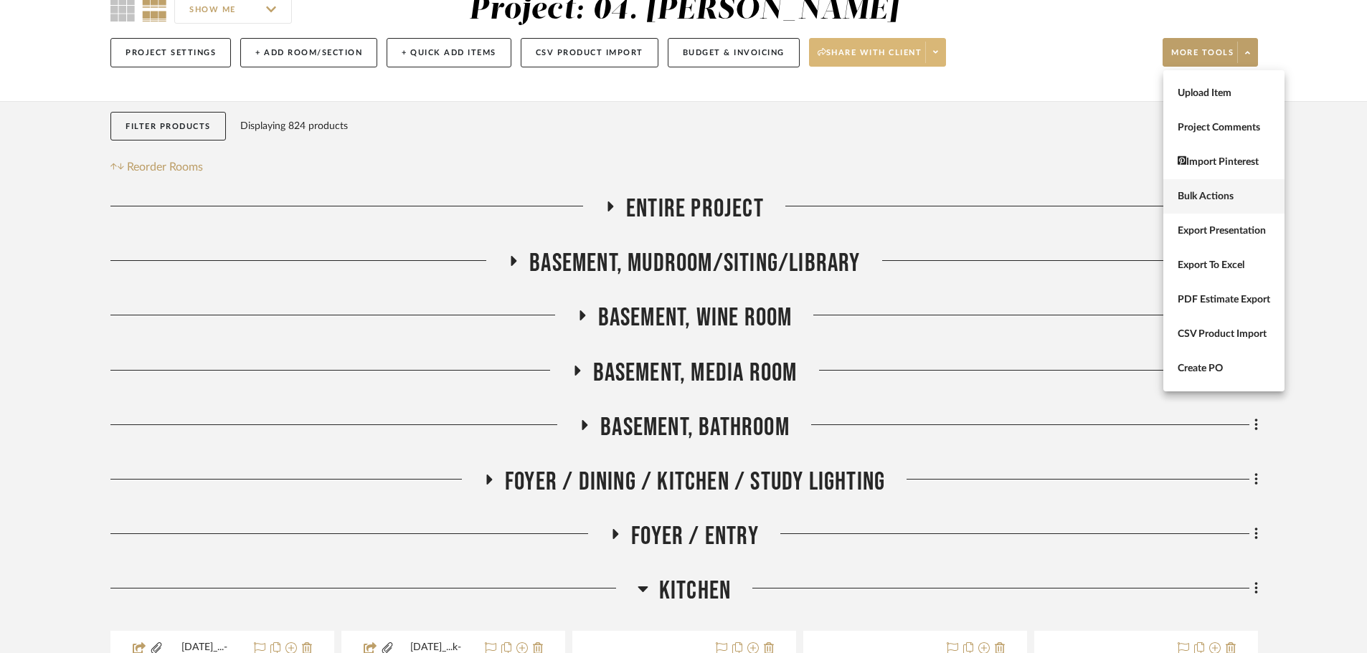
click at [1239, 189] on button "Bulk Actions" at bounding box center [1223, 196] width 121 height 34
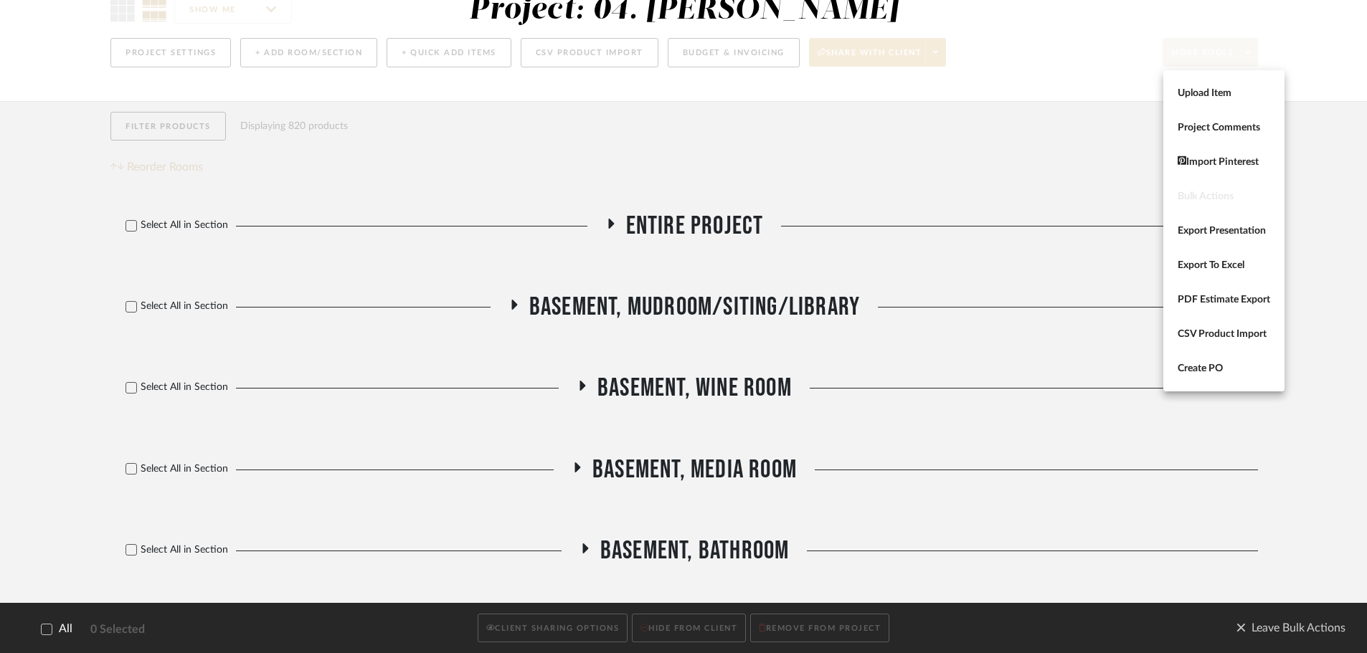
scroll to position [0, 0]
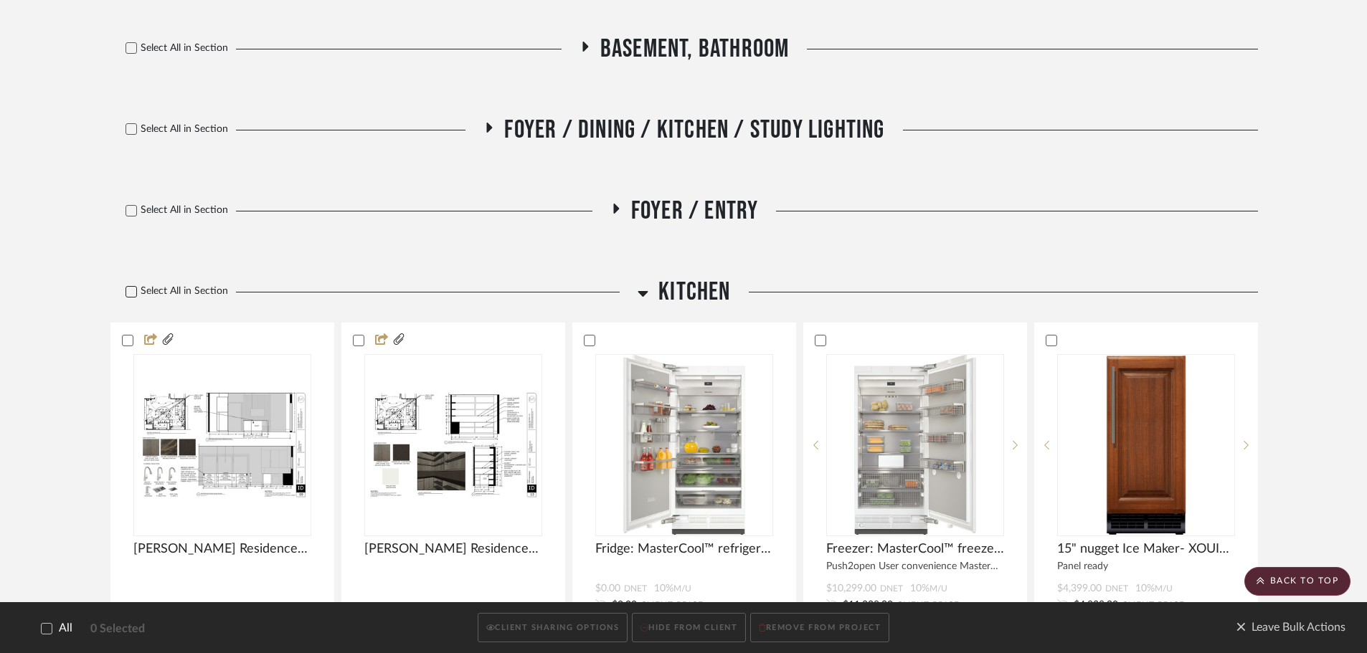
click at [138, 288] on label "Select All in Section" at bounding box center [171, 291] width 122 height 12
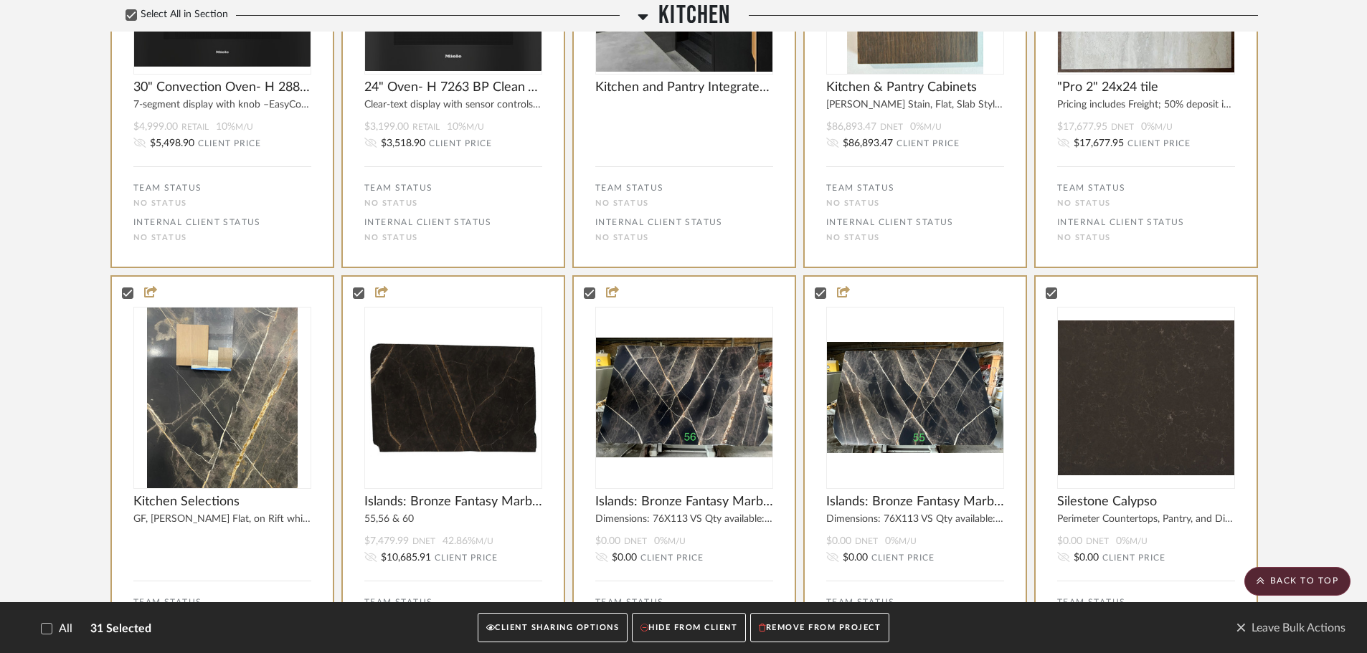
click at [542, 635] on button "CLIENT SHARING OPTIONS" at bounding box center [553, 628] width 150 height 29
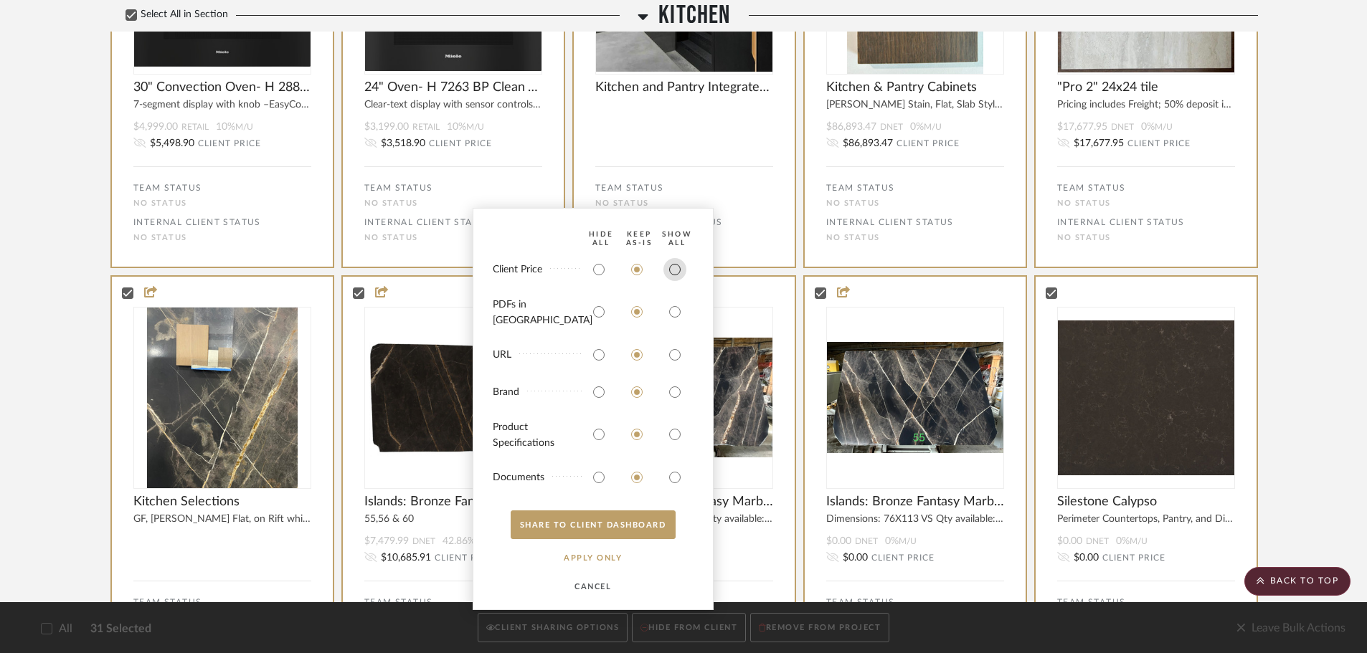
click at [671, 278] on input "radio" at bounding box center [675, 269] width 23 height 23
radio input "true"
click at [676, 318] on input "radio" at bounding box center [675, 312] width 23 height 23
radio input "true"
click at [604, 533] on button "SHARE TO CLIENT Dashboard" at bounding box center [593, 525] width 165 height 29
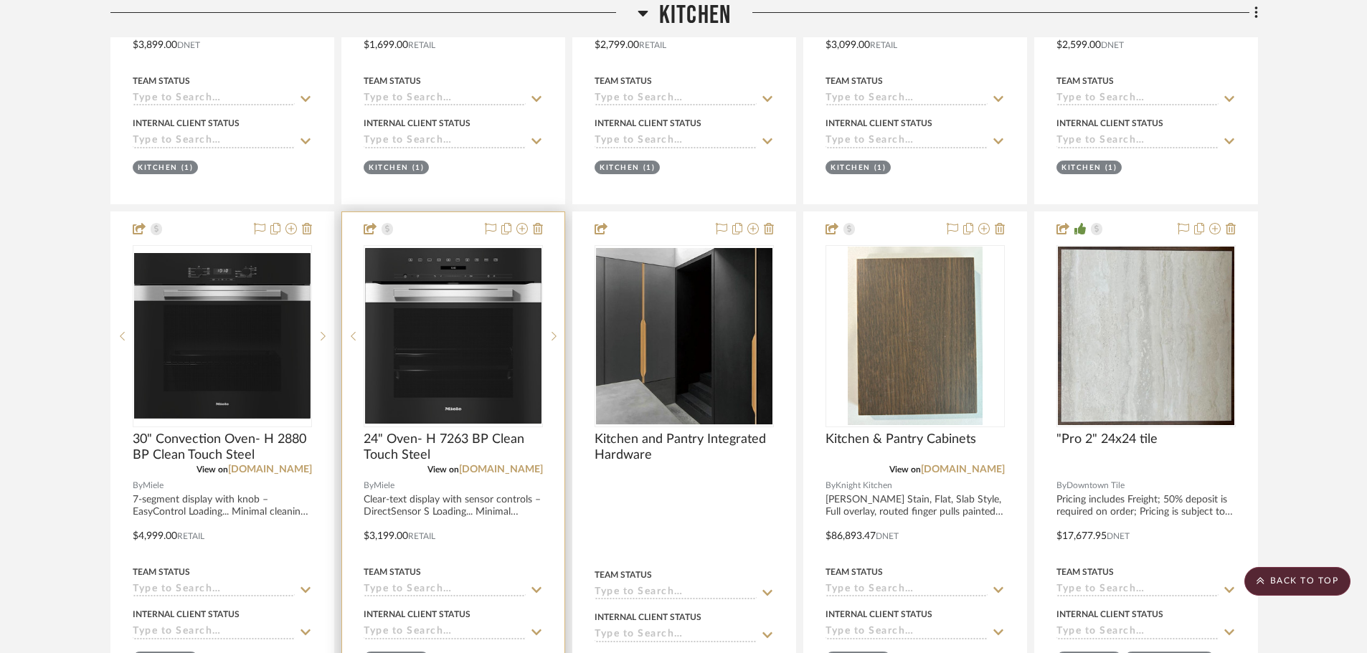
scroll to position [1506, 0]
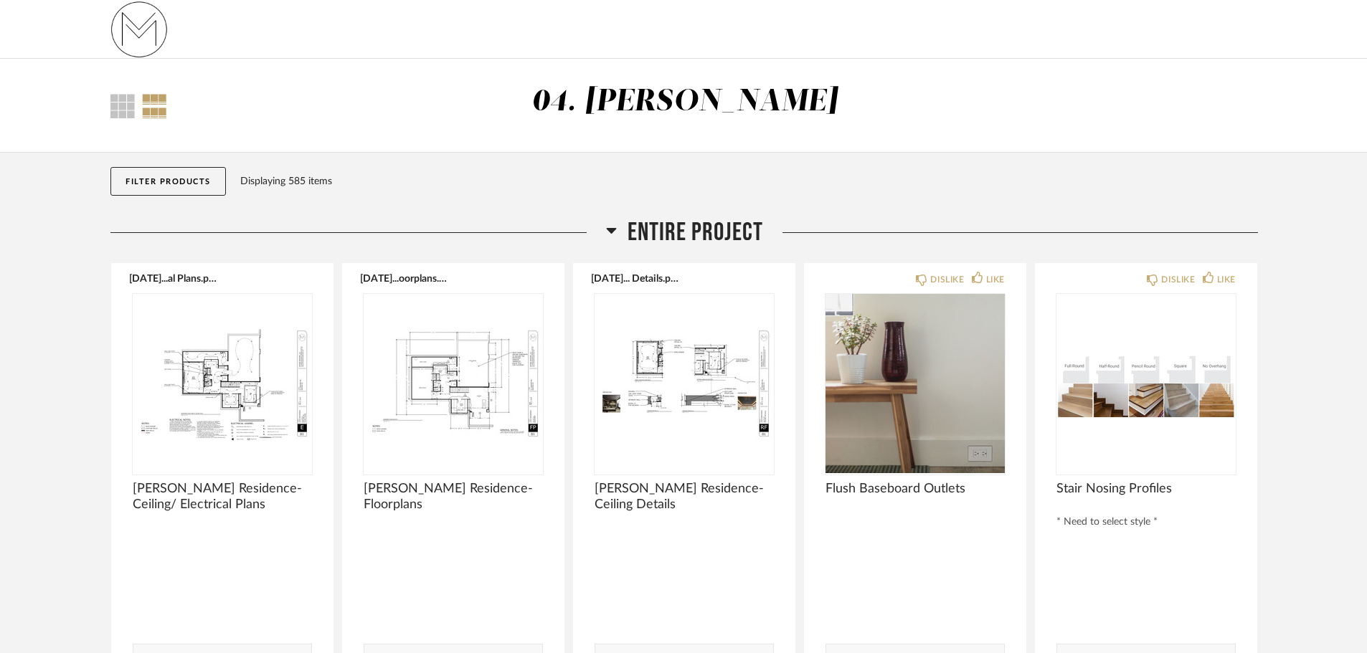
click at [628, 233] on span "Entire Project" at bounding box center [696, 232] width 136 height 31
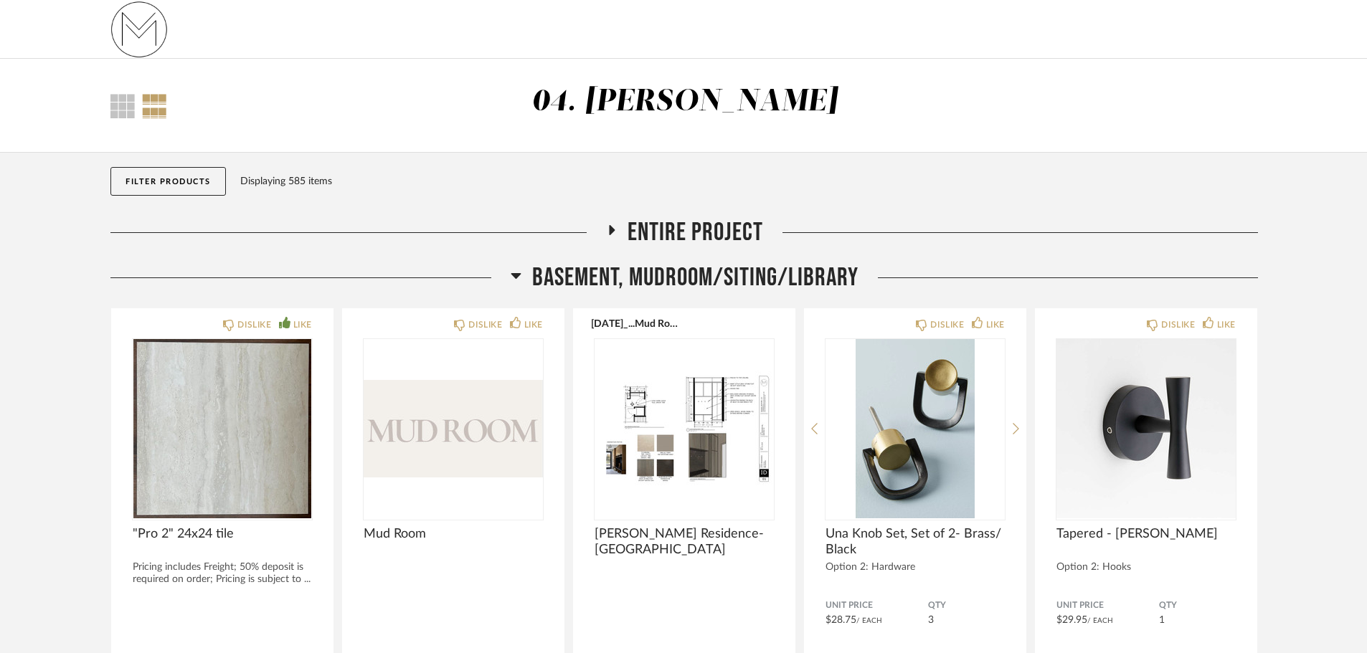
click at [679, 290] on span "Basement, Mudroom/Siting/Library" at bounding box center [695, 278] width 326 height 31
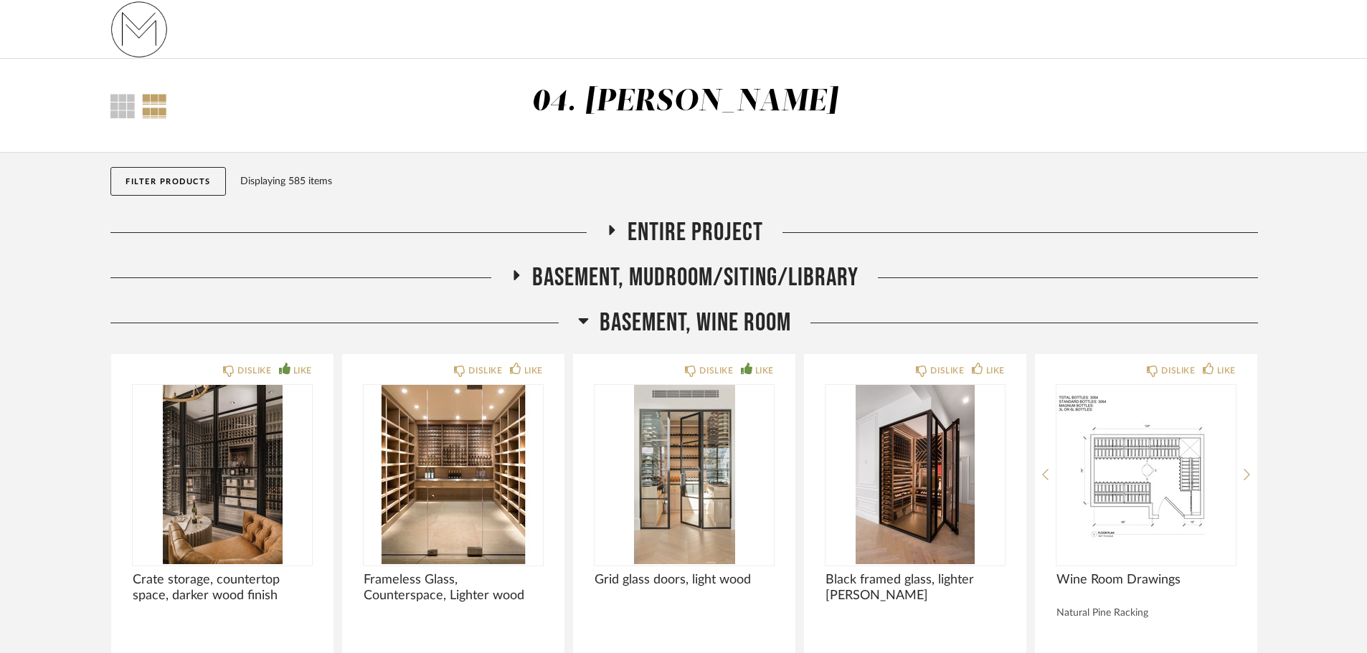
click at [674, 326] on span "Basement, Wine Room" at bounding box center [696, 323] width 192 height 31
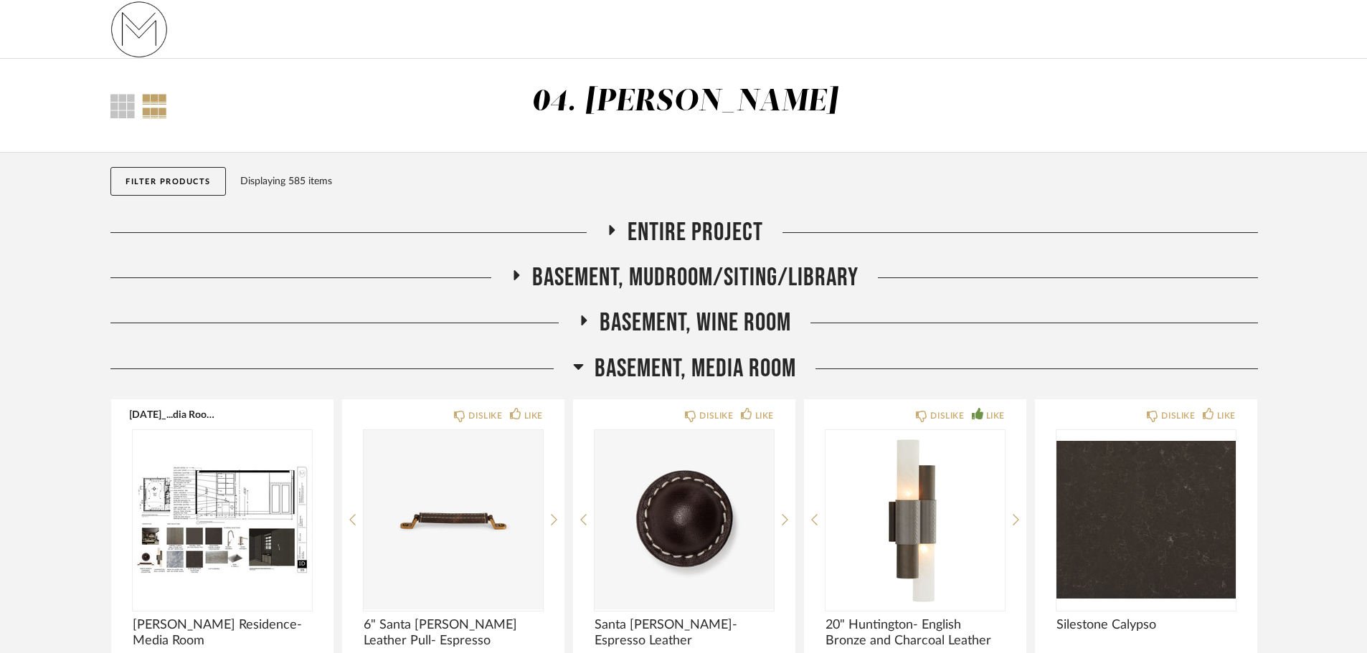
click at [703, 374] on span "Basement, Media Room" at bounding box center [696, 369] width 202 height 31
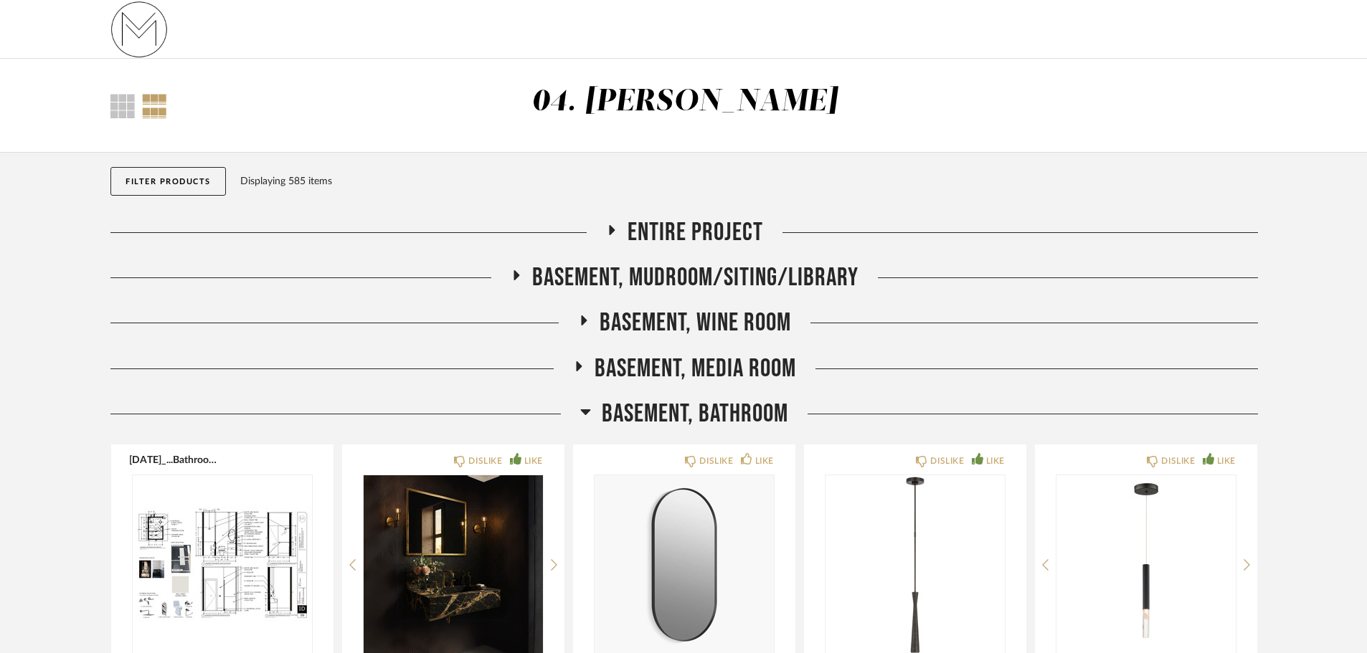
click at [707, 418] on span "Basement, Bathroom" at bounding box center [695, 414] width 186 height 31
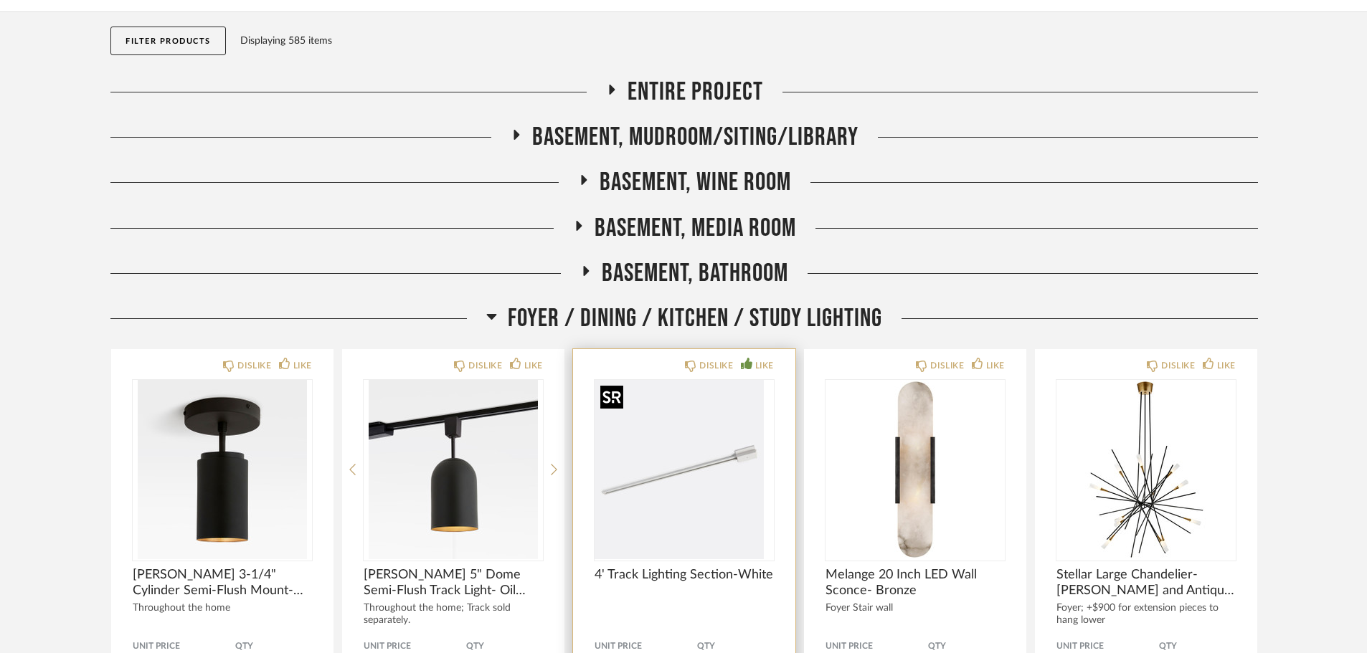
scroll to position [143, 0]
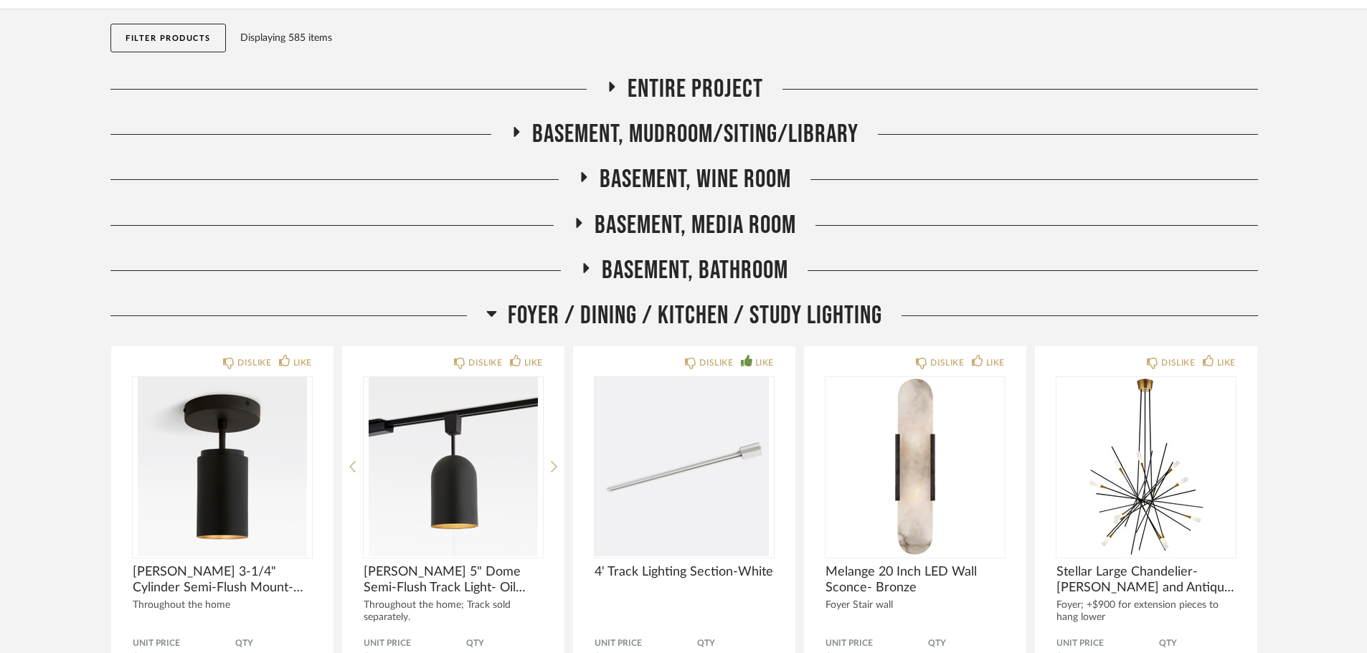
click at [738, 308] on span "Foyer / Dining / Kitchen / Study Lighting" at bounding box center [695, 316] width 374 height 31
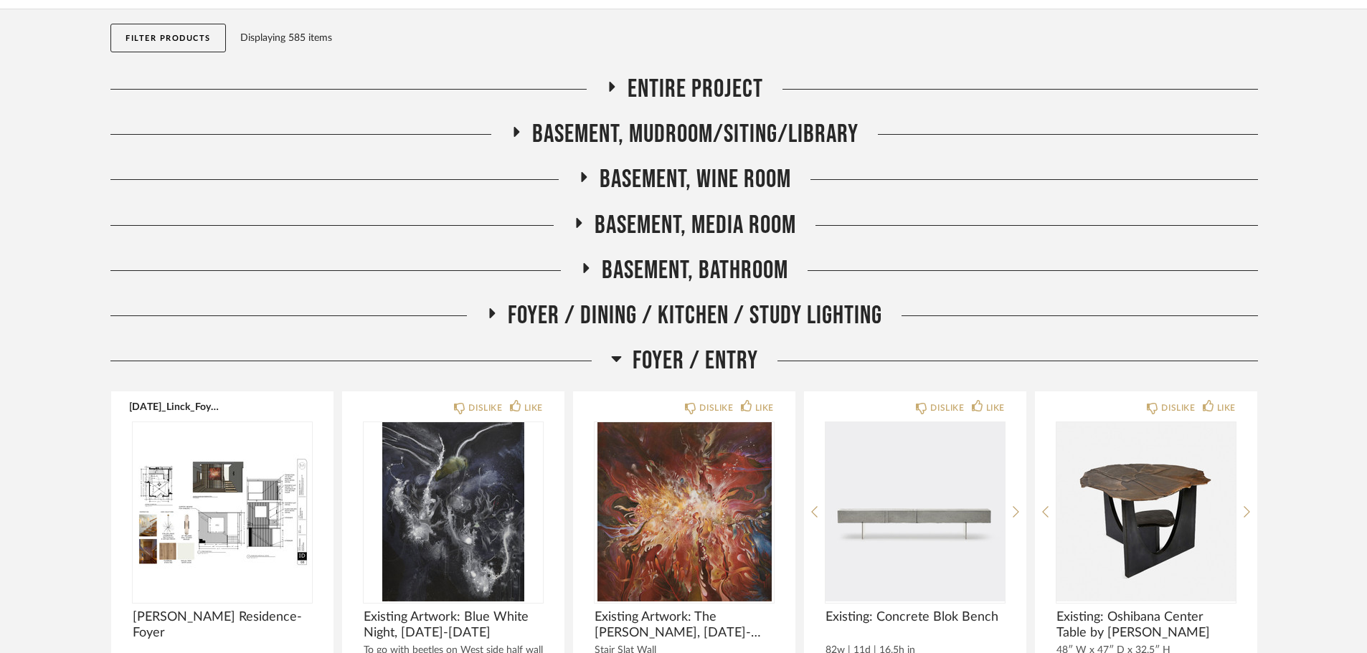
click at [725, 367] on span "Foyer / Entry" at bounding box center [696, 361] width 126 height 31
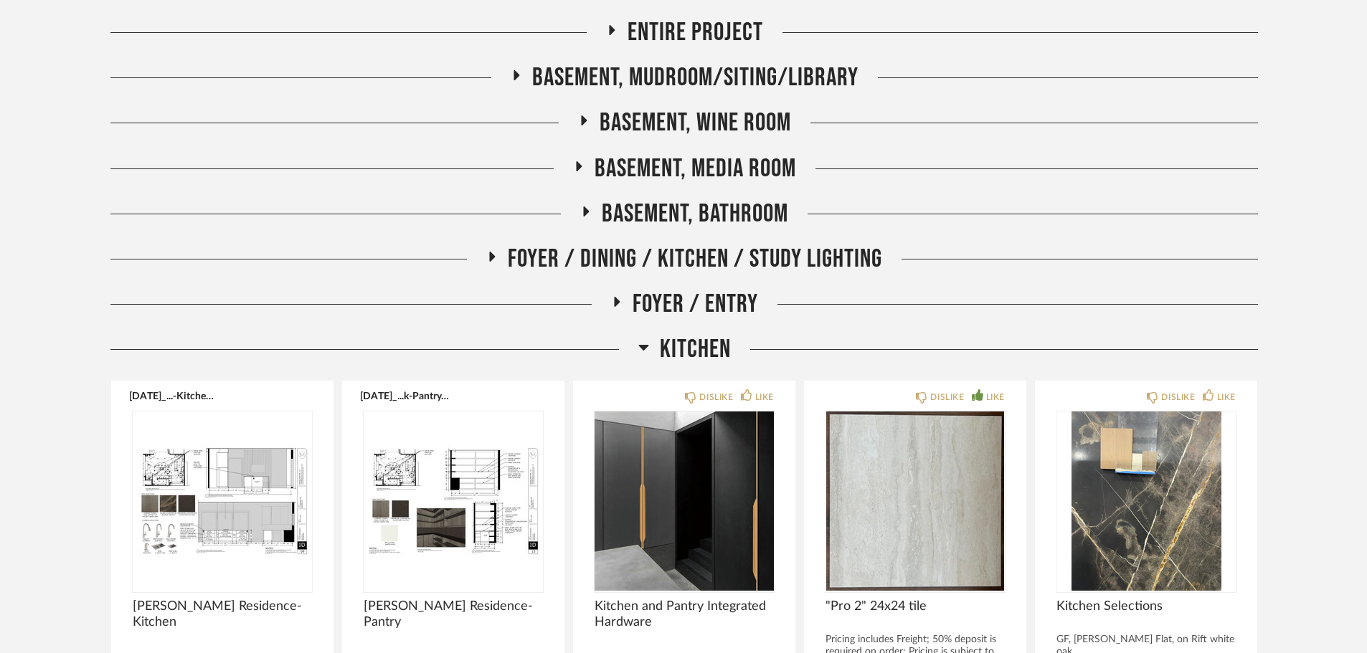
scroll to position [215, 0]
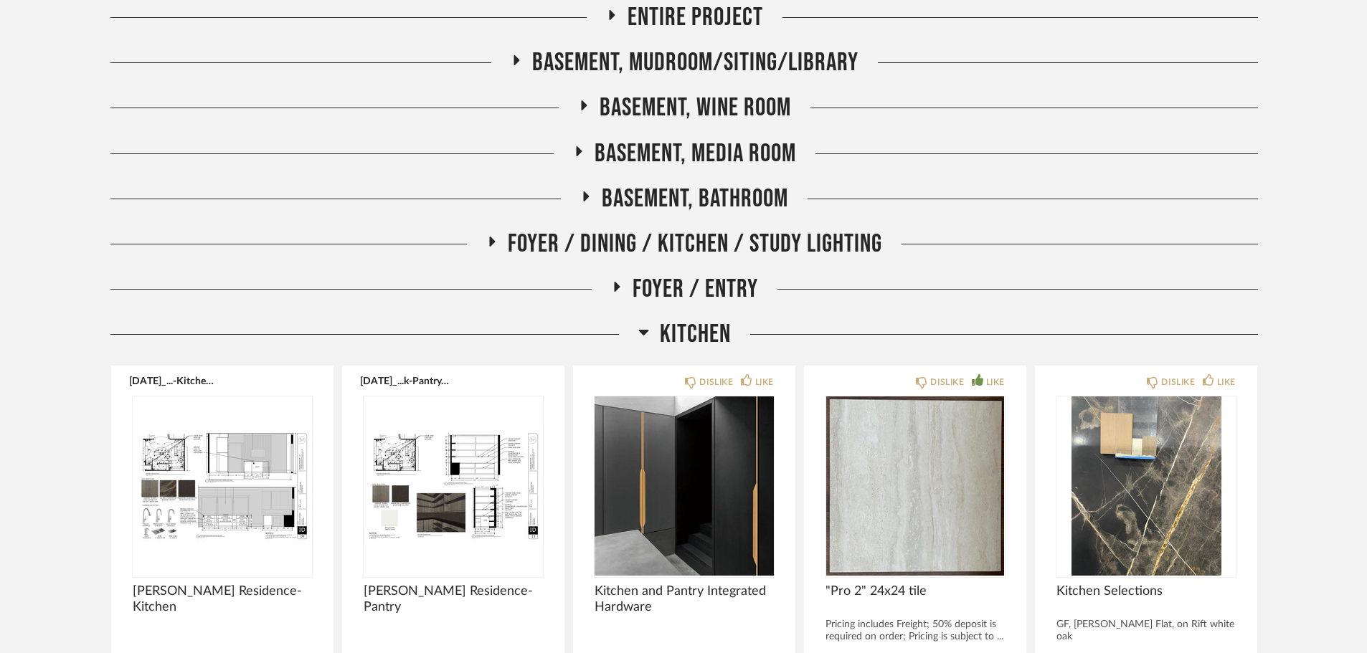
click at [722, 313] on div "Foyer / Entry" at bounding box center [684, 296] width 1148 height 45
click at [714, 329] on span "Kitchen" at bounding box center [695, 334] width 71 height 31
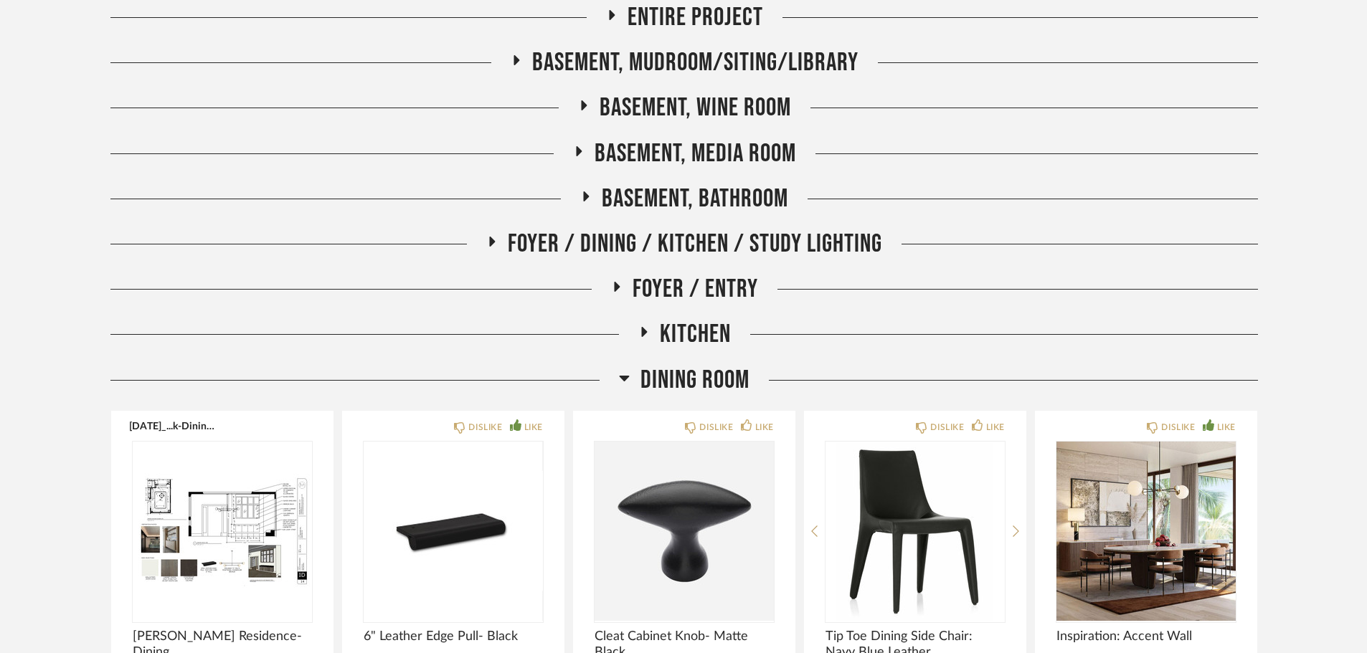
click at [706, 381] on span "Dining Room" at bounding box center [695, 380] width 109 height 31
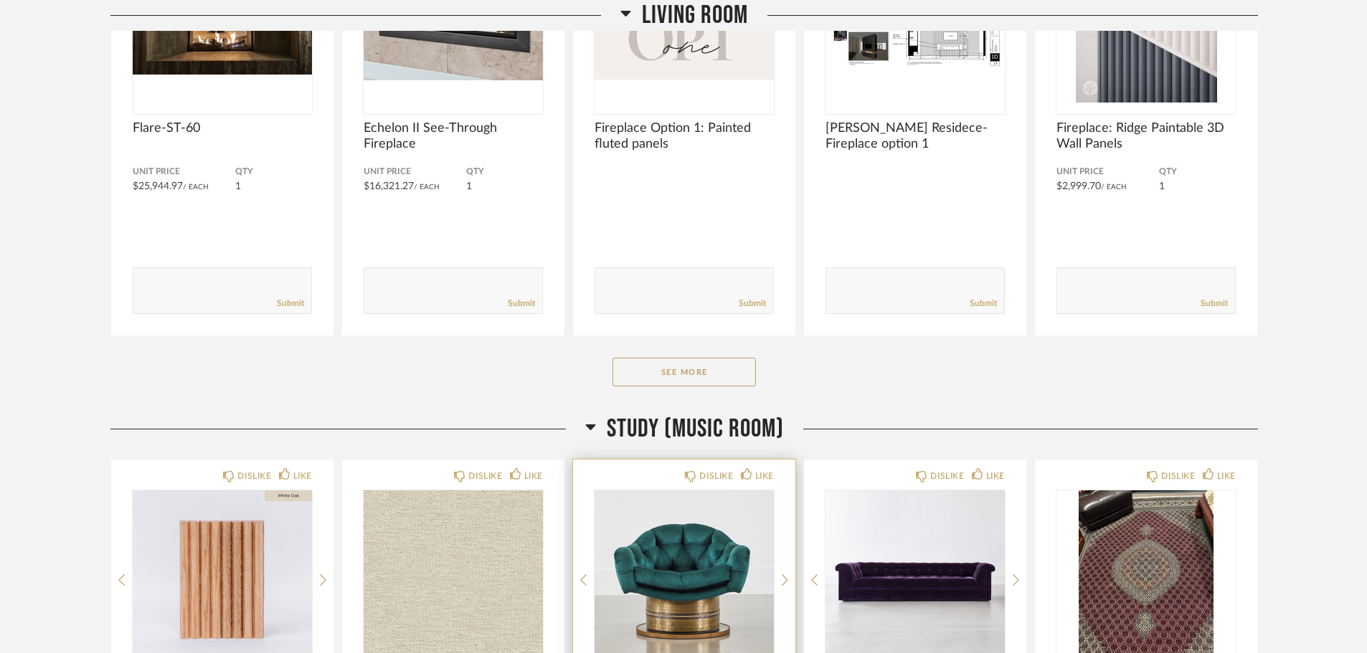
scroll to position [789, 0]
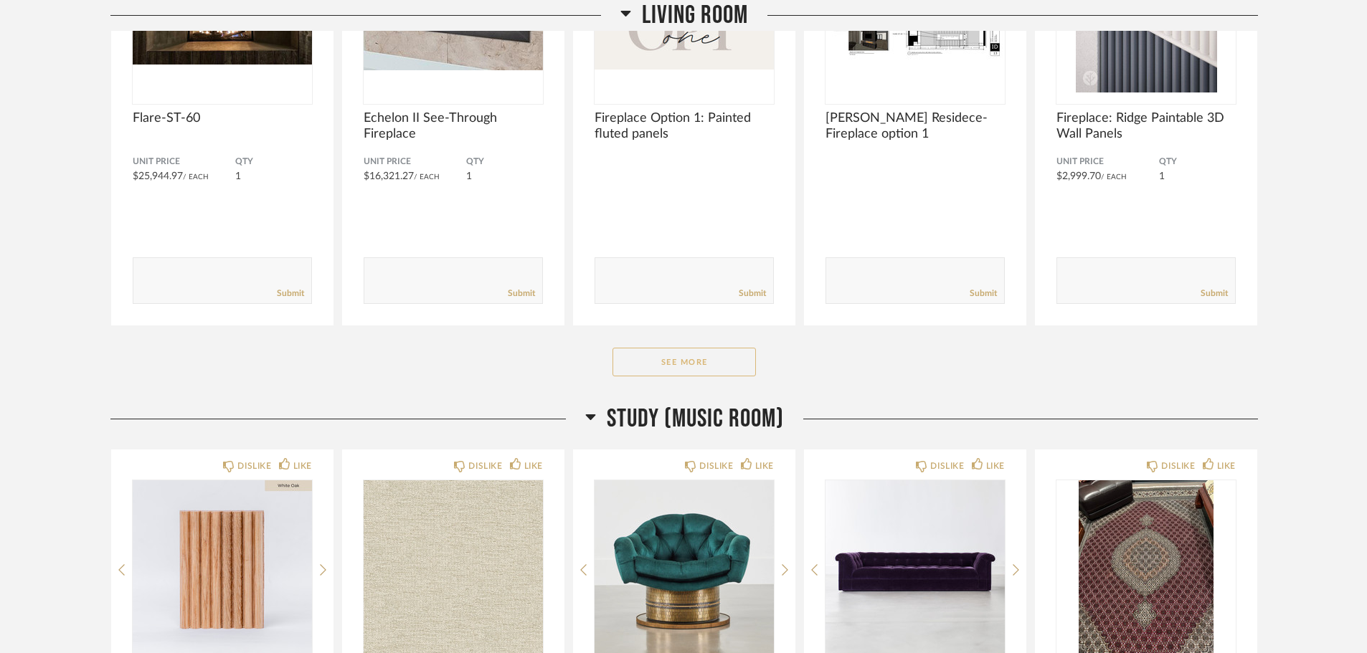
click at [709, 358] on button "See More" at bounding box center [684, 362] width 143 height 29
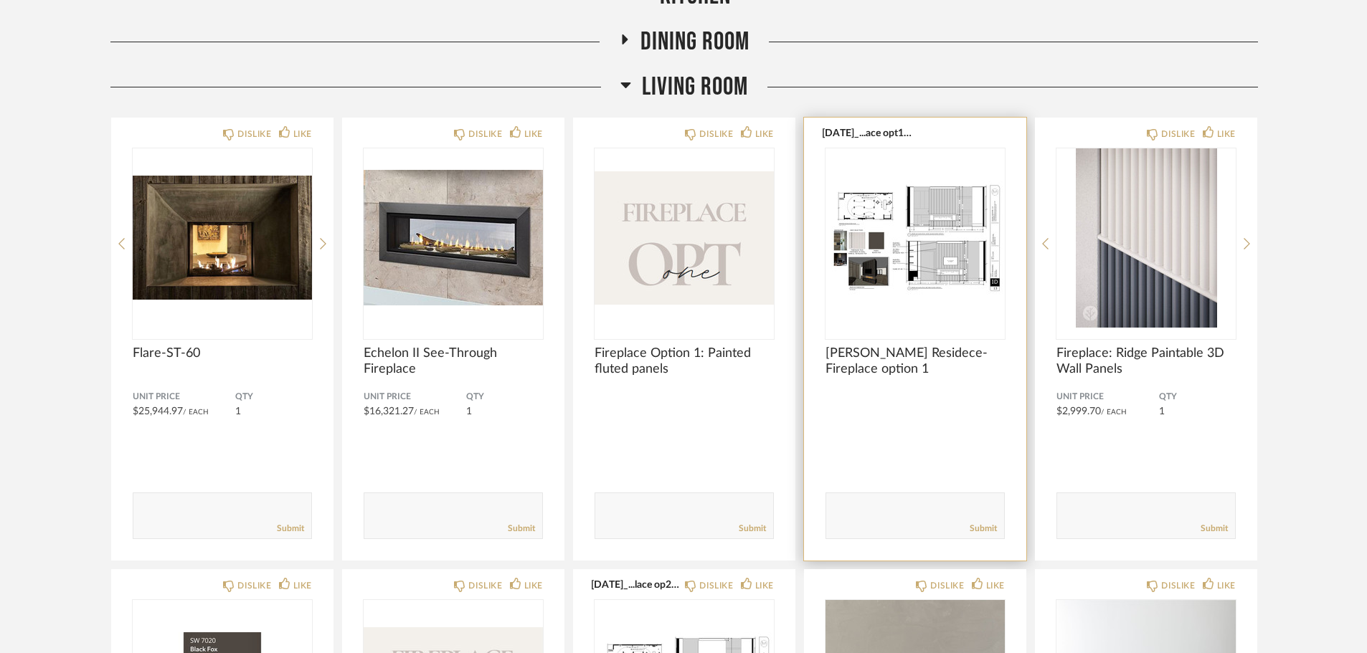
scroll to position [502, 0]
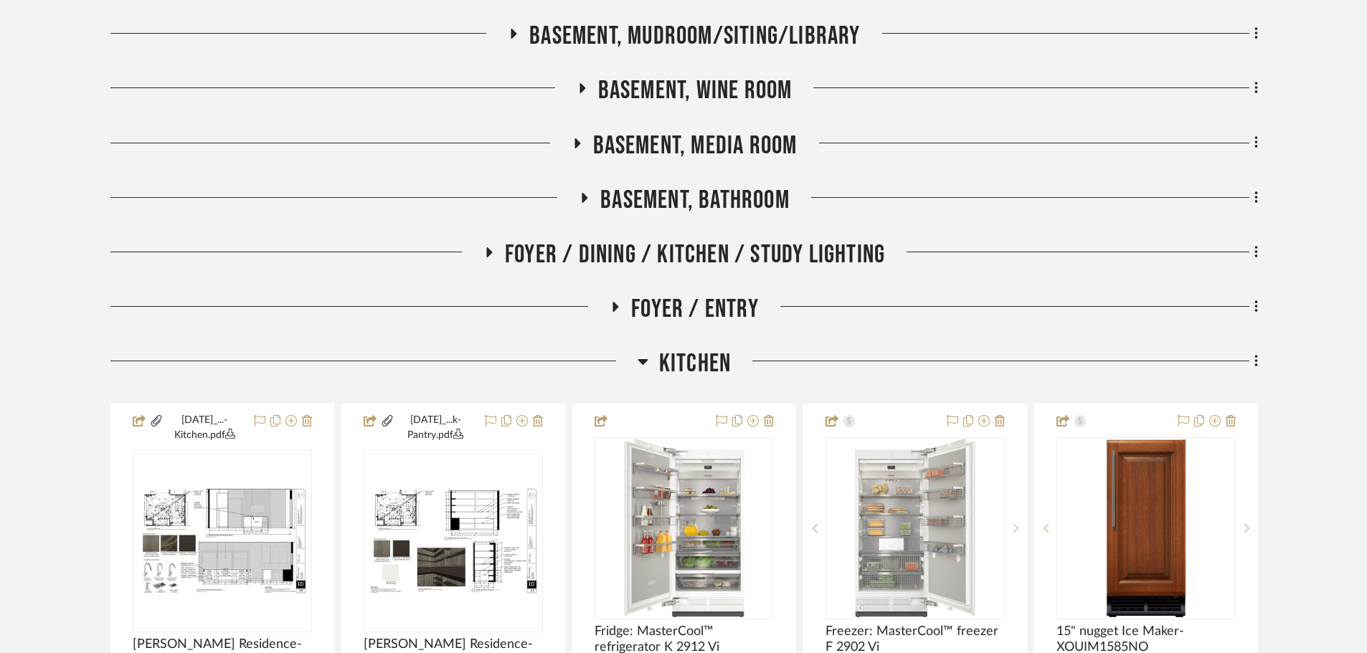
scroll to position [430, 0]
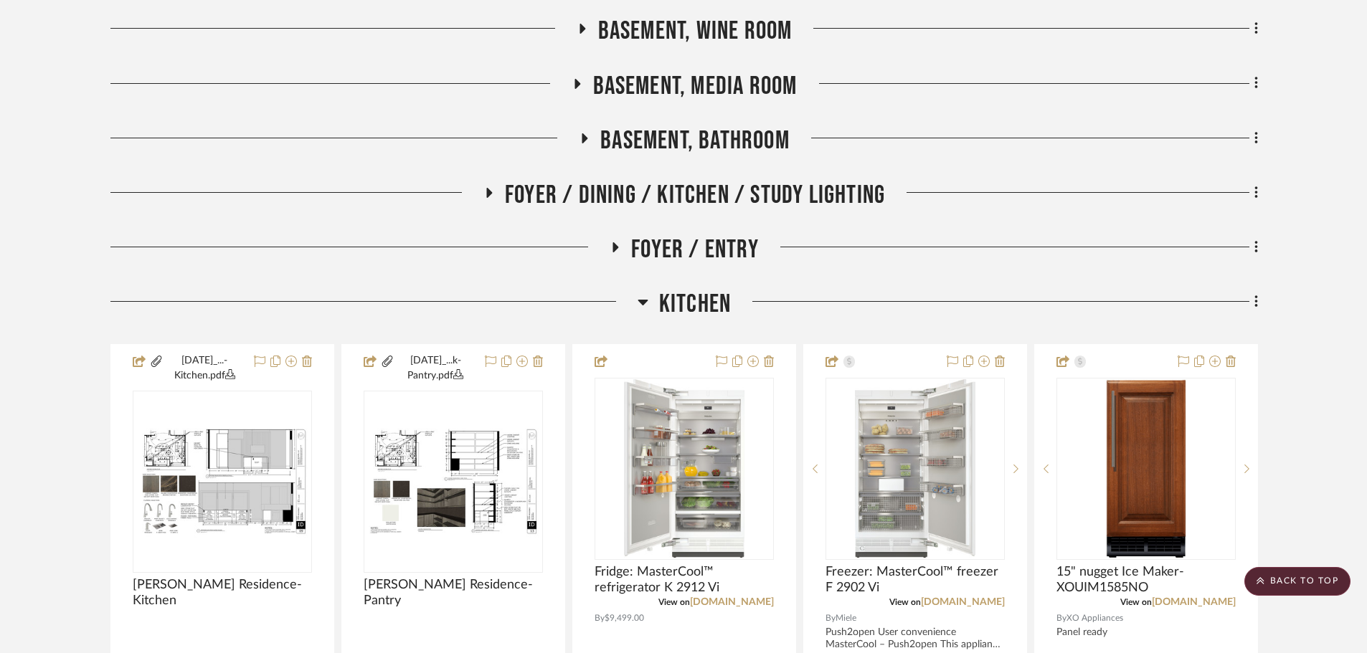
click at [699, 301] on span "Kitchen" at bounding box center [695, 304] width 72 height 31
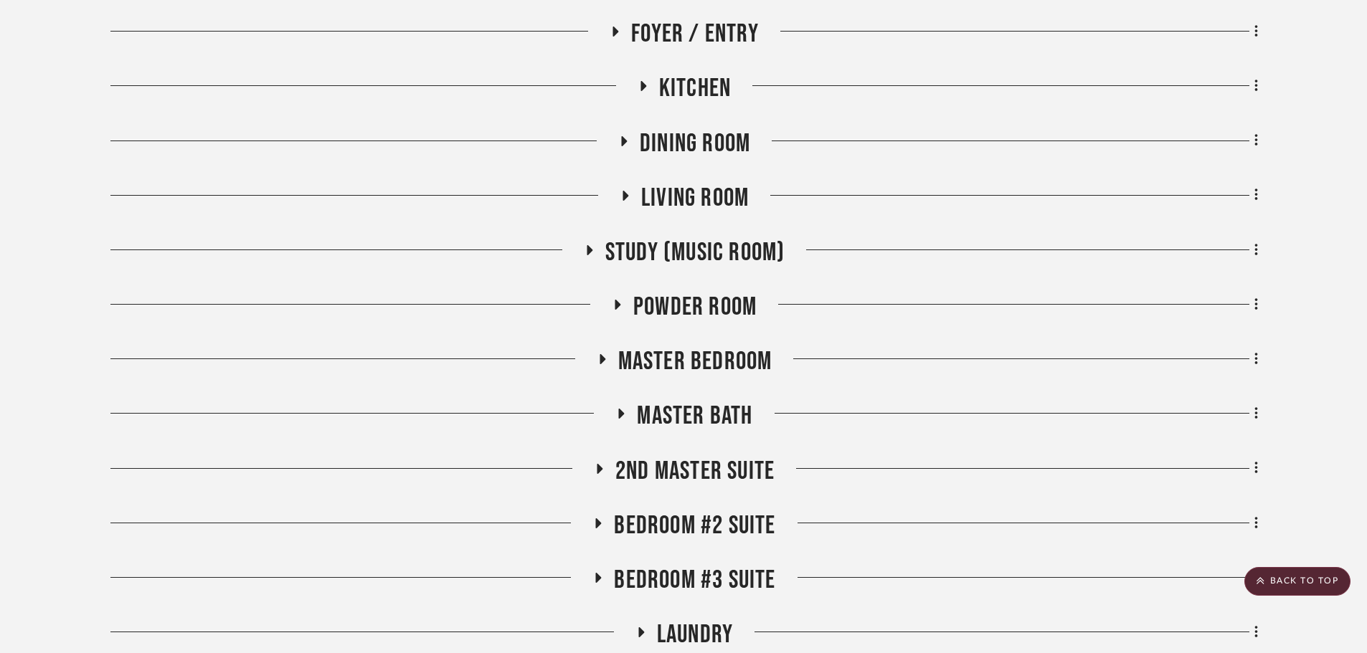
scroll to position [717, 0]
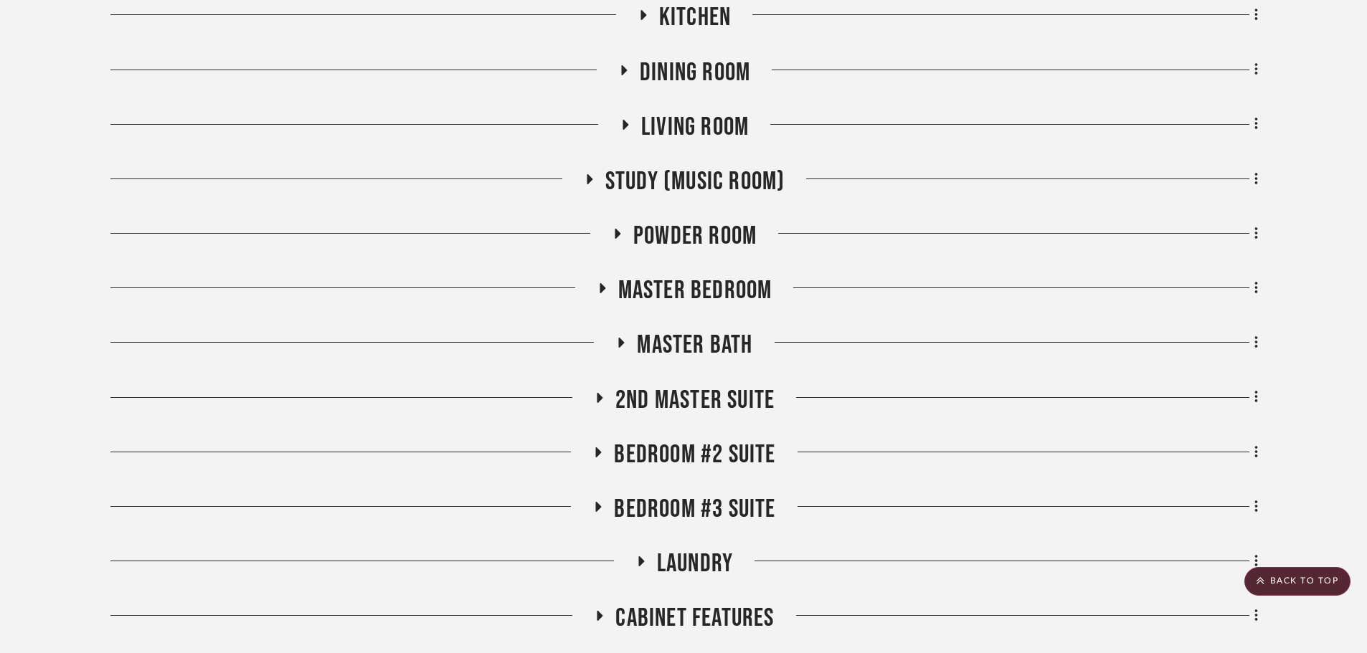
click at [702, 291] on span "Master Bedroom" at bounding box center [695, 290] width 154 height 31
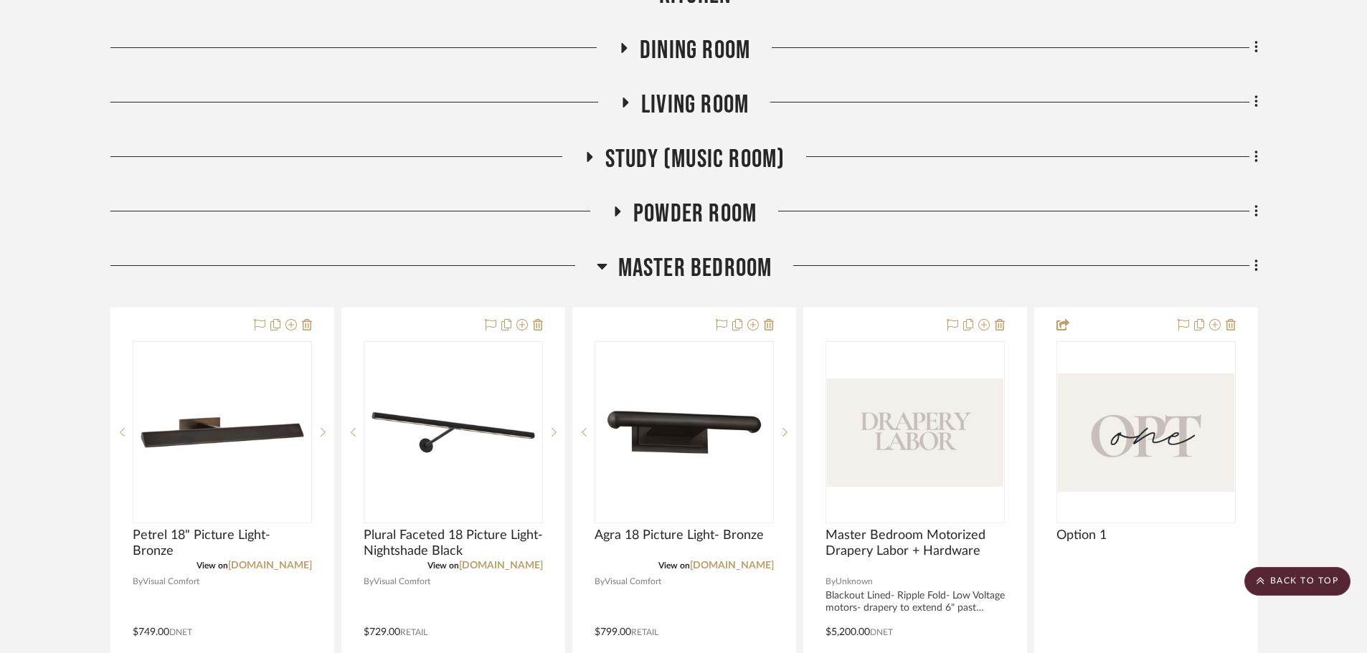
scroll to position [789, 0]
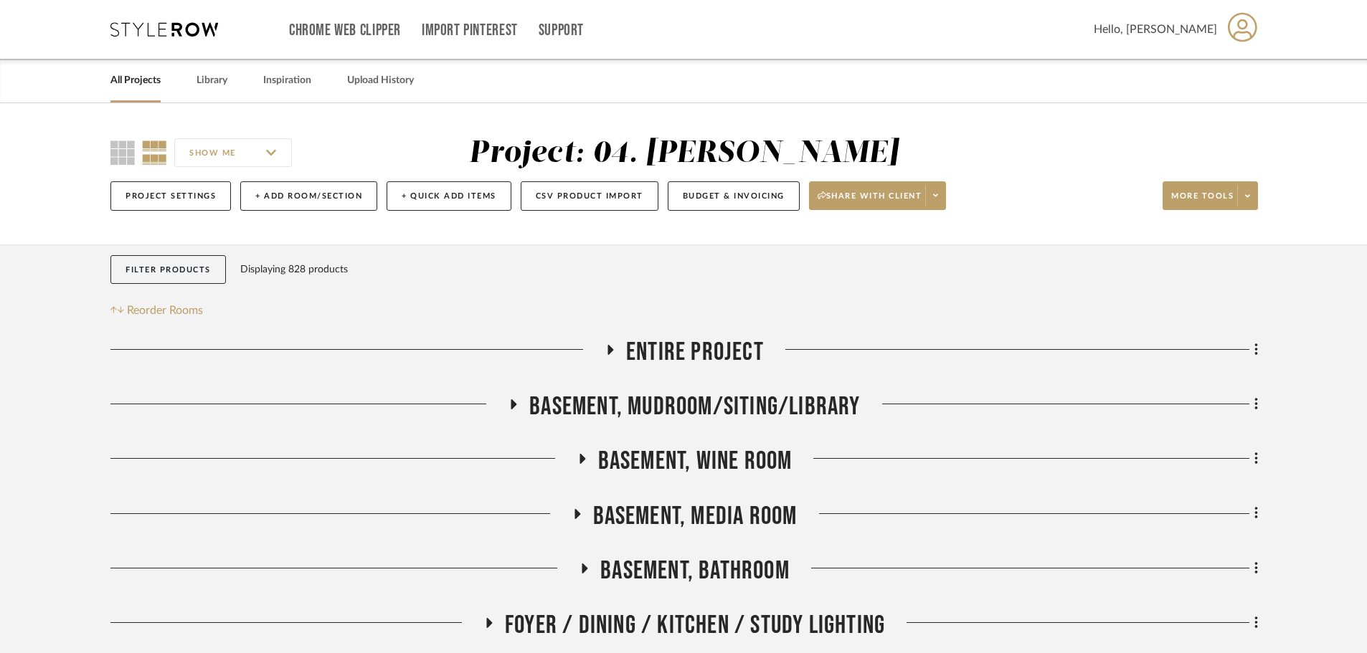
drag, startPoint x: 39, startPoint y: 397, endPoint x: 62, endPoint y: 391, distance: 24.4
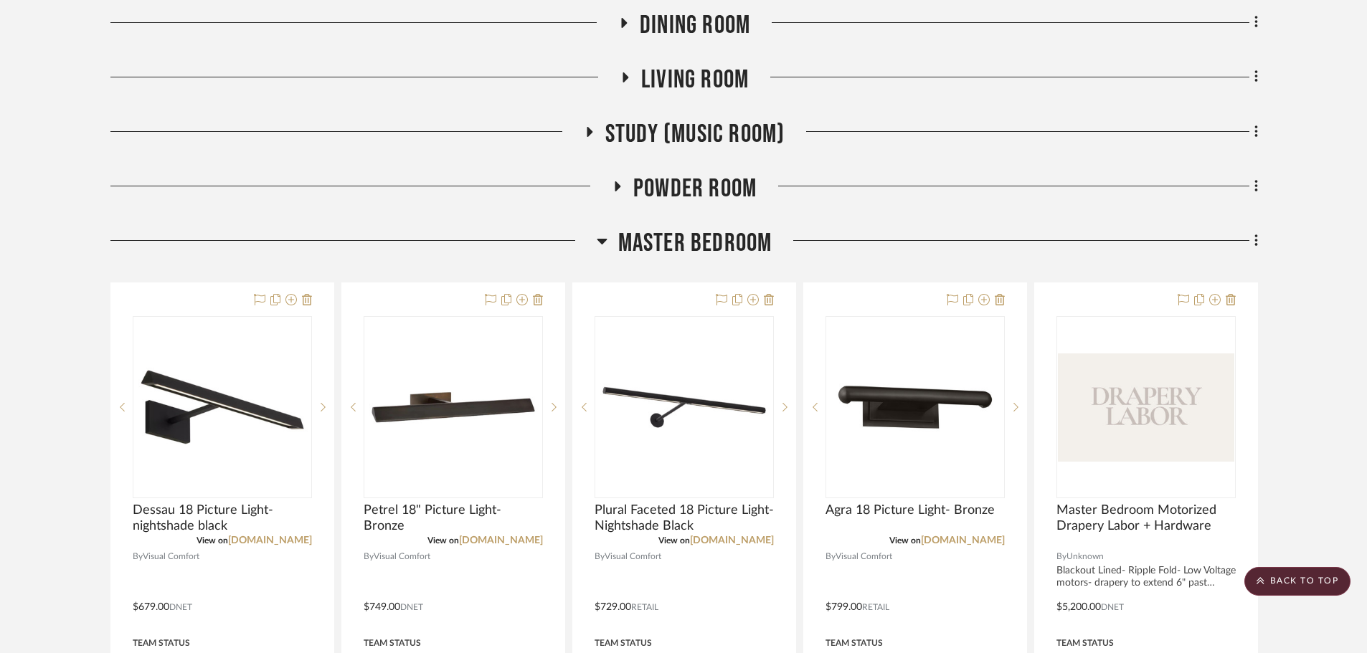
scroll to position [789, 0]
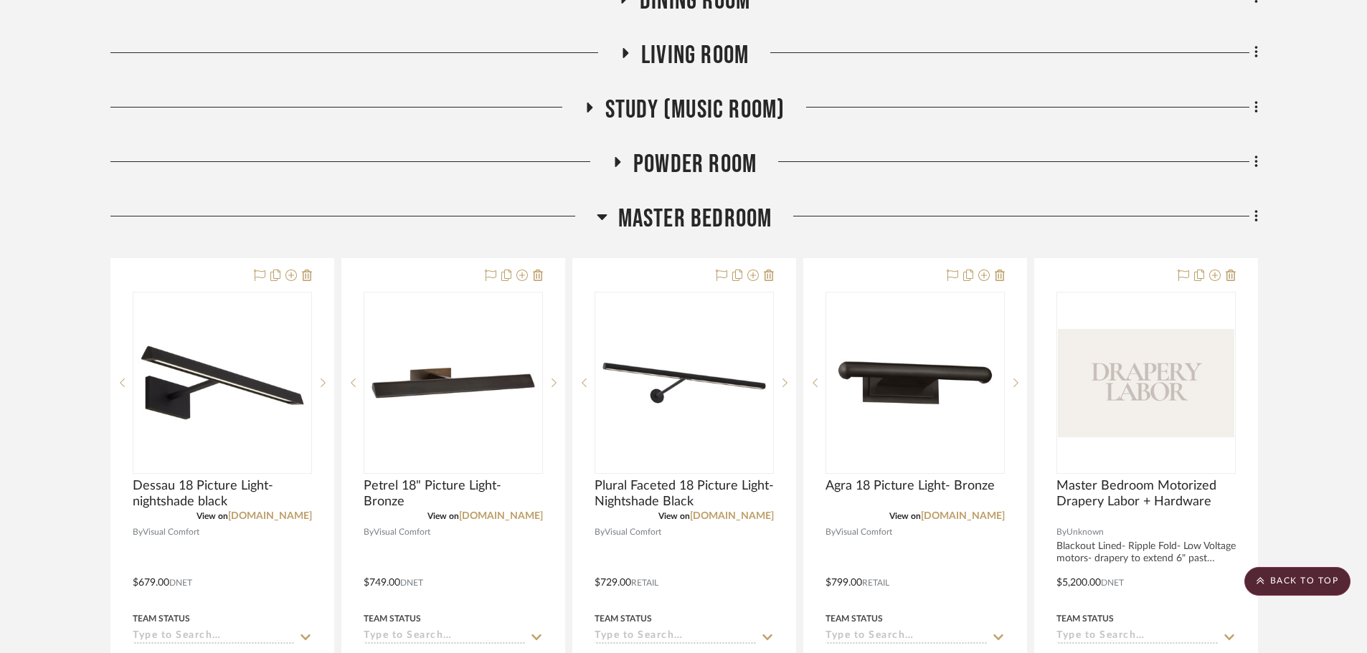
click at [679, 209] on span "Master Bedroom" at bounding box center [695, 219] width 154 height 31
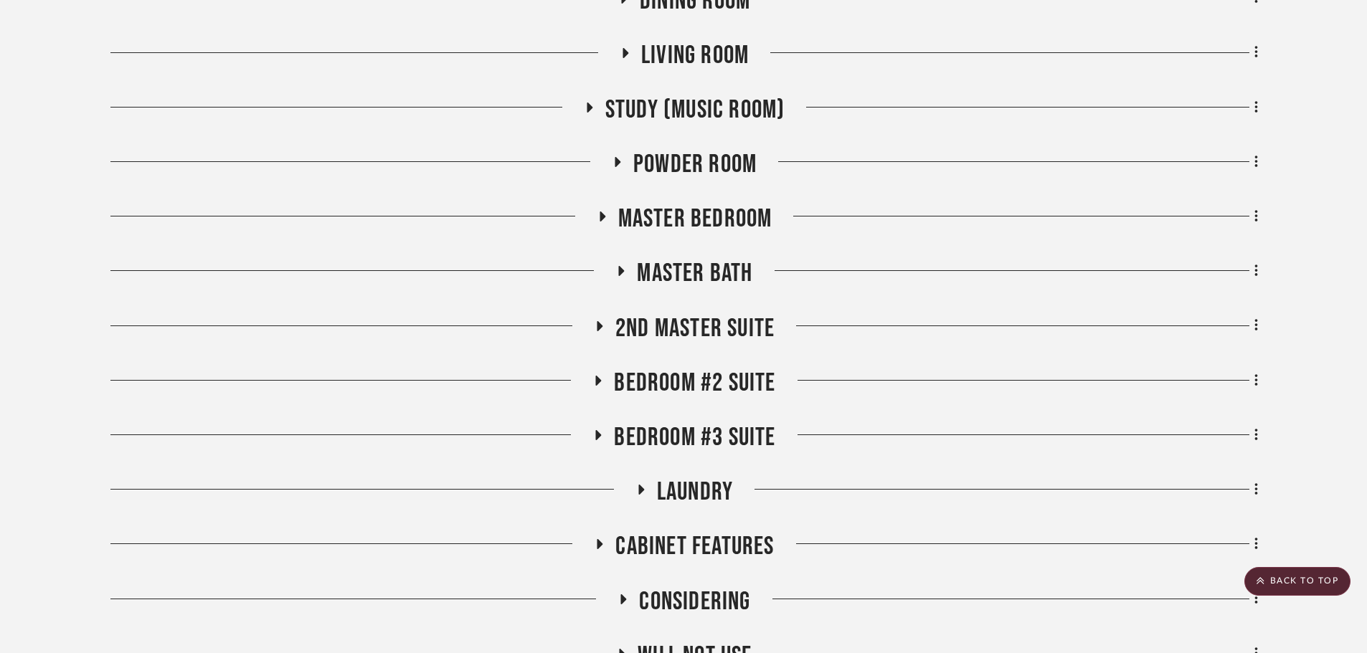
click at [702, 317] on span "2nd Master Suite" at bounding box center [694, 328] width 159 height 31
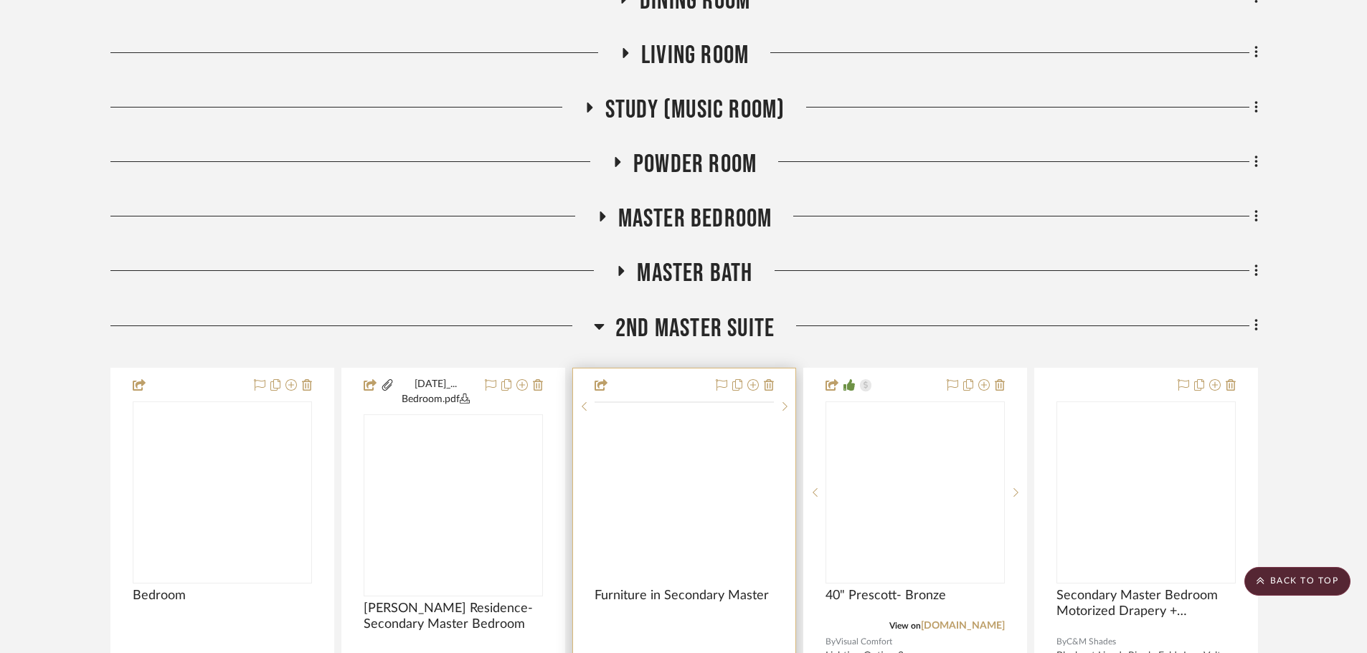
scroll to position [1148, 0]
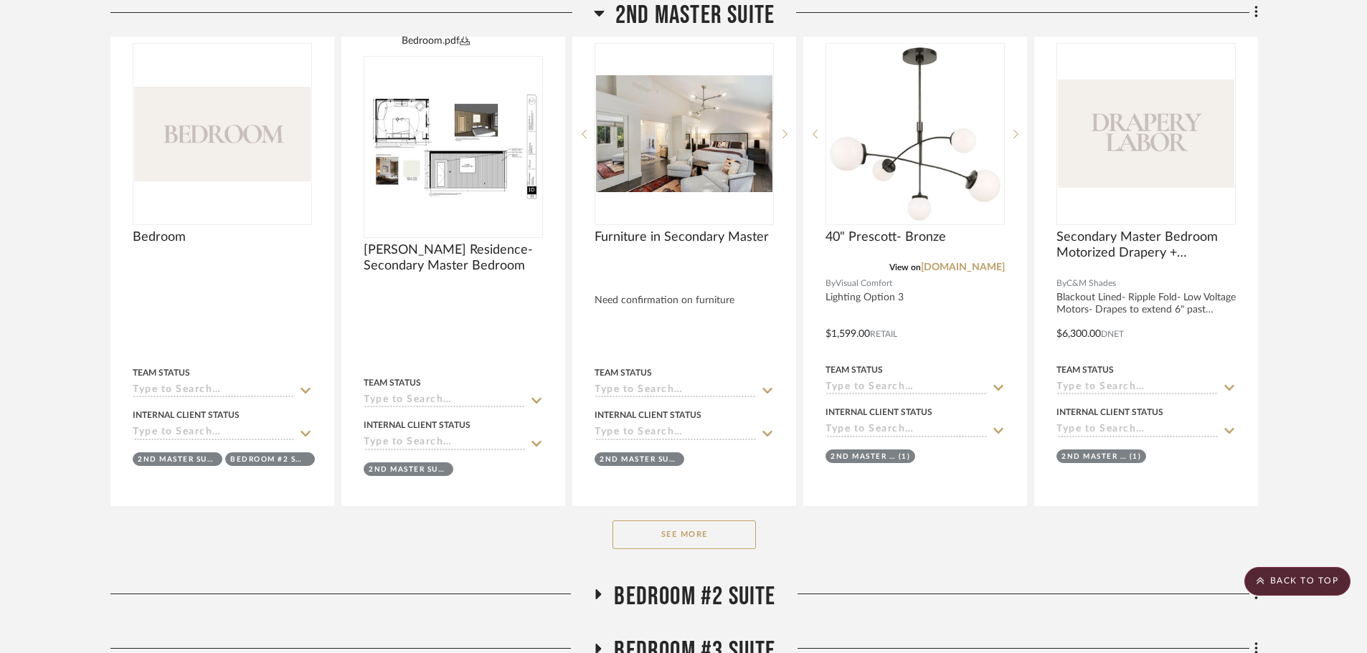
click at [681, 545] on button "See More" at bounding box center [684, 535] width 143 height 29
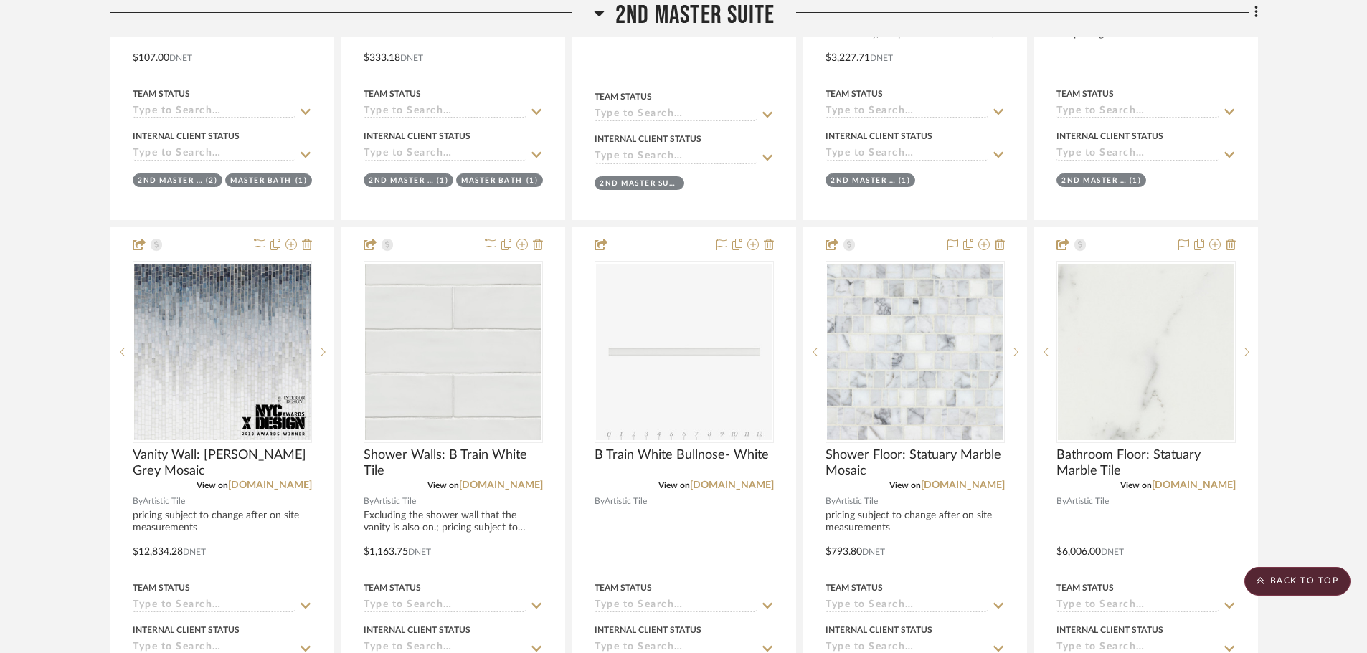
scroll to position [3443, 0]
